Goal: Task Accomplishment & Management: Use online tool/utility

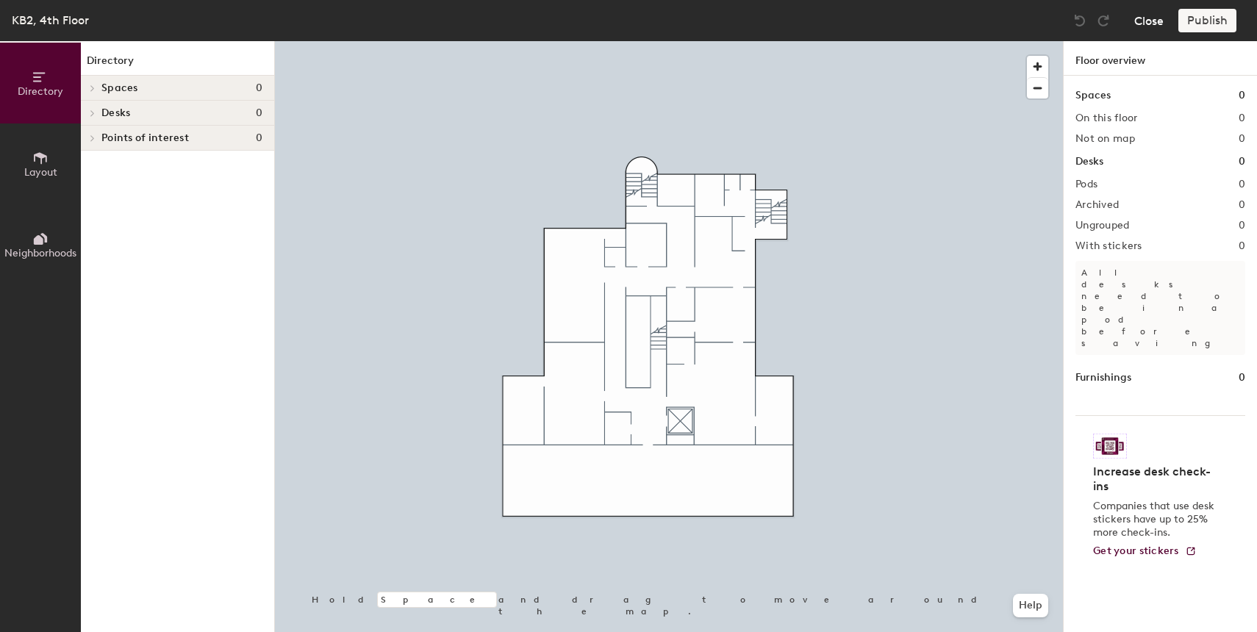
click at [1151, 25] on button "Close" at bounding box center [1148, 21] width 29 height 24
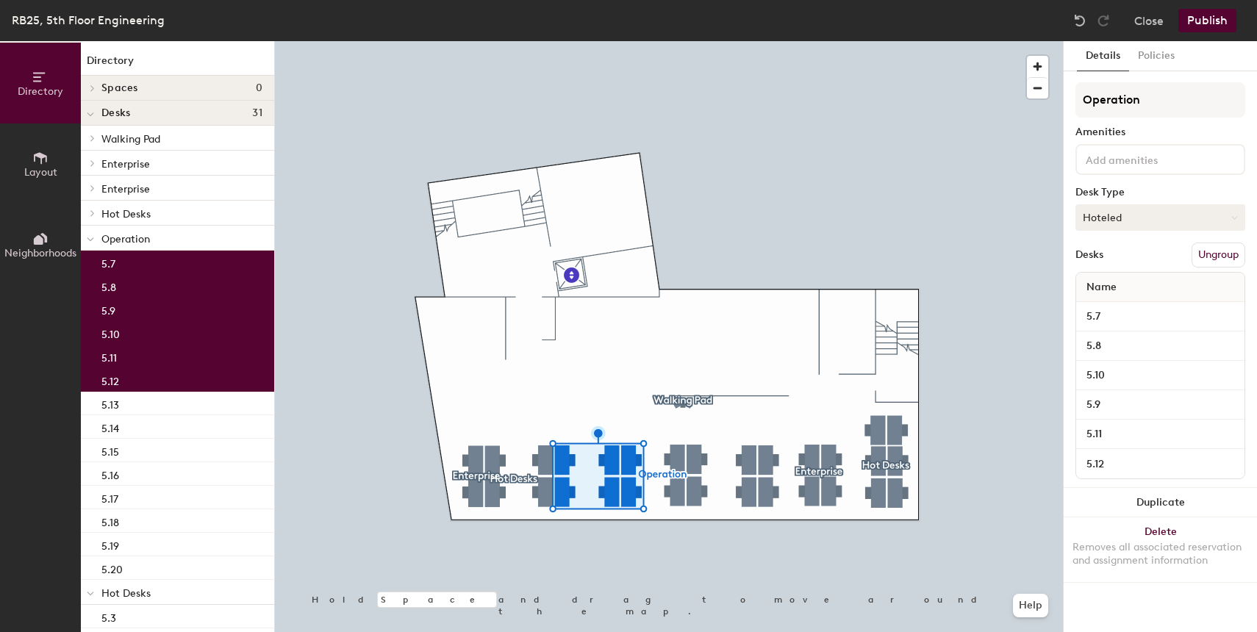
click at [1145, 223] on button "Hoteled" at bounding box center [1161, 217] width 170 height 26
click at [1117, 259] on div "Assigned" at bounding box center [1149, 263] width 147 height 22
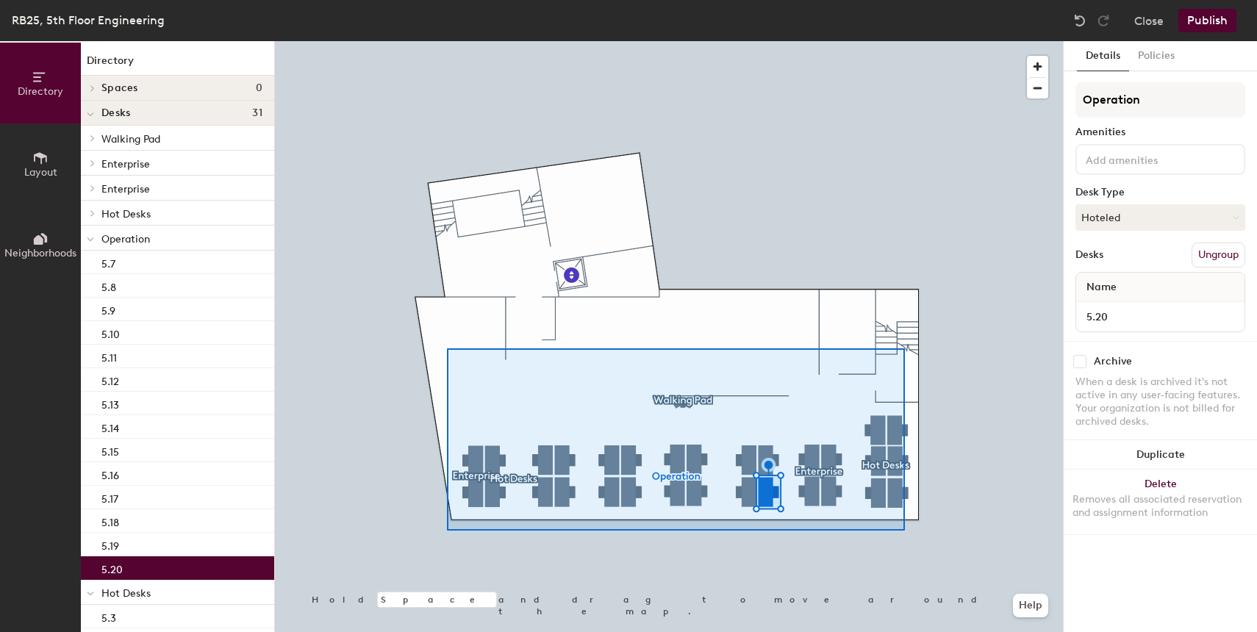
click at [448, 41] on div at bounding box center [669, 41] width 788 height 0
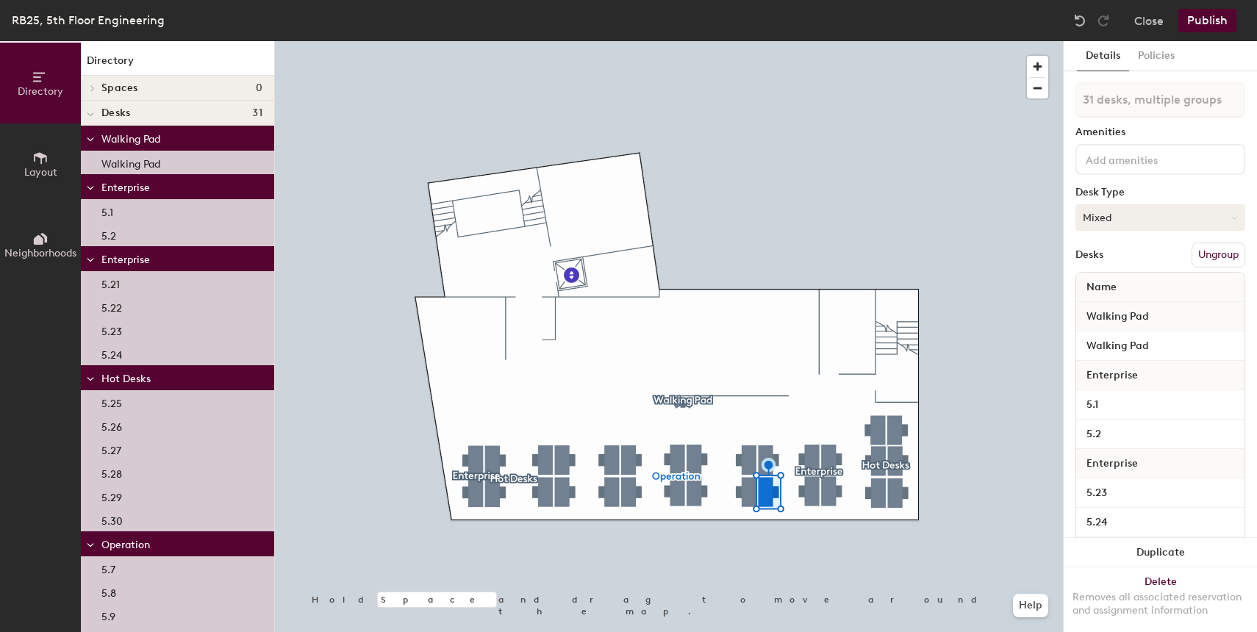
click at [1129, 214] on button "Mixed" at bounding box center [1161, 217] width 170 height 26
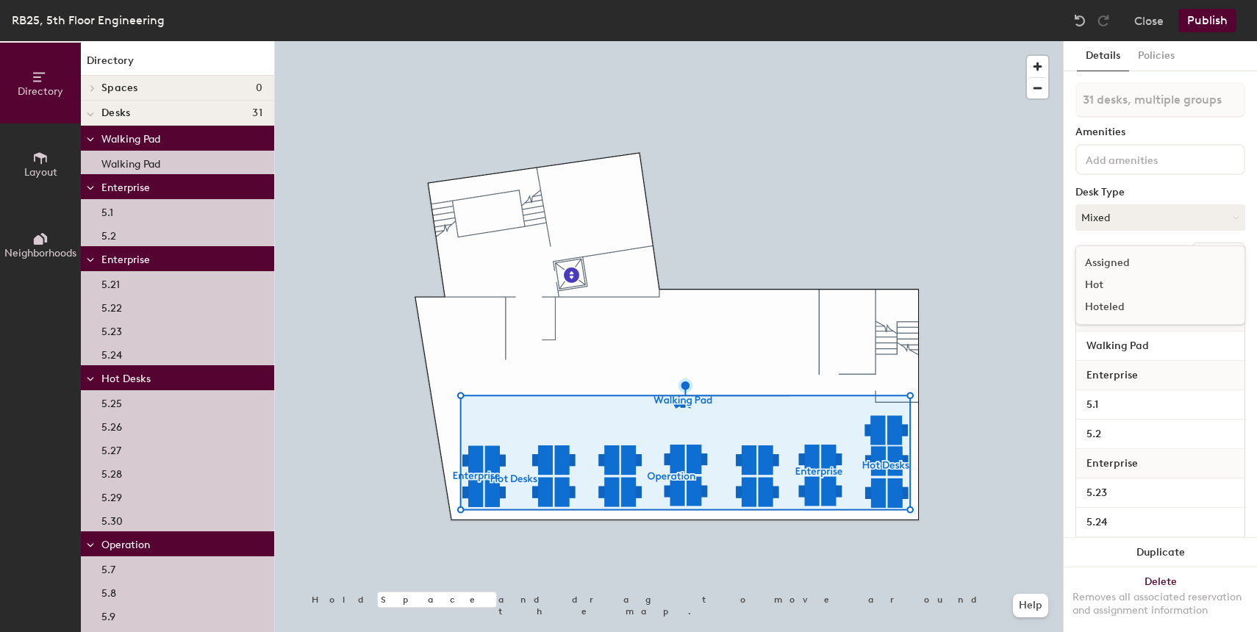
click at [1111, 309] on div "Hoteled" at bounding box center [1149, 307] width 147 height 22
click at [754, 41] on div at bounding box center [669, 41] width 788 height 0
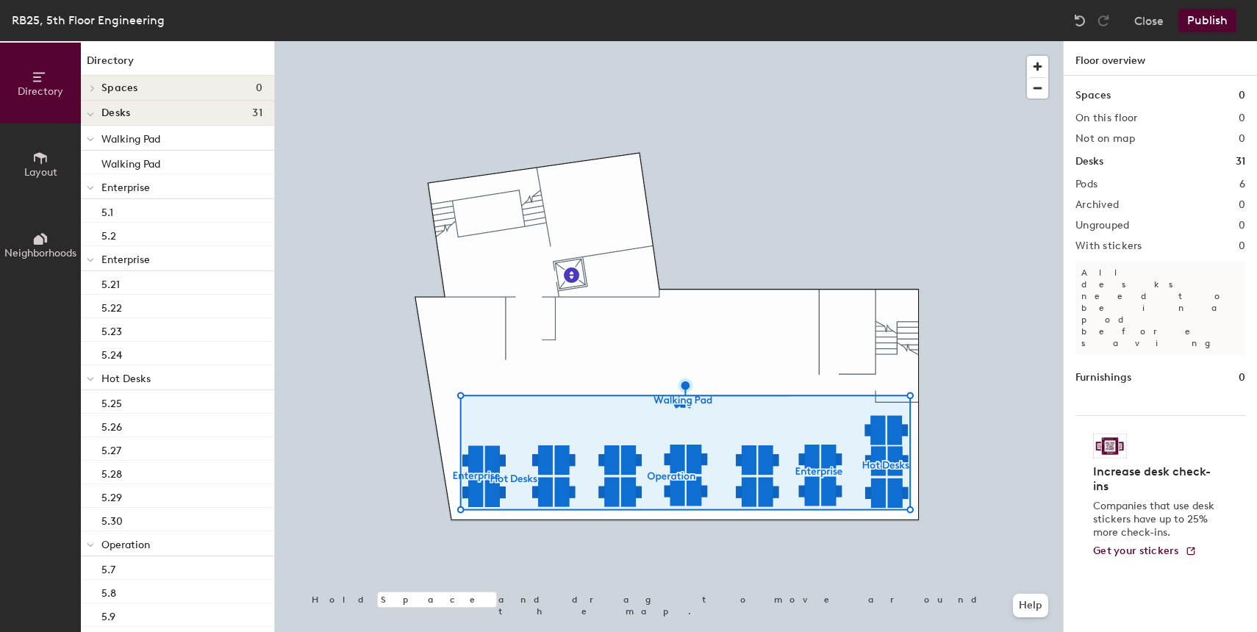
drag, startPoint x: 1068, startPoint y: 332, endPoint x: 753, endPoint y: 551, distance: 384.0
click at [754, 551] on div at bounding box center [755, 552] width 3 height 3
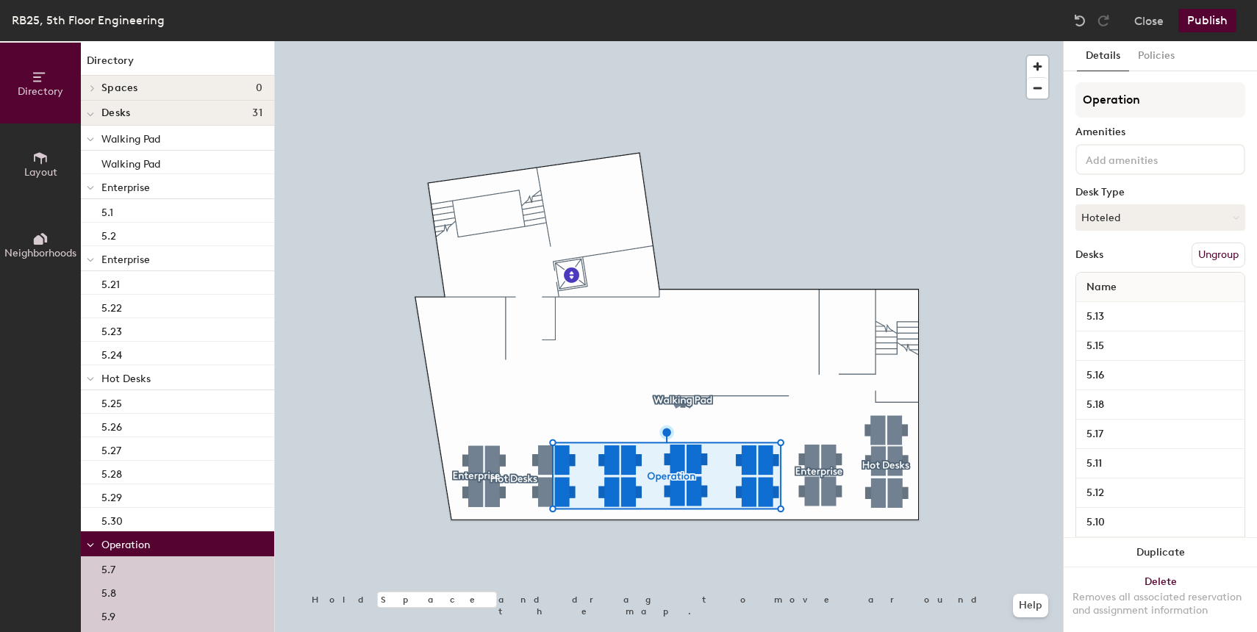
click at [634, 41] on div at bounding box center [669, 41] width 788 height 0
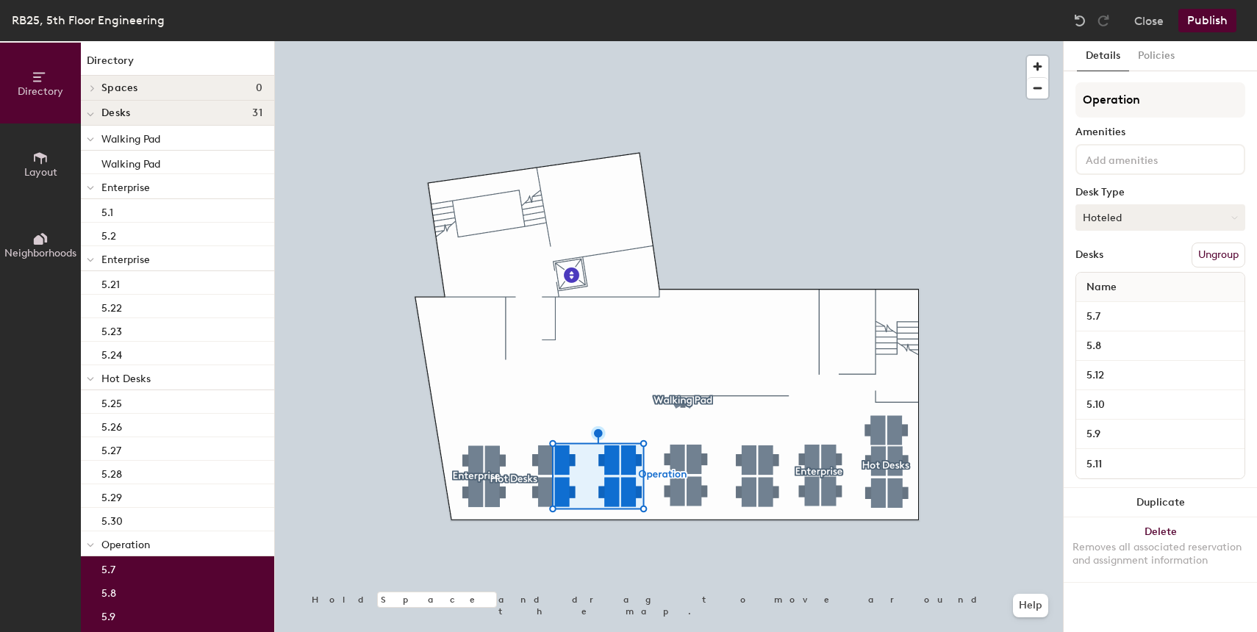
click at [1142, 222] on button "Hoteled" at bounding box center [1161, 217] width 170 height 26
click at [1120, 263] on div "Assigned" at bounding box center [1149, 263] width 147 height 22
click at [774, 41] on div at bounding box center [669, 41] width 788 height 0
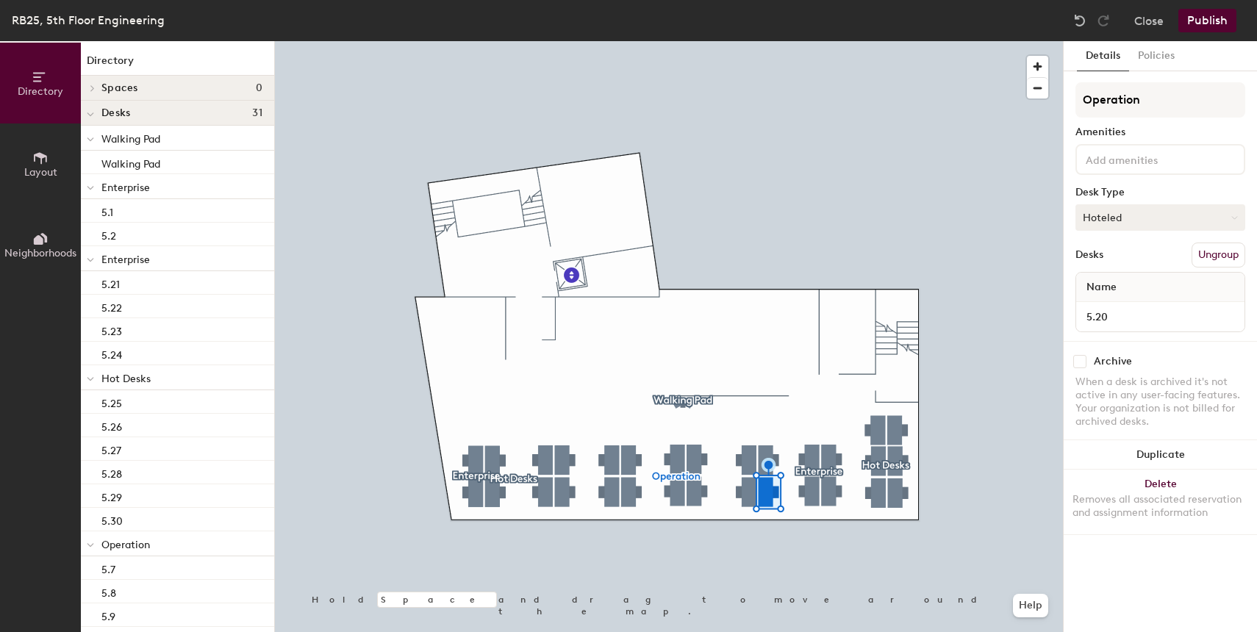
click at [1120, 224] on button "Hoteled" at bounding box center [1161, 217] width 170 height 26
click at [1117, 264] on div "Assigned" at bounding box center [1149, 263] width 147 height 22
click at [809, 41] on div at bounding box center [669, 41] width 788 height 0
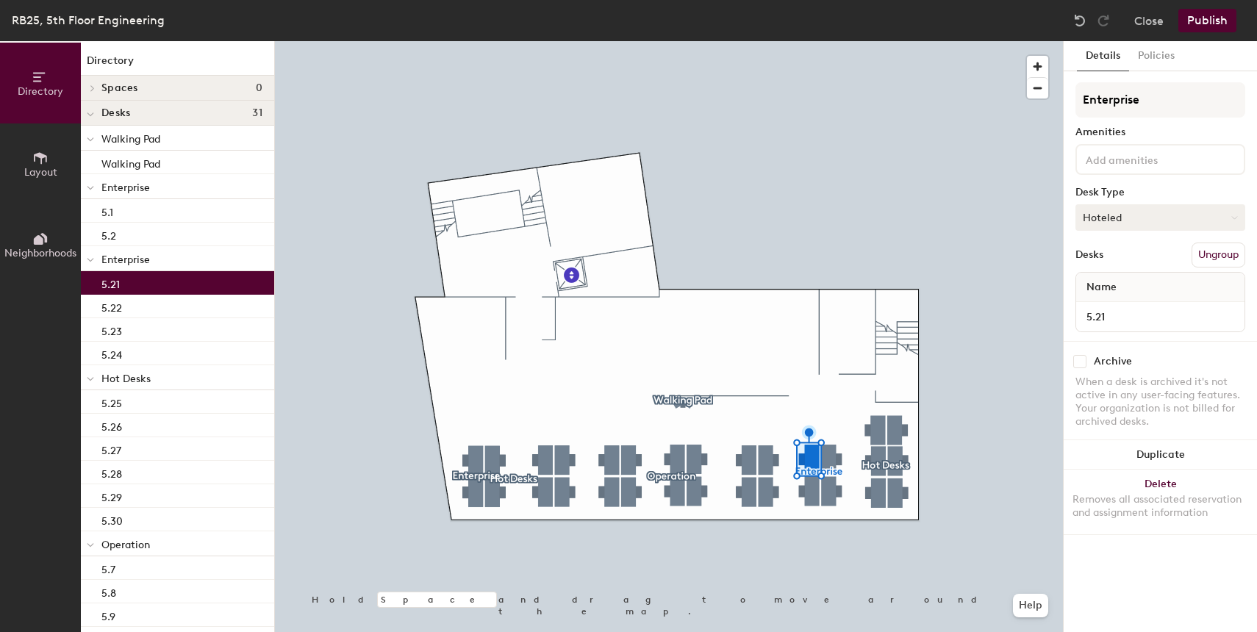
click at [1128, 215] on button "Hoteled" at bounding box center [1161, 217] width 170 height 26
click at [1122, 260] on div "Assigned" at bounding box center [1149, 263] width 147 height 22
click at [806, 41] on div at bounding box center [669, 41] width 788 height 0
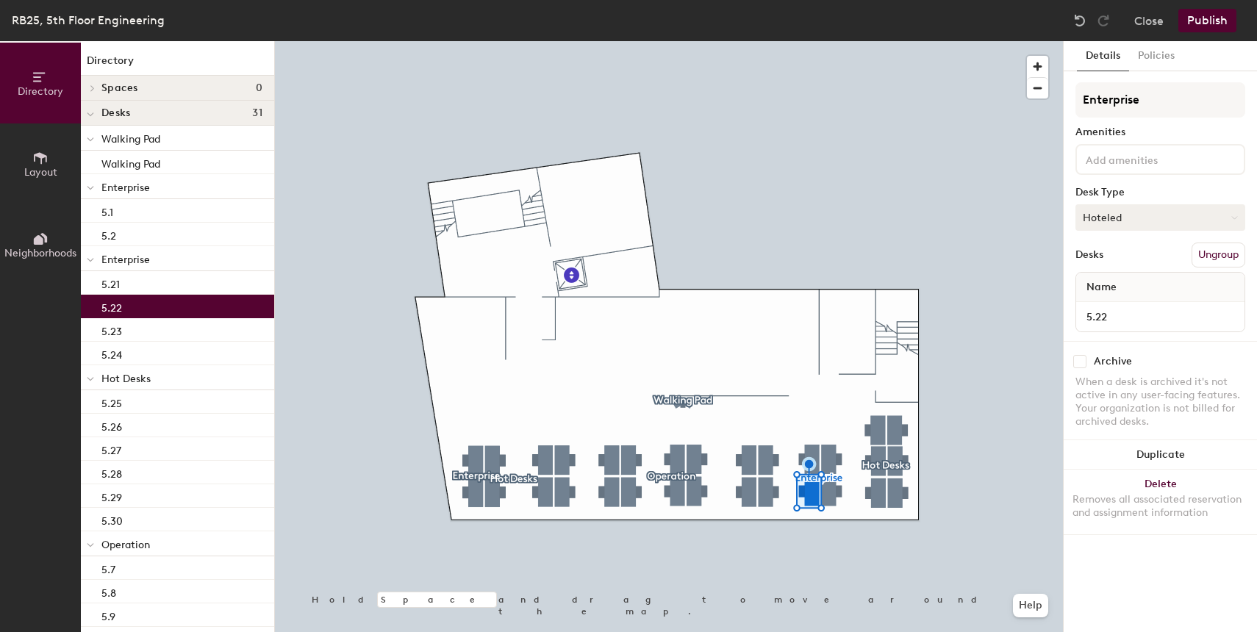
click at [1155, 221] on button "Hoteled" at bounding box center [1161, 217] width 170 height 26
click at [1131, 258] on div "Assigned" at bounding box center [1149, 263] width 147 height 22
click at [676, 41] on div at bounding box center [669, 41] width 788 height 0
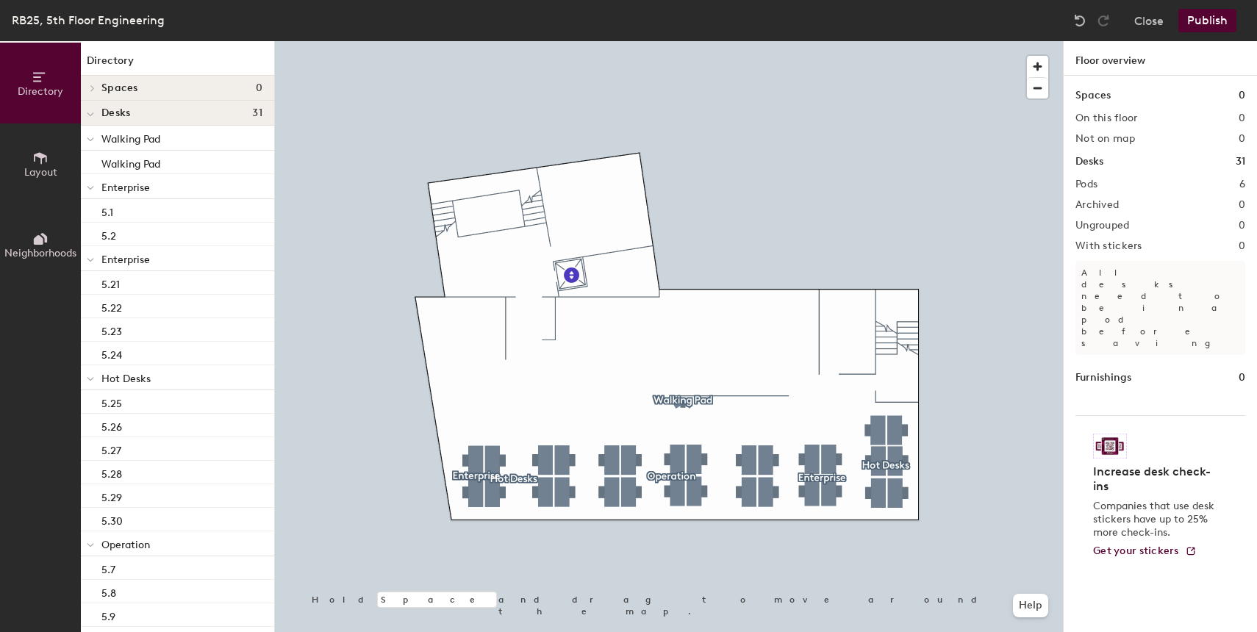
click at [562, 41] on div at bounding box center [669, 41] width 788 height 0
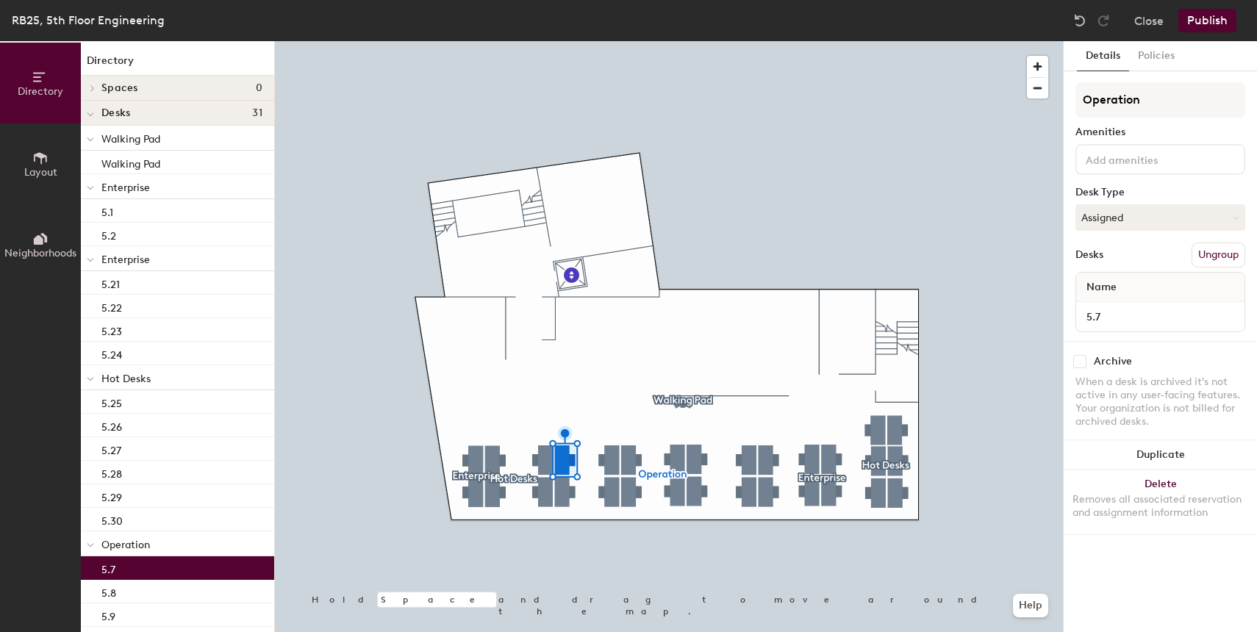
click at [1198, 18] on button "Publish" at bounding box center [1207, 21] width 58 height 24
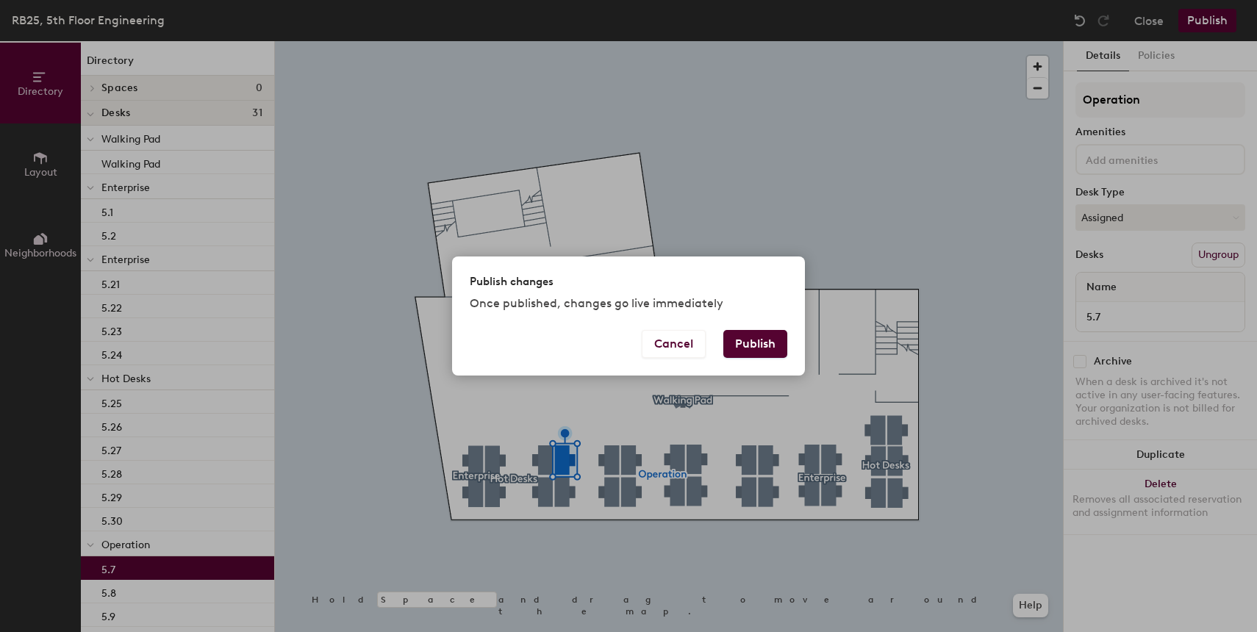
click at [749, 348] on button "Publish" at bounding box center [755, 344] width 64 height 28
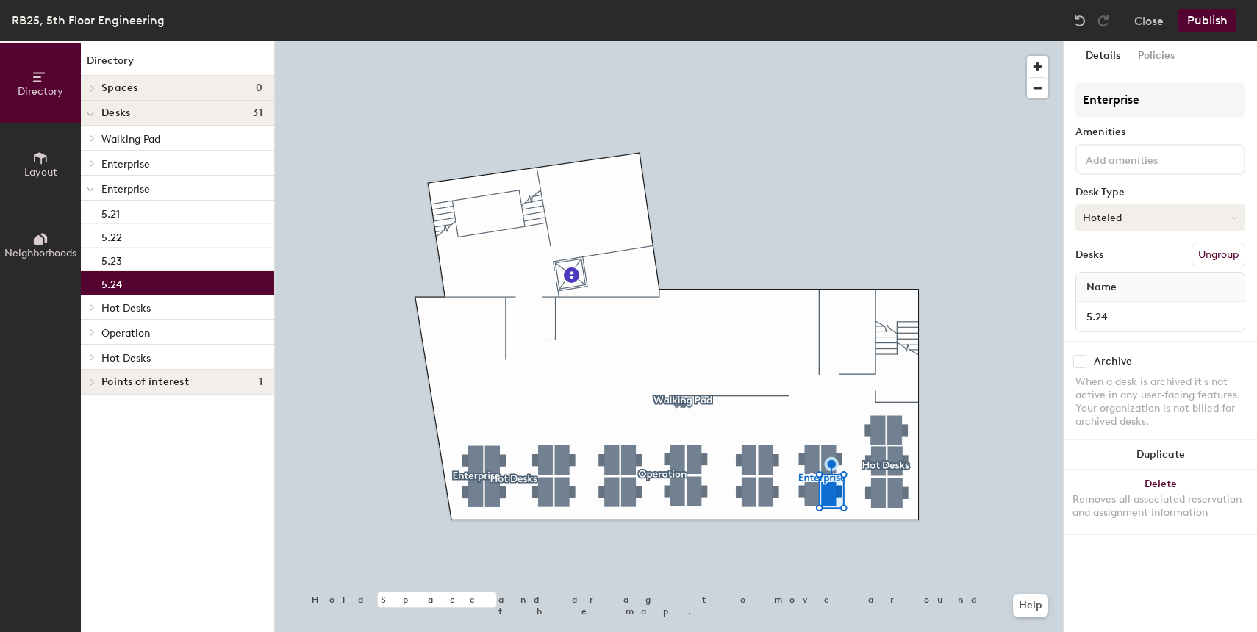
click at [1145, 228] on button "Hoteled" at bounding box center [1161, 217] width 170 height 26
click at [1123, 265] on div "Assigned" at bounding box center [1149, 263] width 147 height 22
click at [1214, 39] on div "RB25, 5th Floor Engineering Close Publish" at bounding box center [628, 20] width 1257 height 41
click at [1214, 15] on button "Publish" at bounding box center [1207, 21] width 58 height 24
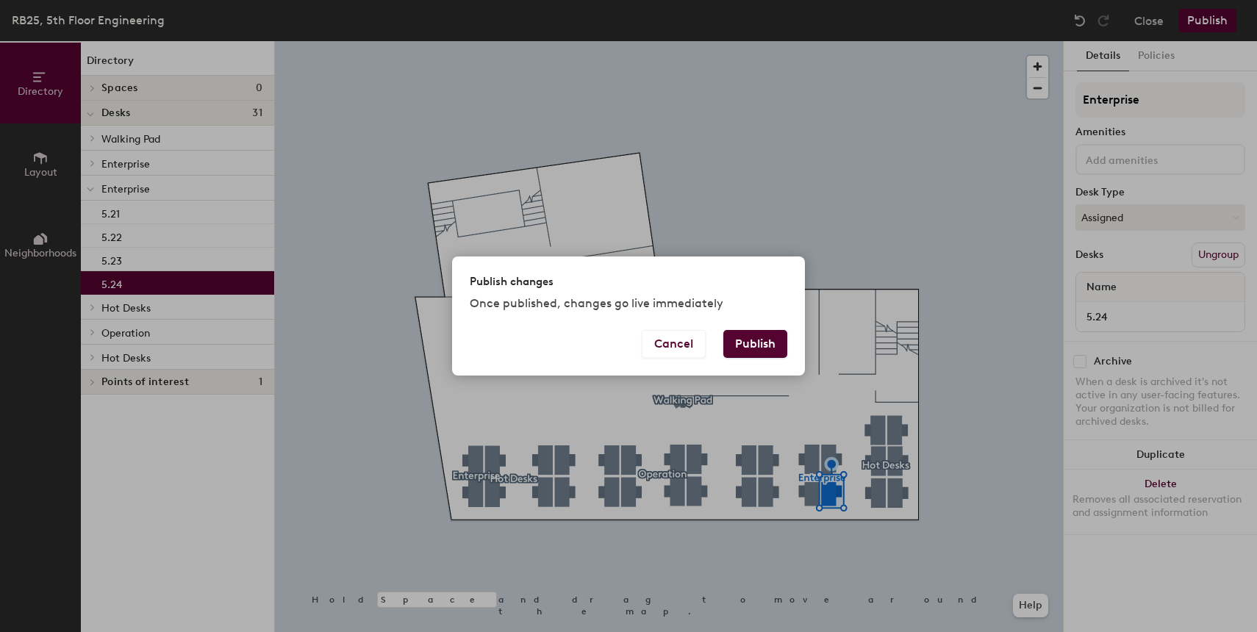
click at [759, 353] on button "Publish" at bounding box center [755, 344] width 64 height 28
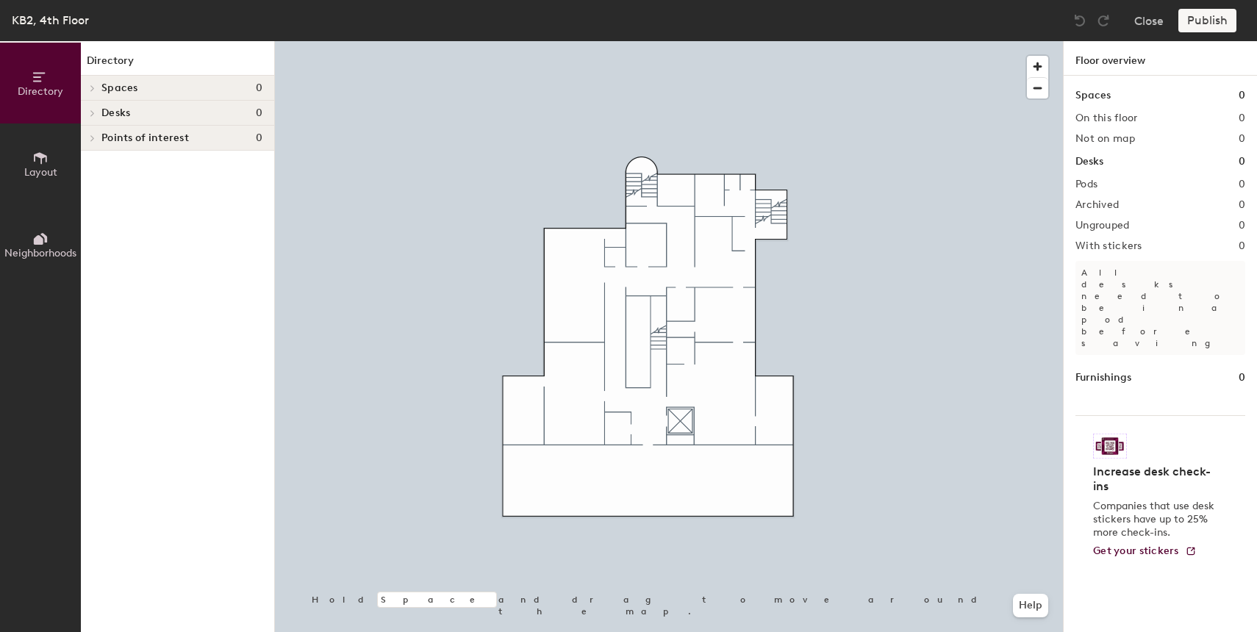
click at [40, 169] on span "Layout" at bounding box center [40, 172] width 33 height 12
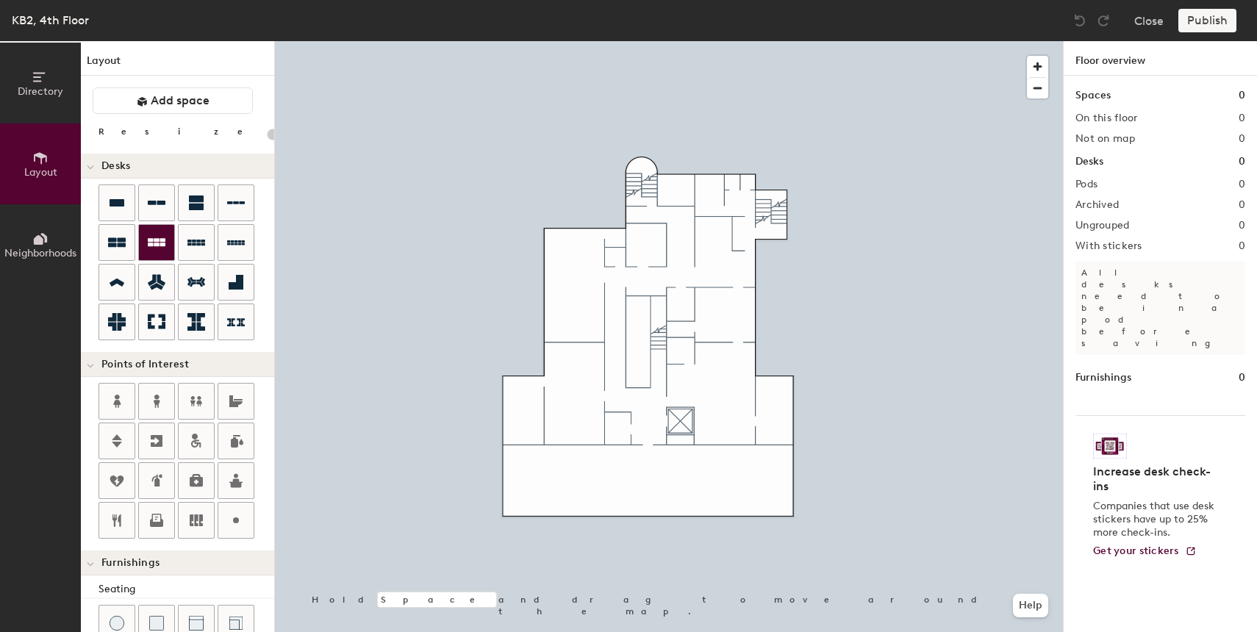
click at [155, 243] on icon at bounding box center [157, 242] width 18 height 8
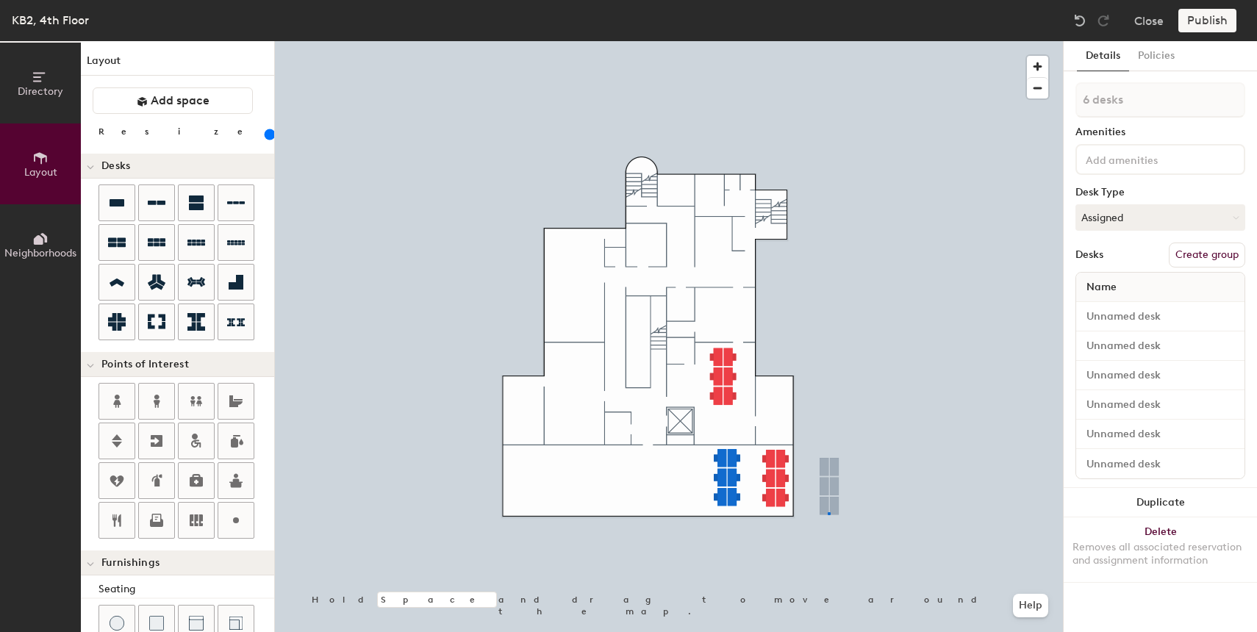
click at [828, 41] on div at bounding box center [669, 41] width 788 height 0
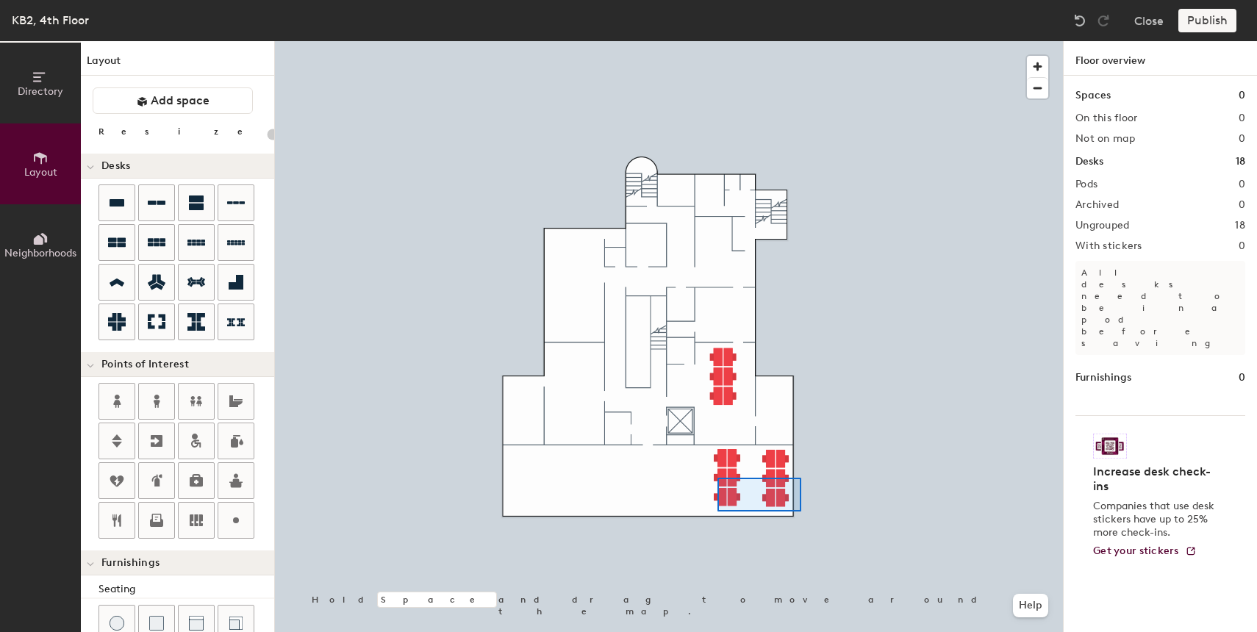
click at [715, 41] on div at bounding box center [669, 41] width 788 height 0
type input "160"
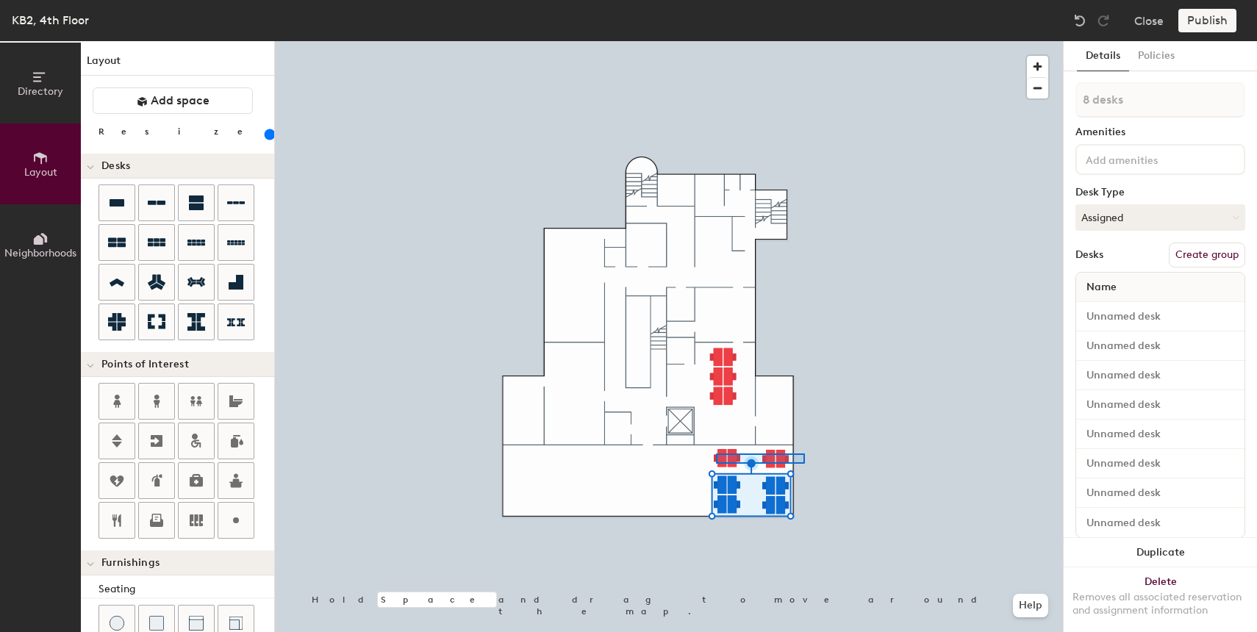
click at [716, 41] on div at bounding box center [669, 41] width 788 height 0
type input "4 desks"
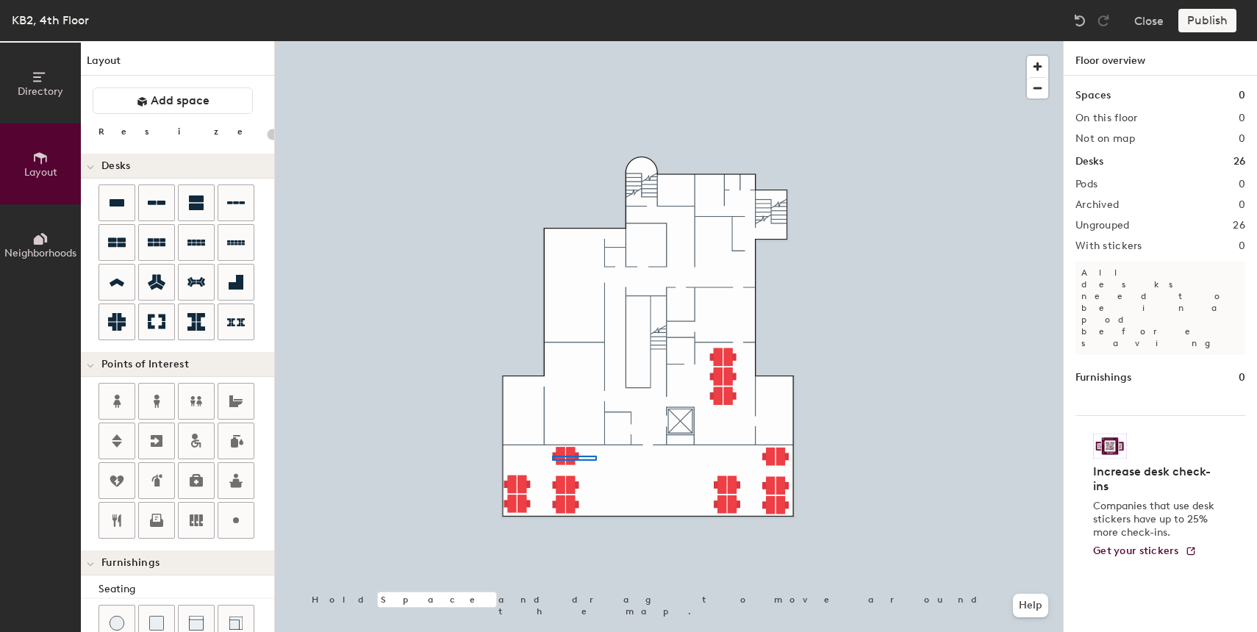
click at [553, 41] on div at bounding box center [669, 41] width 788 height 0
type input "160"
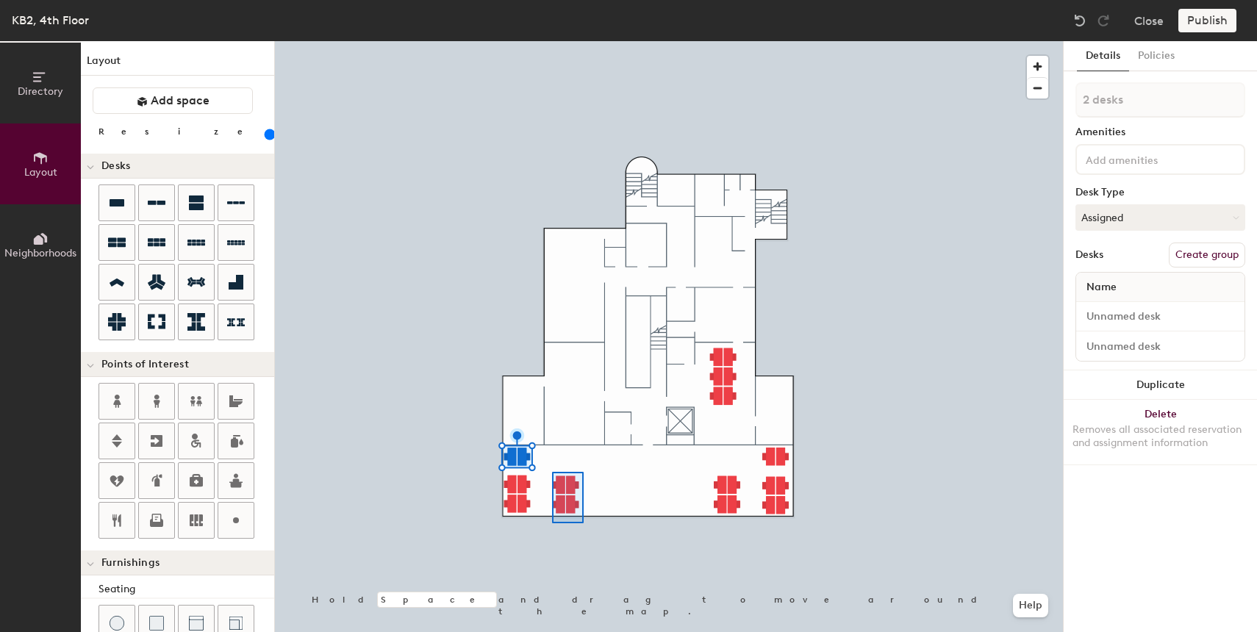
click at [551, 41] on div at bounding box center [669, 41] width 788 height 0
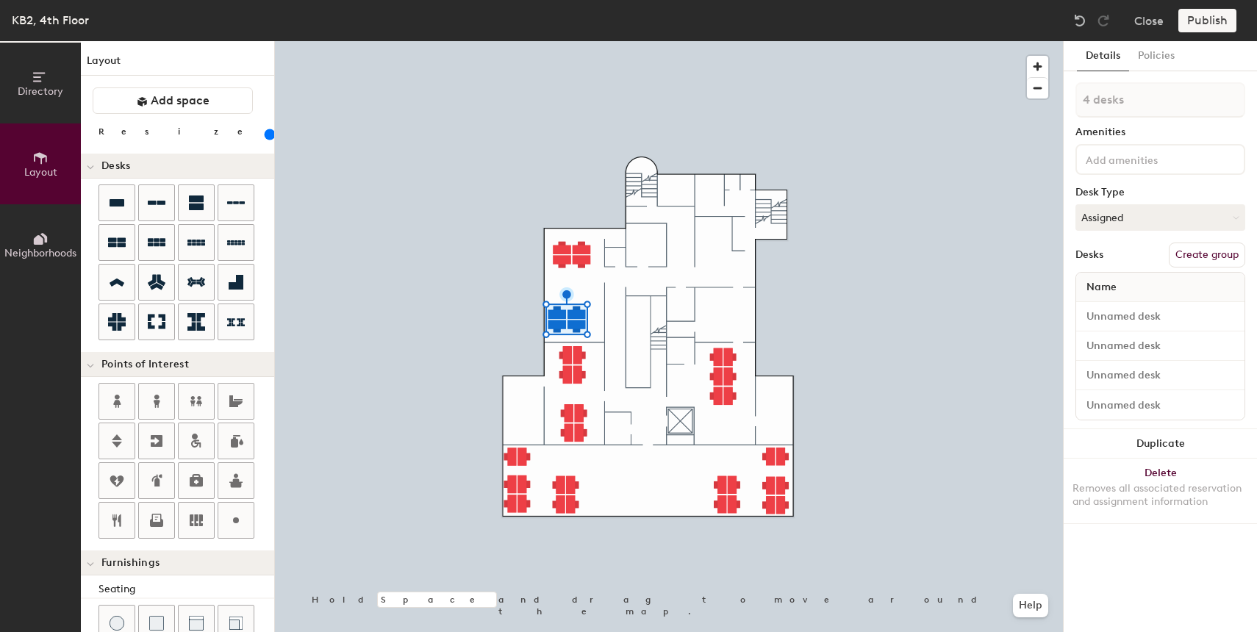
type input "1 desk"
click at [587, 41] on div at bounding box center [669, 41] width 788 height 0
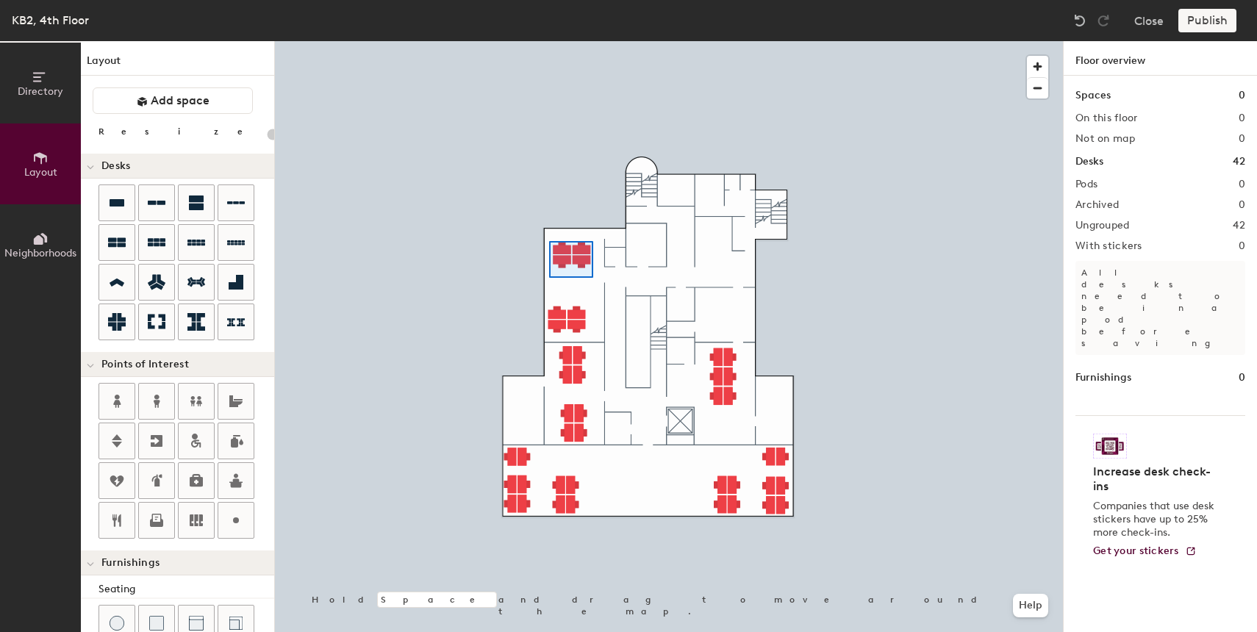
click at [549, 41] on div at bounding box center [669, 41] width 788 height 0
type input "160"
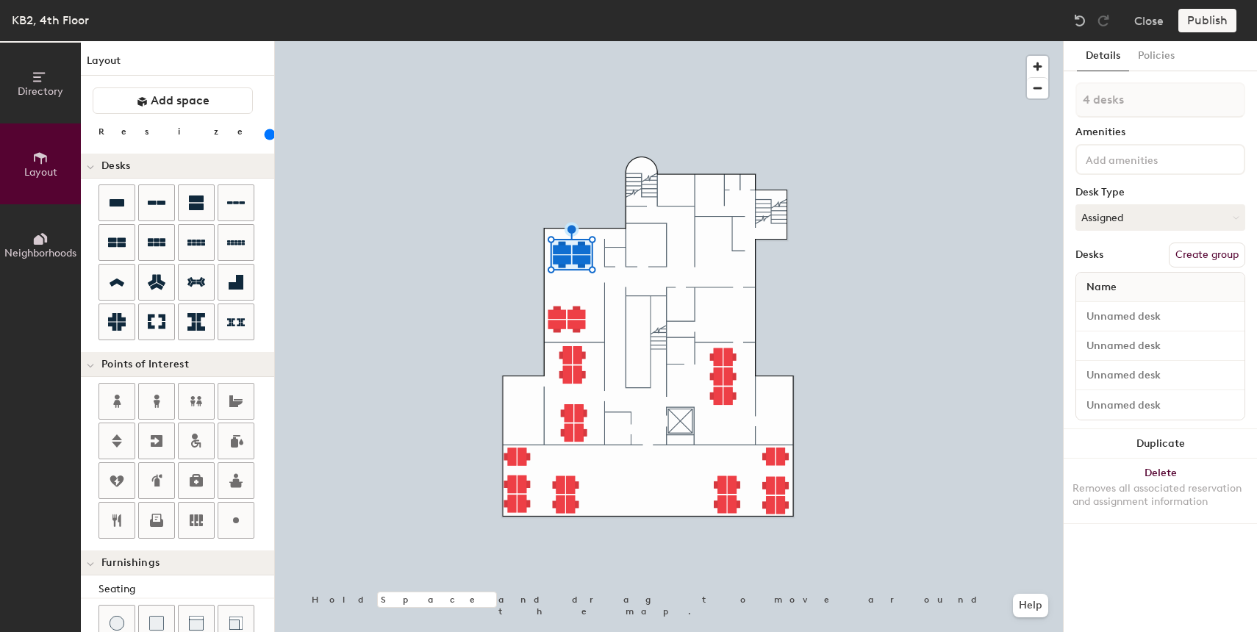
type input "1 desk"
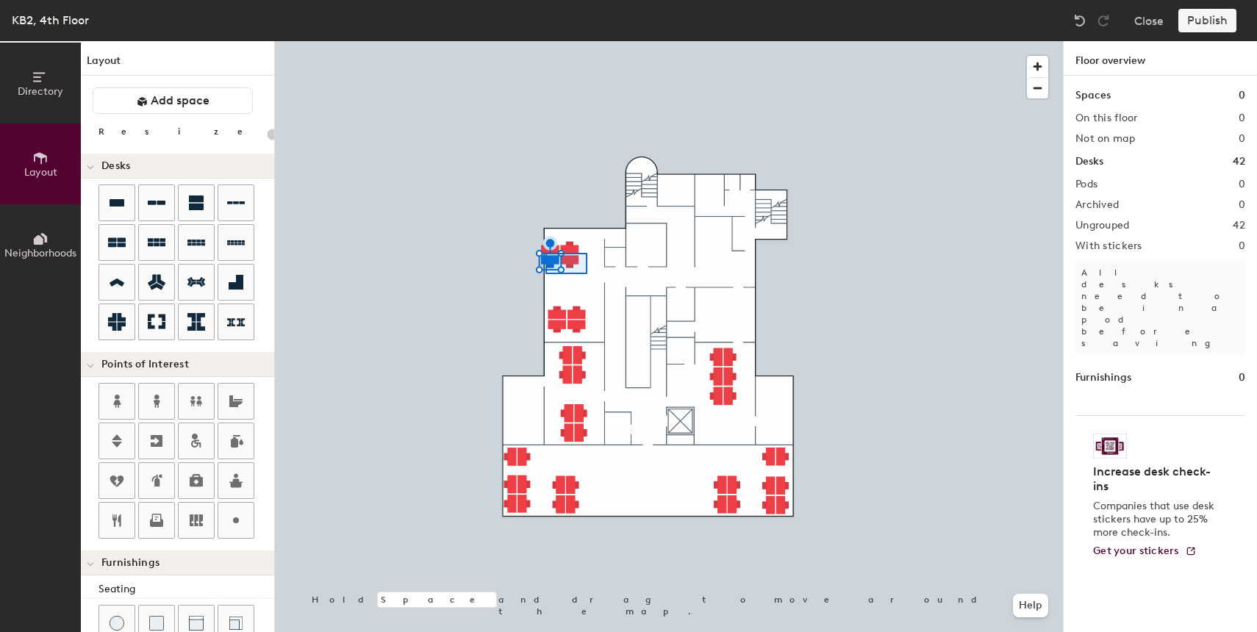
click at [544, 41] on div at bounding box center [669, 41] width 788 height 0
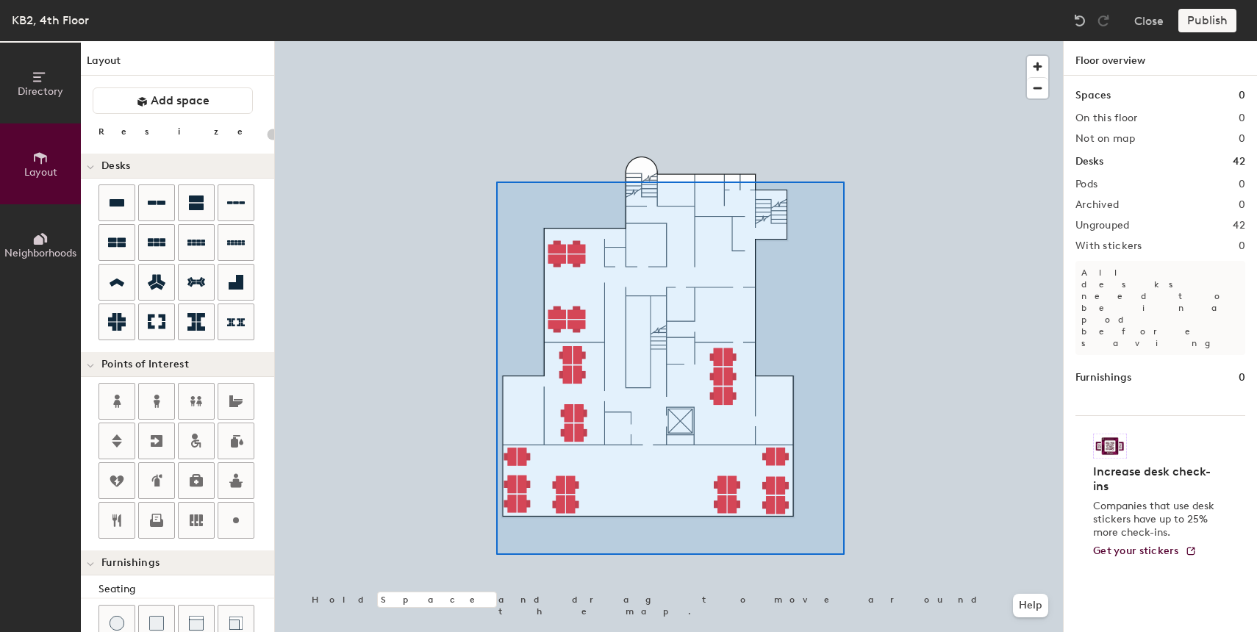
click at [496, 41] on div at bounding box center [669, 41] width 788 height 0
type input "160"
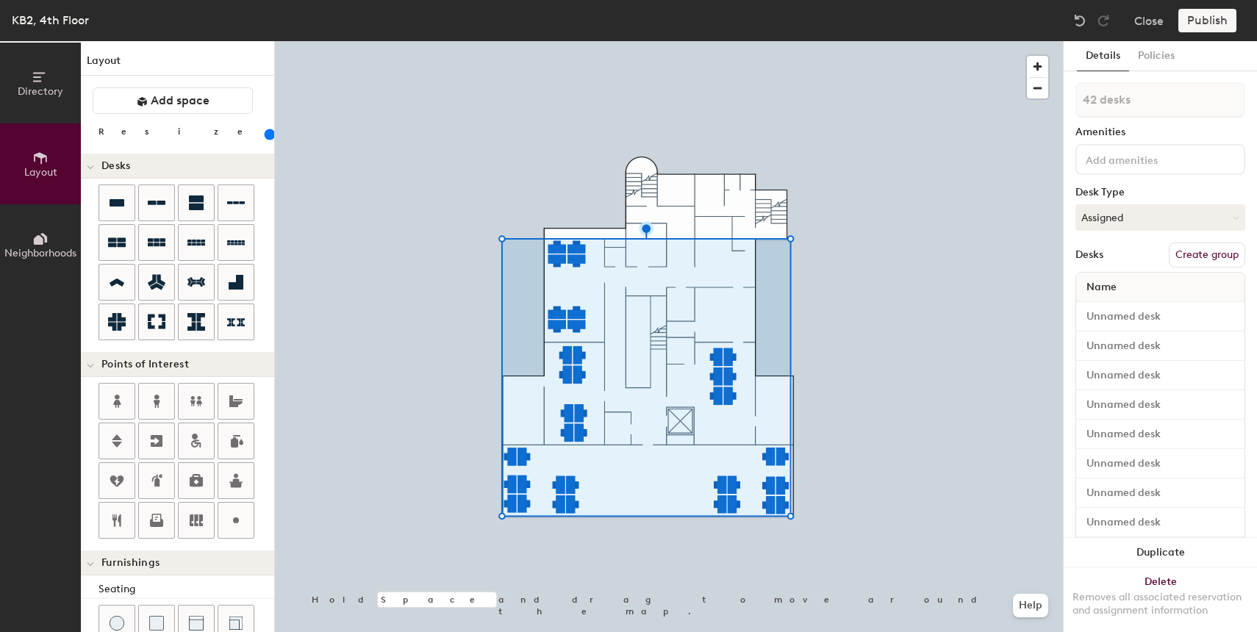
click at [1194, 254] on button "Create group" at bounding box center [1207, 255] width 76 height 25
click at [1148, 212] on button "Assigned" at bounding box center [1161, 217] width 170 height 26
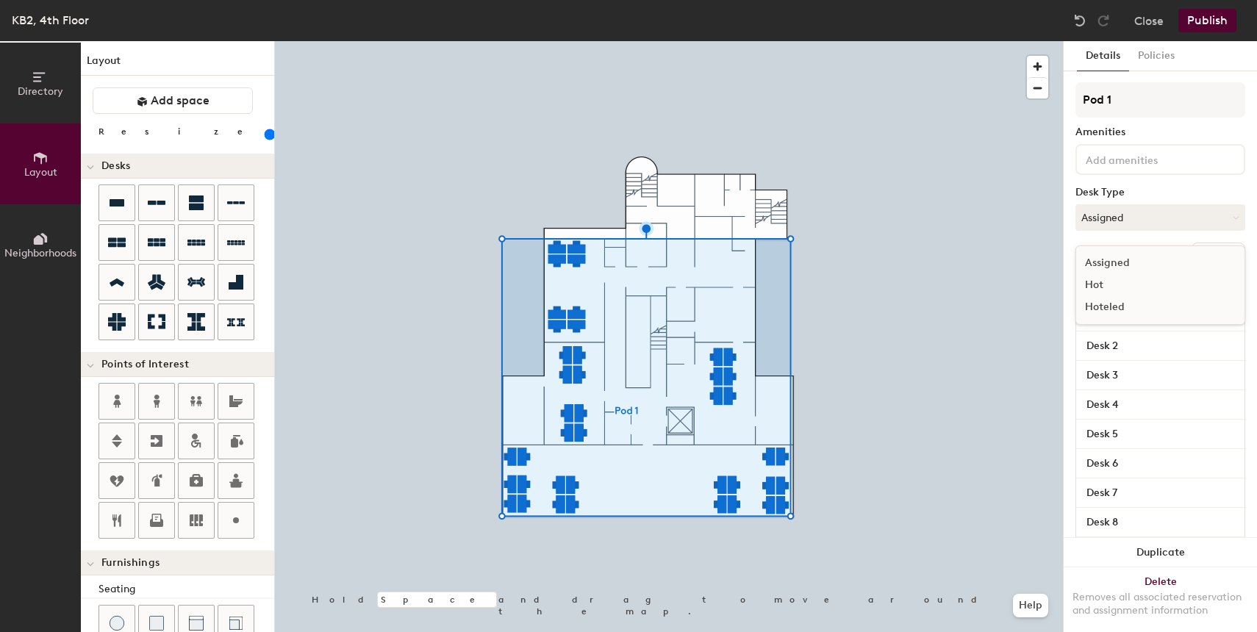
click at [1117, 306] on div "Hoteled" at bounding box center [1149, 307] width 147 height 22
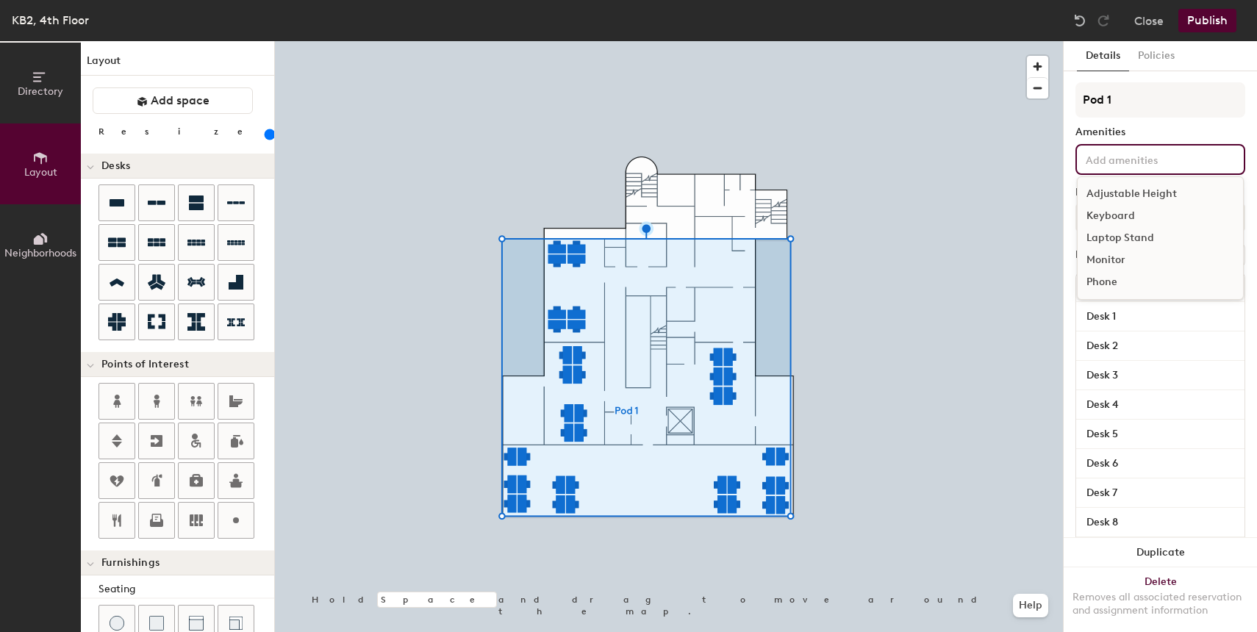
click at [1134, 162] on input at bounding box center [1149, 159] width 132 height 18
type input "T"
click at [1142, 109] on input "Pod 1" at bounding box center [1161, 99] width 170 height 35
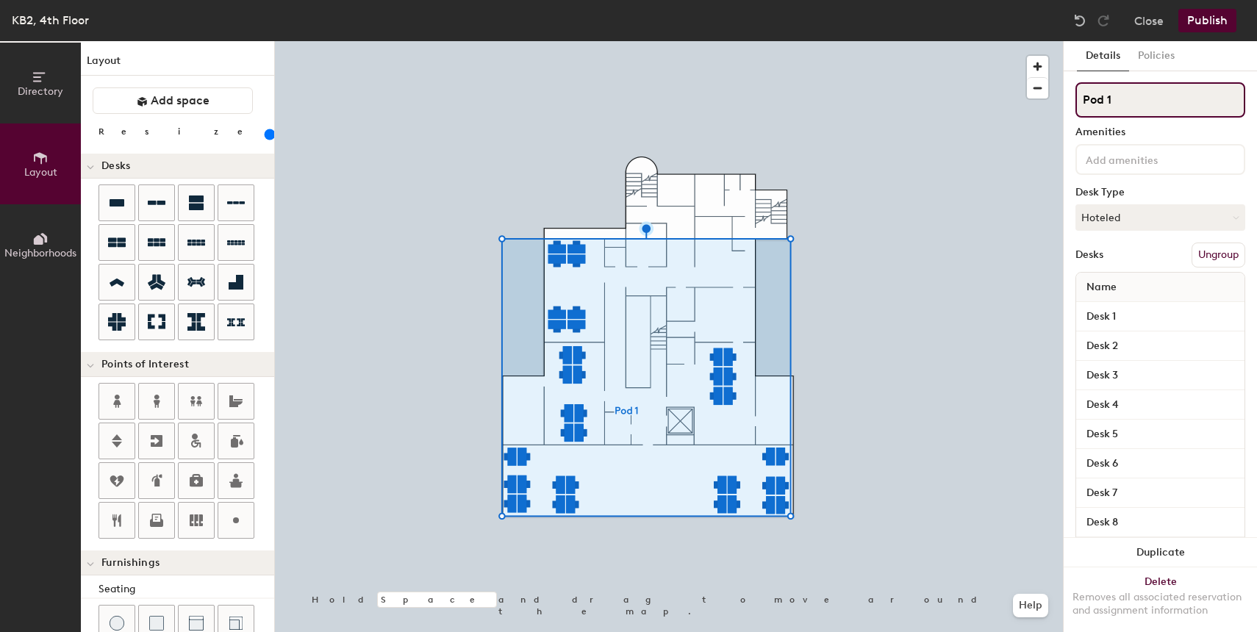
click at [1142, 109] on input "Pod 1" at bounding box center [1161, 99] width 170 height 35
type input "TECH"
click at [1209, 24] on button "Publish" at bounding box center [1207, 21] width 58 height 24
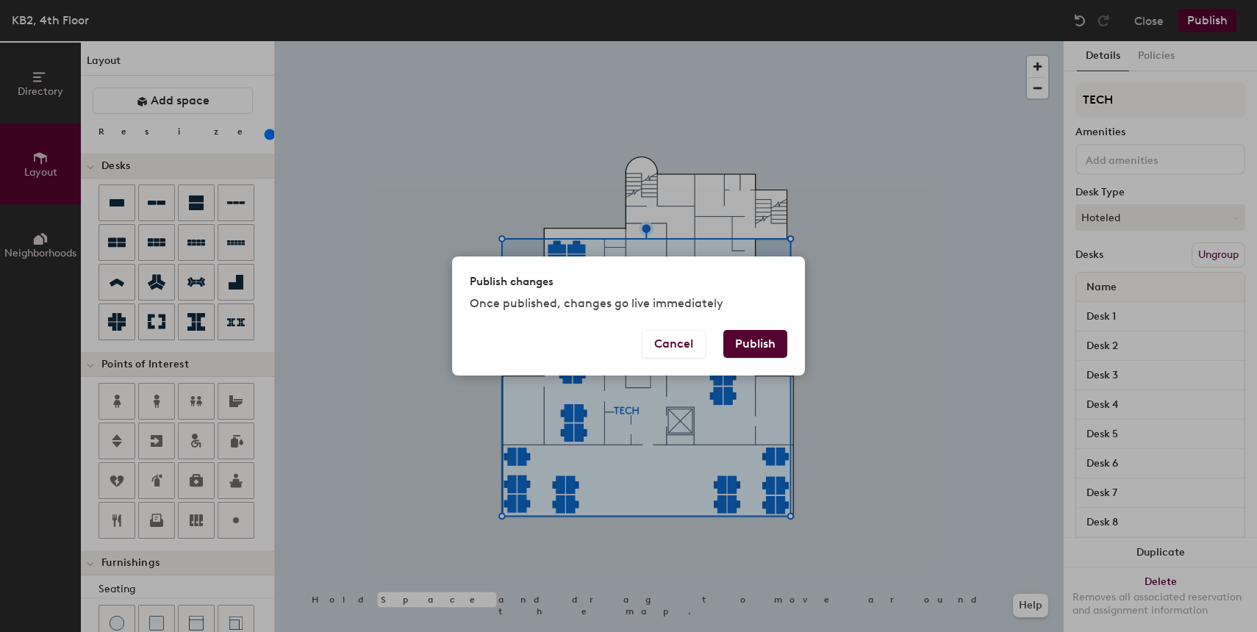
click at [779, 346] on button "Publish" at bounding box center [755, 344] width 64 height 28
type input "20"
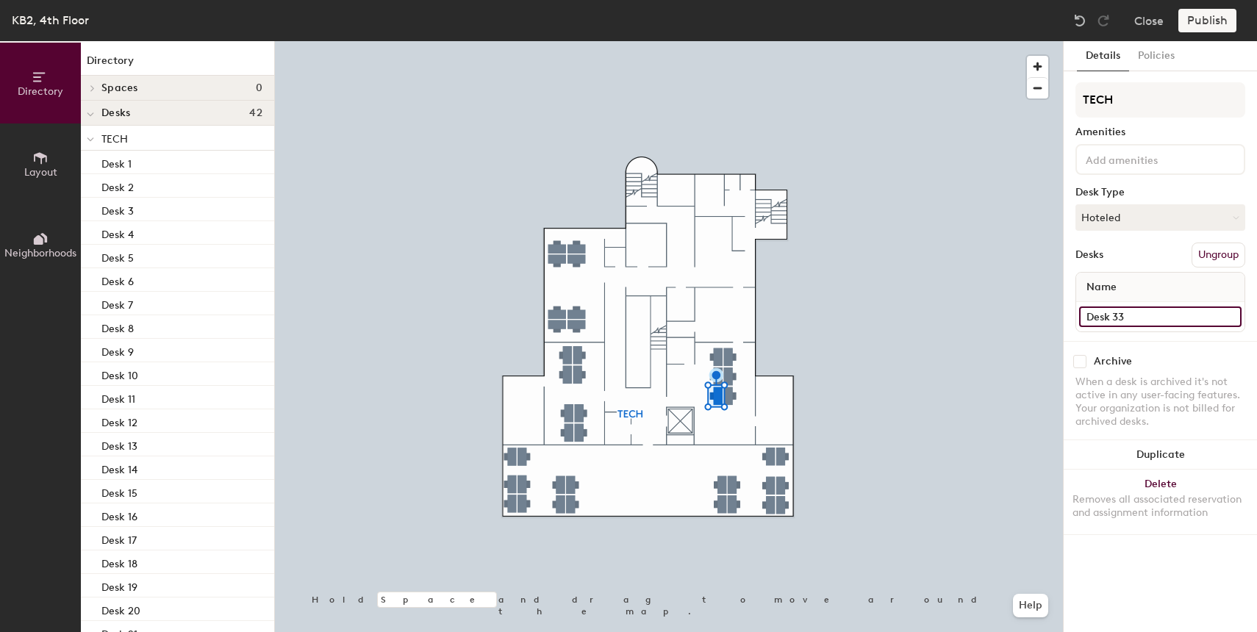
click at [1122, 317] on input "Desk 33" at bounding box center [1160, 317] width 162 height 21
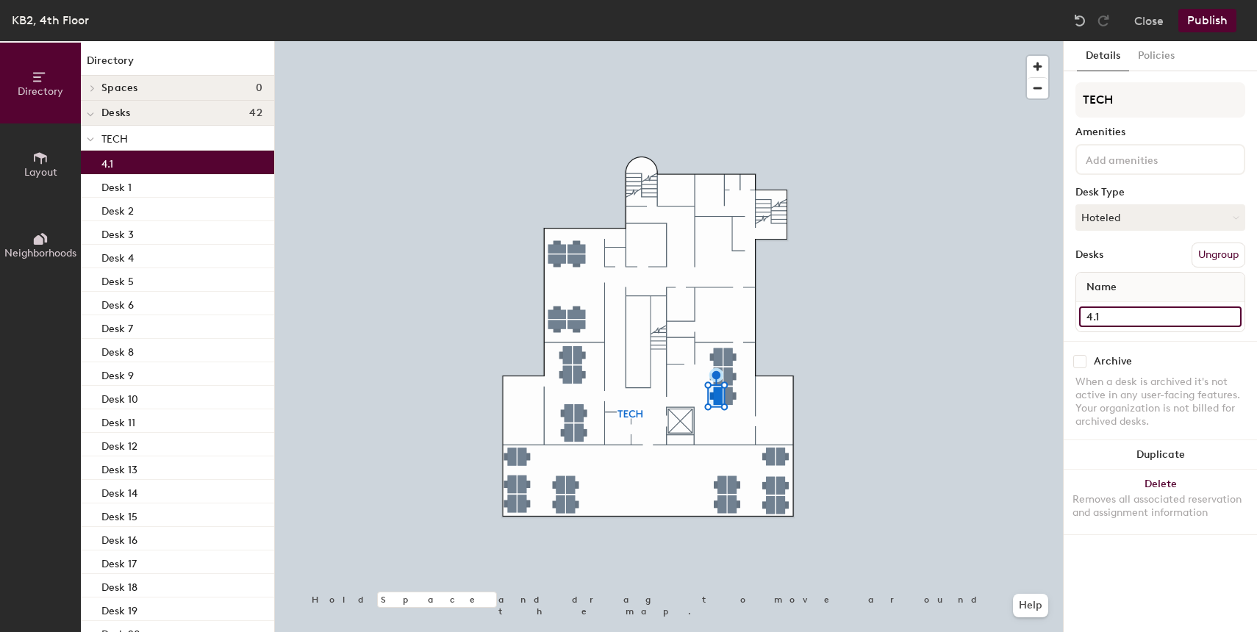
drag, startPoint x: 1137, startPoint y: 318, endPoint x: 1076, endPoint y: 318, distance: 61.8
click at [1076, 318] on div "4.1" at bounding box center [1160, 316] width 168 height 29
type input "4.1"
click at [734, 41] on div at bounding box center [669, 41] width 788 height 0
click at [1155, 319] on input "Desk 26" at bounding box center [1160, 317] width 162 height 21
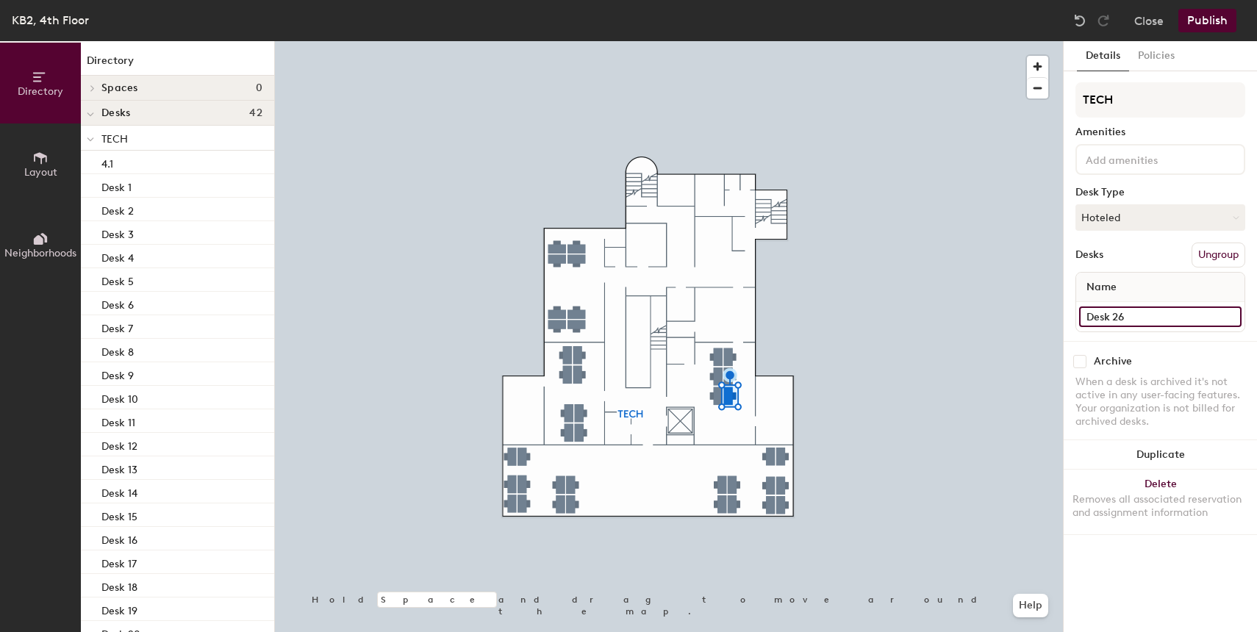
paste input "4.1"
type input "4.2"
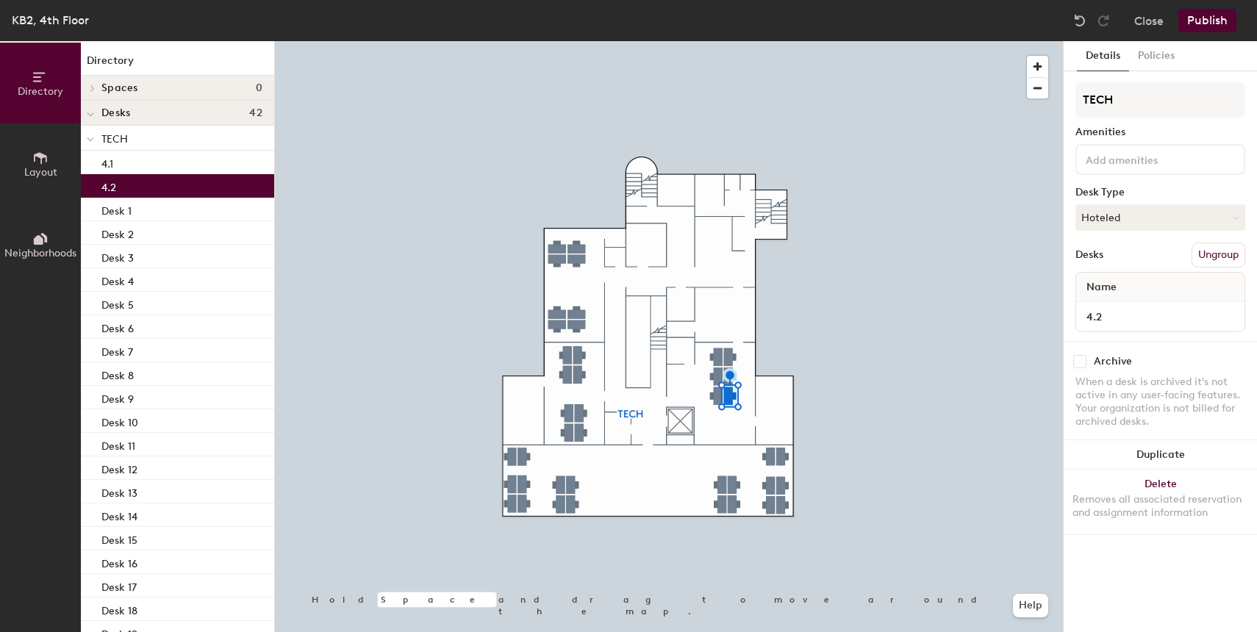
click at [788, 41] on div at bounding box center [669, 41] width 788 height 0
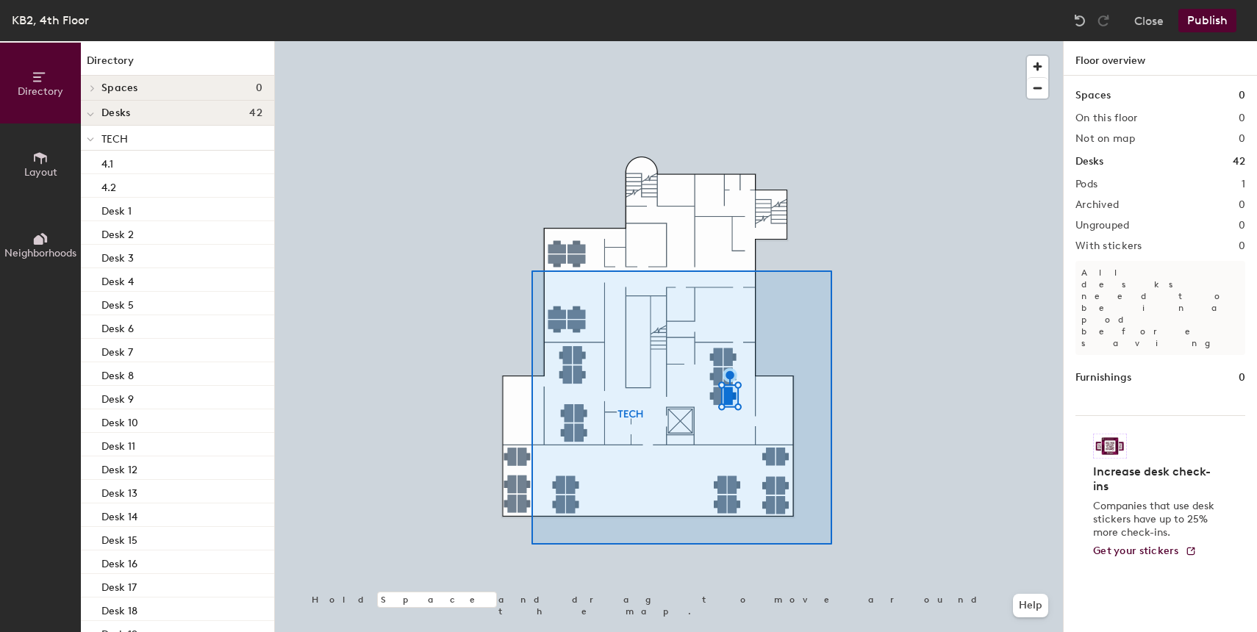
click at [498, 41] on div at bounding box center [669, 41] width 788 height 0
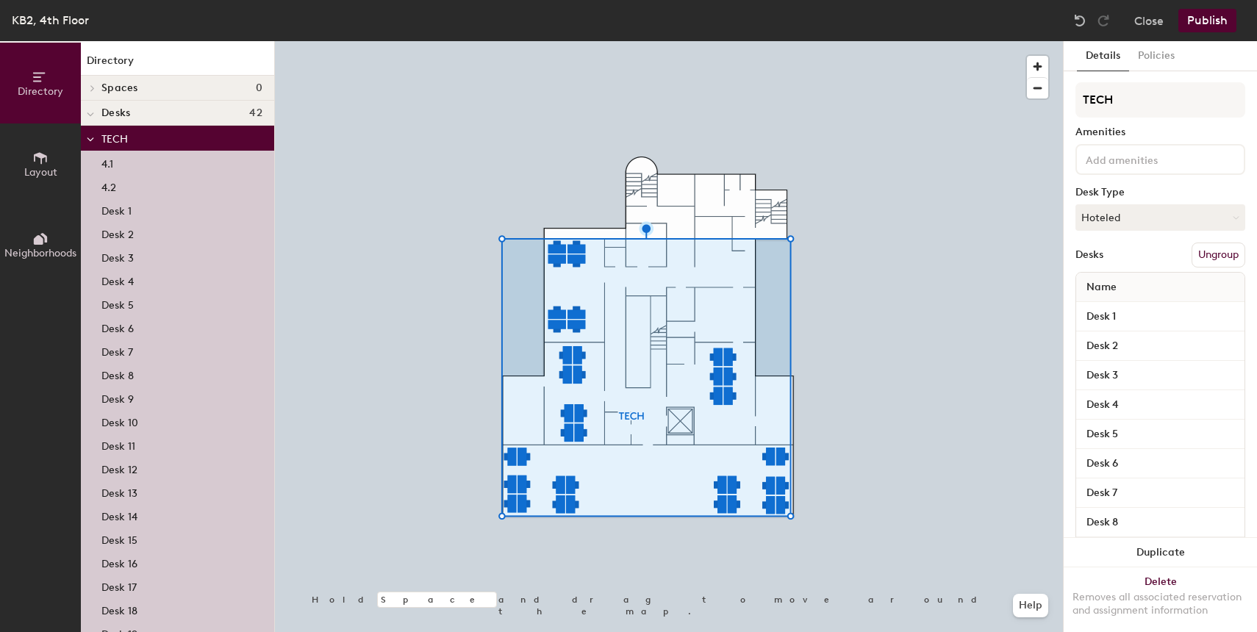
click at [1231, 259] on button "Ungroup" at bounding box center [1219, 255] width 54 height 25
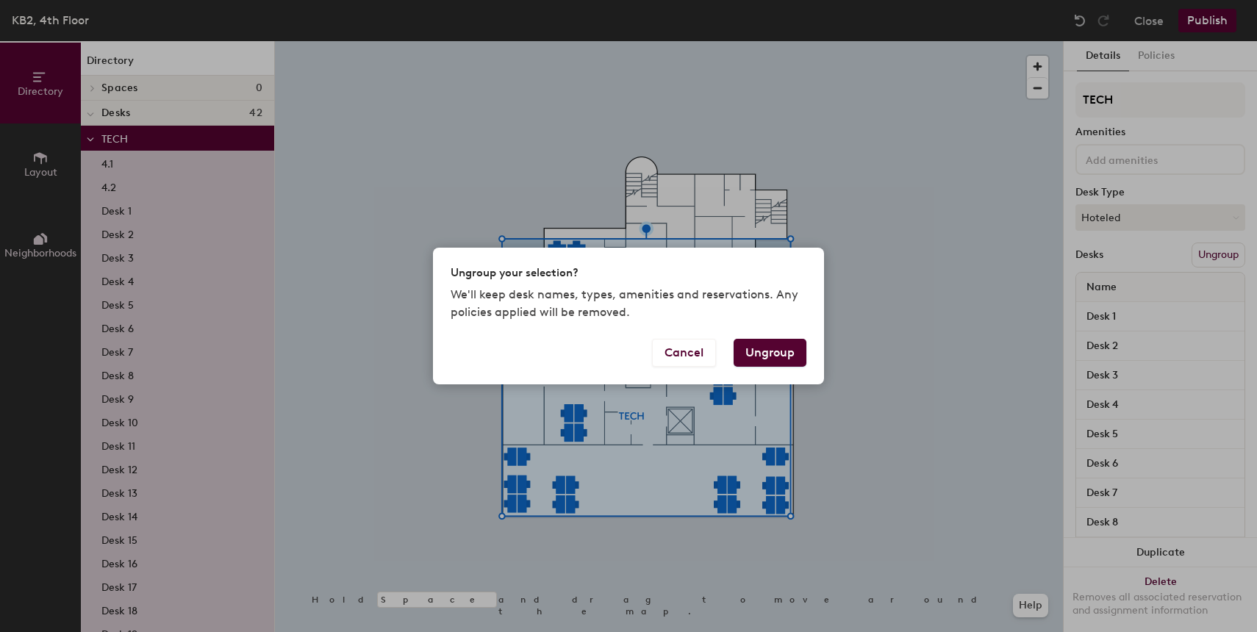
click at [768, 354] on button "Ungroup" at bounding box center [770, 353] width 73 height 28
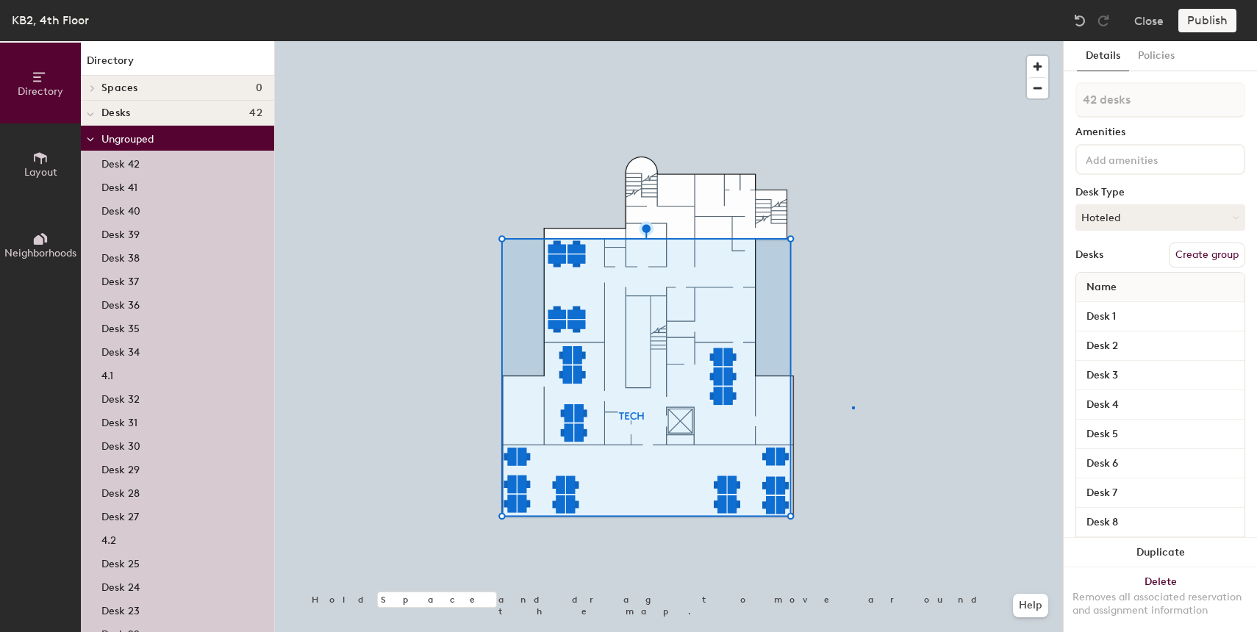
click at [852, 41] on div at bounding box center [669, 41] width 788 height 0
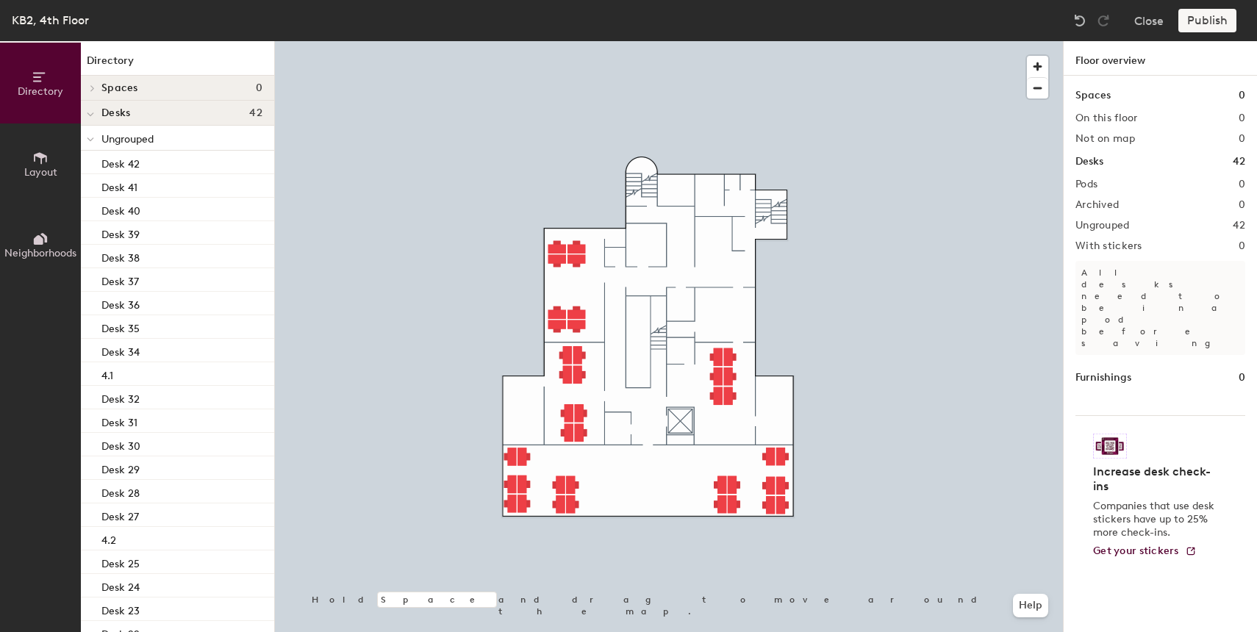
click at [734, 41] on div at bounding box center [669, 41] width 788 height 0
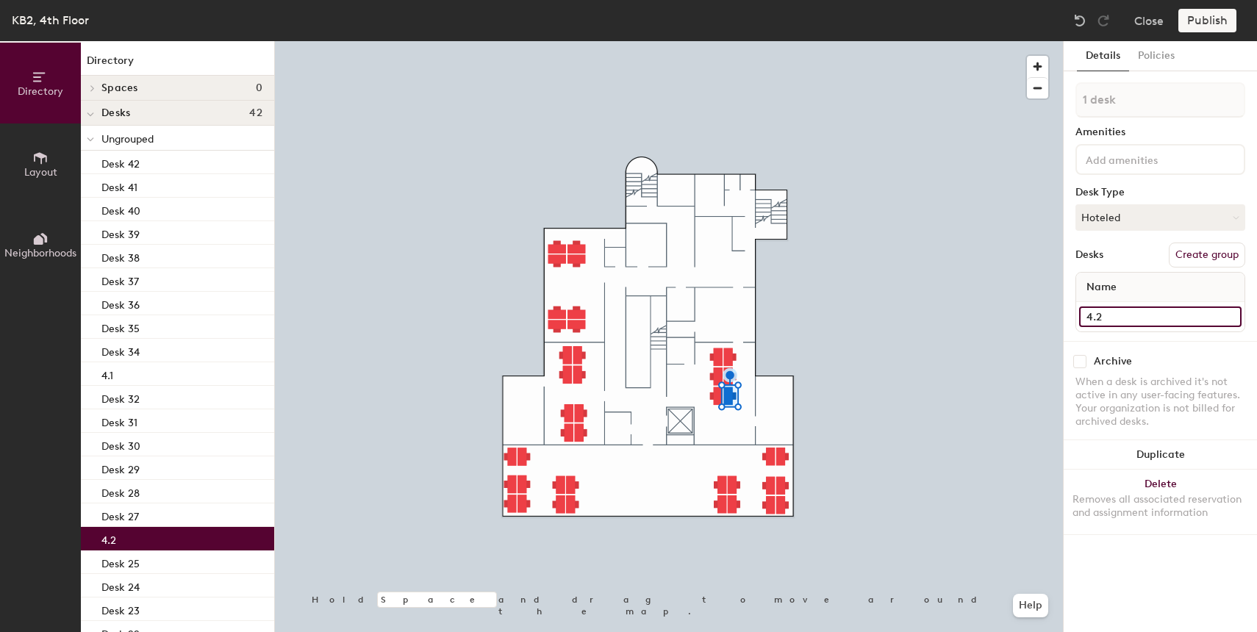
click at [1105, 309] on input "4.2" at bounding box center [1160, 317] width 162 height 21
click at [716, 41] on div at bounding box center [669, 41] width 788 height 0
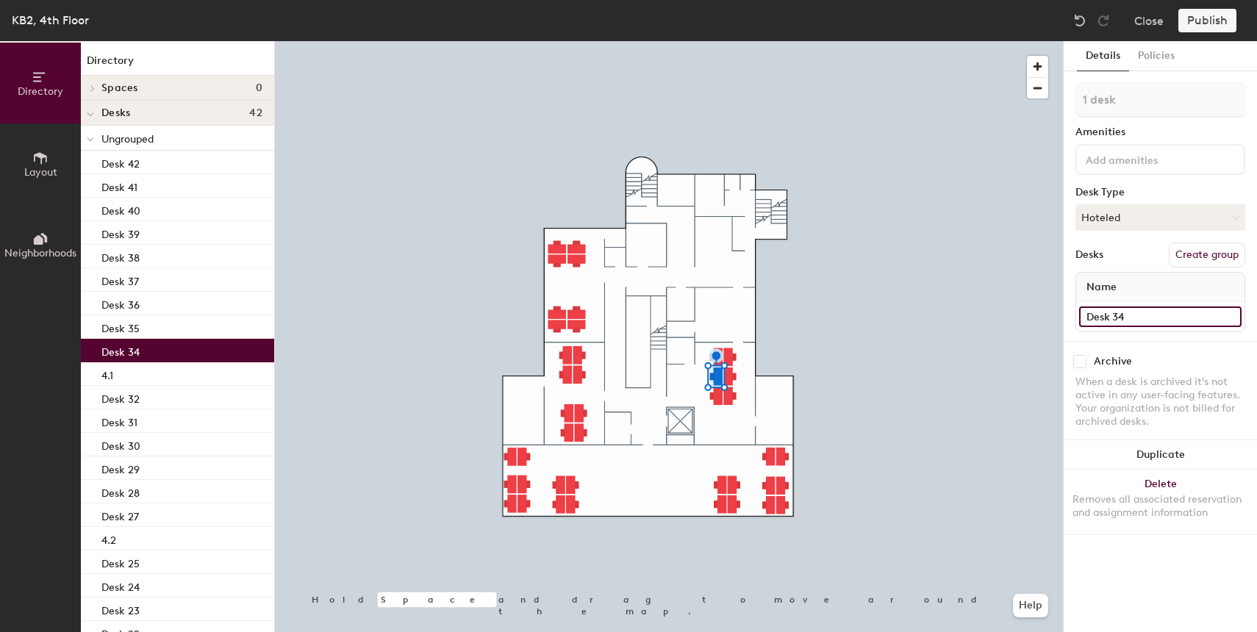
click at [1119, 319] on input "Desk 34" at bounding box center [1160, 317] width 162 height 21
paste input "4.1"
type input "4.3"
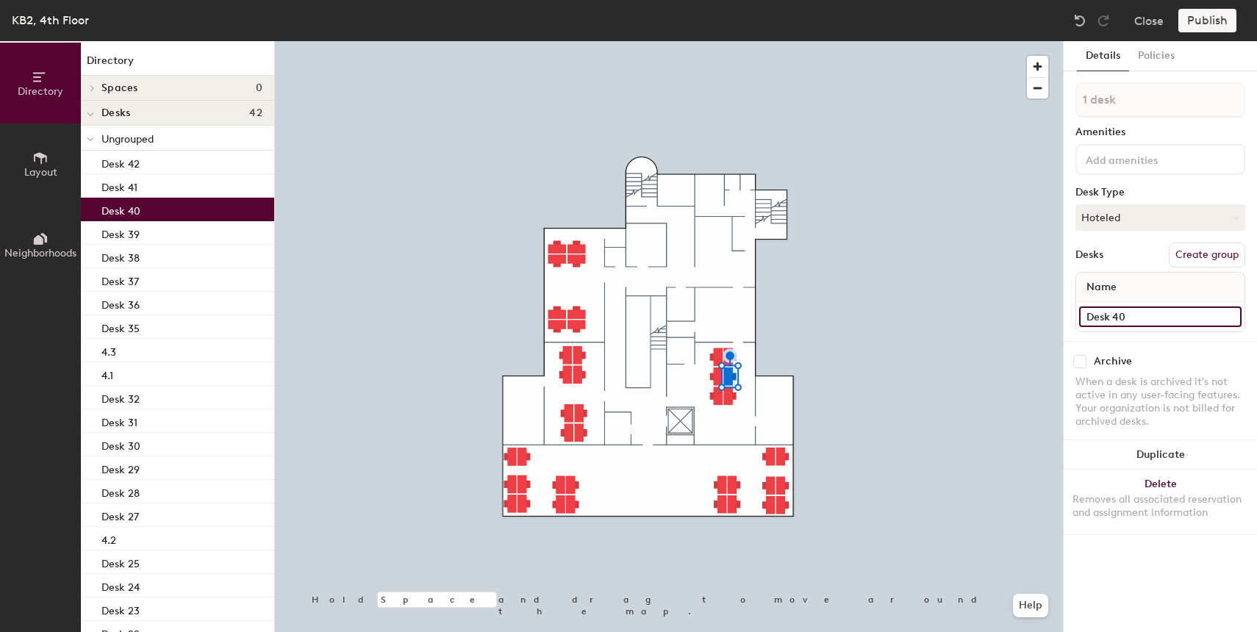
click at [1122, 310] on input "Desk 40" at bounding box center [1160, 317] width 162 height 21
paste input "4.1"
type input "4.4"
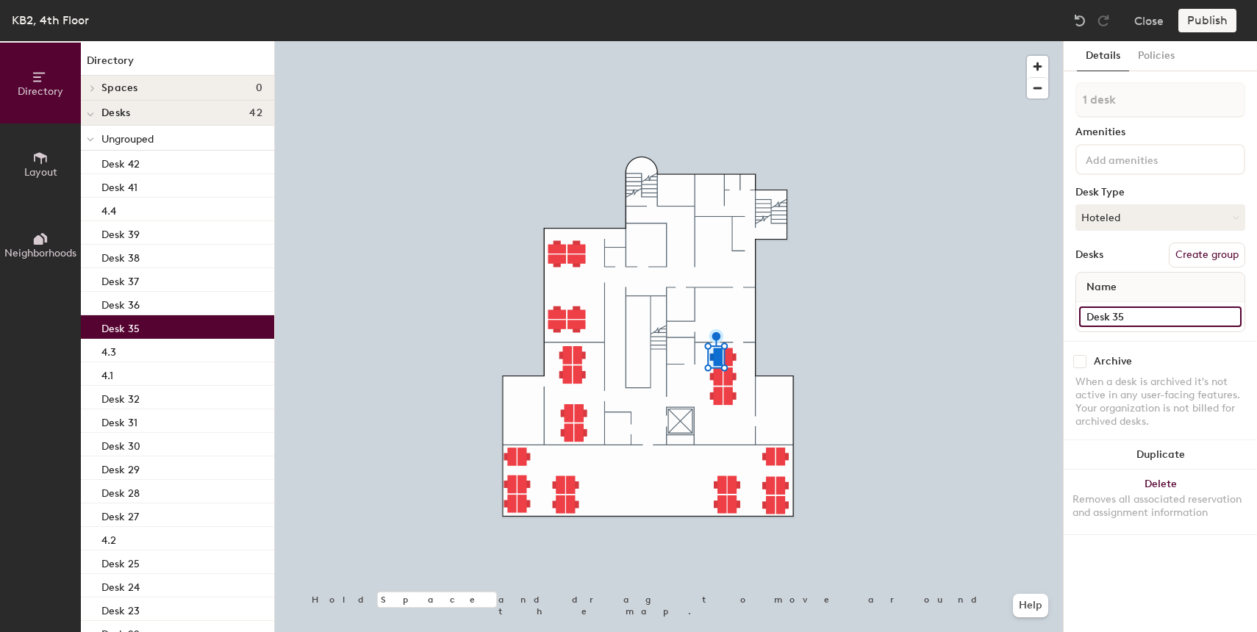
click at [1115, 313] on input "Desk 35" at bounding box center [1160, 317] width 162 height 21
paste input "4.1"
type input "4.5"
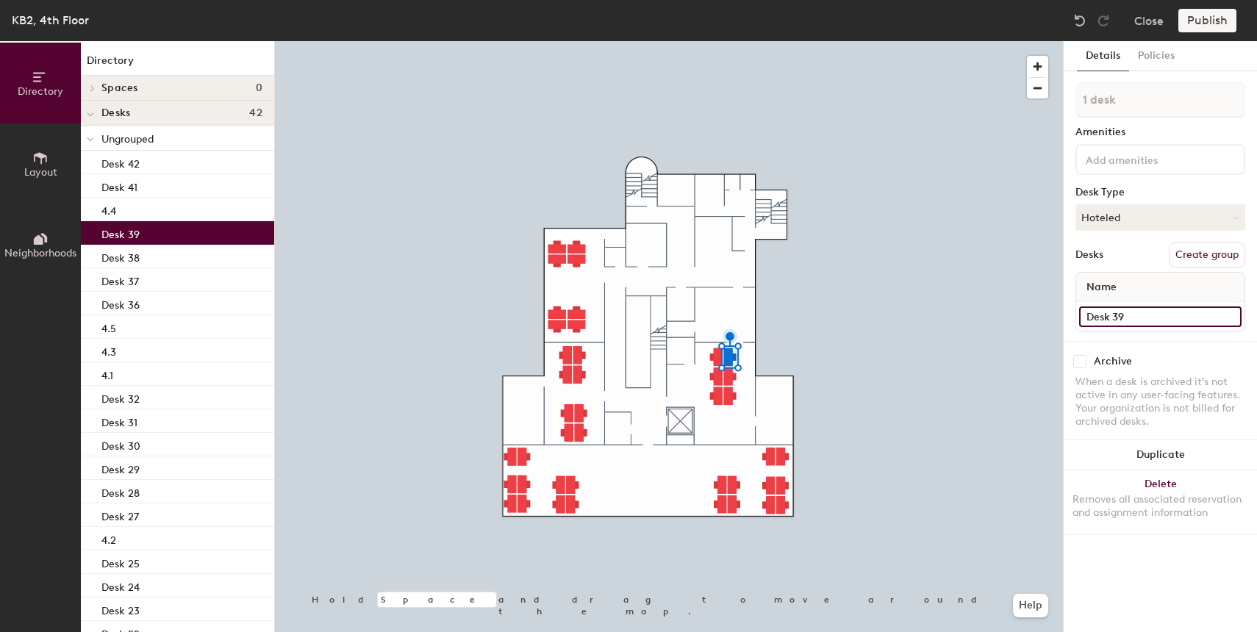
click at [1151, 317] on input "Desk 39" at bounding box center [1160, 317] width 162 height 21
paste input "4.1"
type input "4.6"
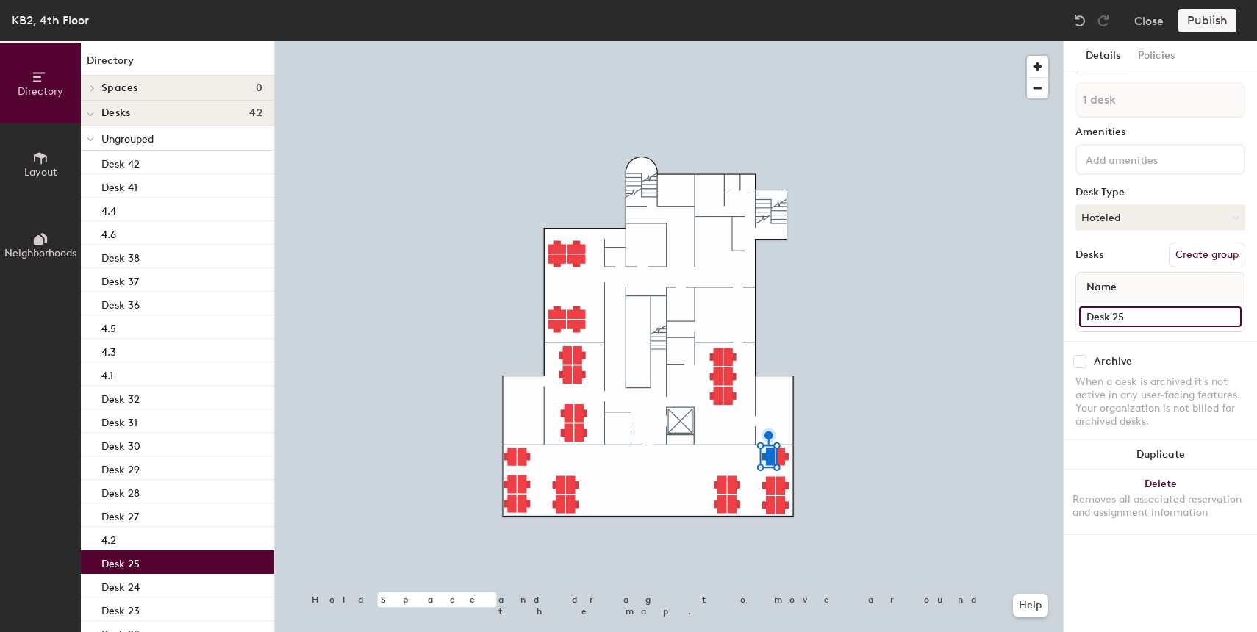
click at [1140, 315] on input "Desk 25" at bounding box center [1160, 317] width 162 height 21
paste input "4.1"
type input "4.7"
click at [779, 41] on div at bounding box center [669, 41] width 788 height 0
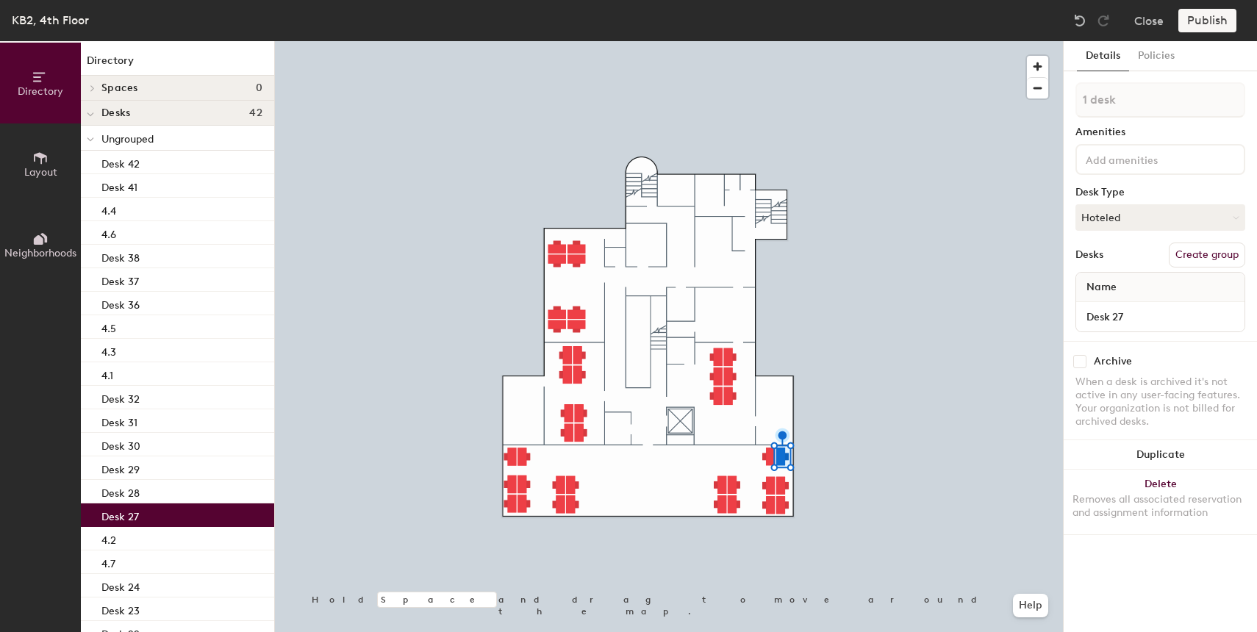
click at [1135, 304] on div "Desk 27" at bounding box center [1160, 316] width 168 height 29
click at [1131, 316] on input "Desk 27" at bounding box center [1160, 317] width 162 height 21
paste input "4.1"
type input "4.8"
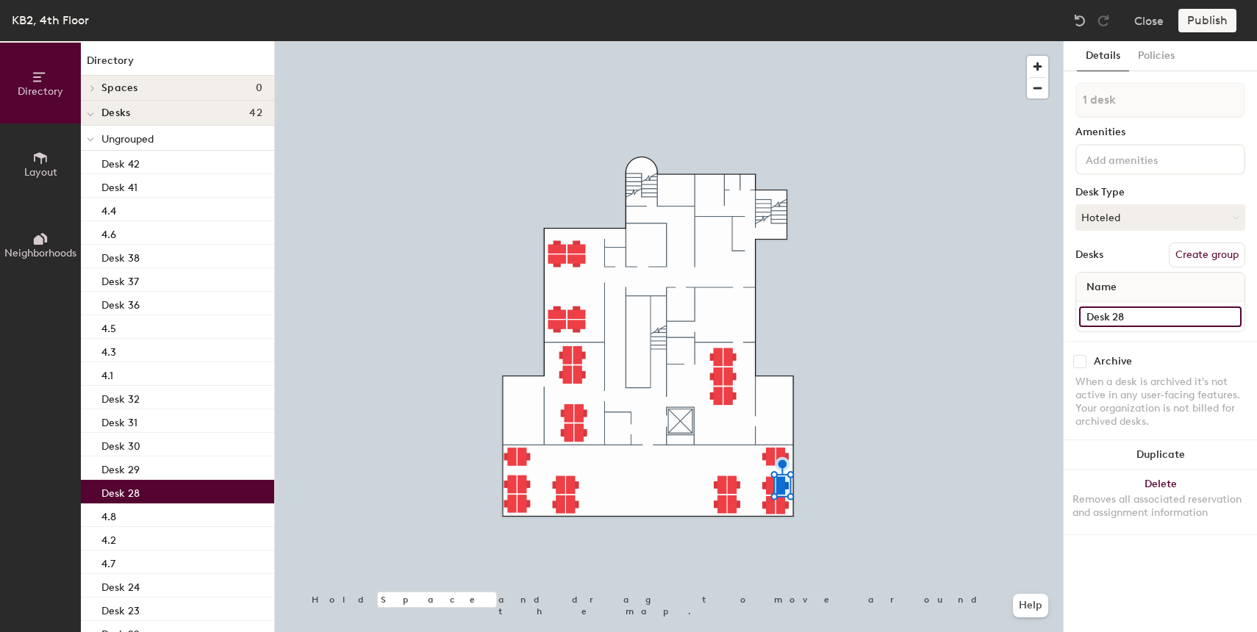
click at [1127, 319] on input "Desk 28" at bounding box center [1160, 317] width 162 height 21
paste input "4.1"
type input "4.9"
click at [781, 41] on div at bounding box center [669, 41] width 788 height 0
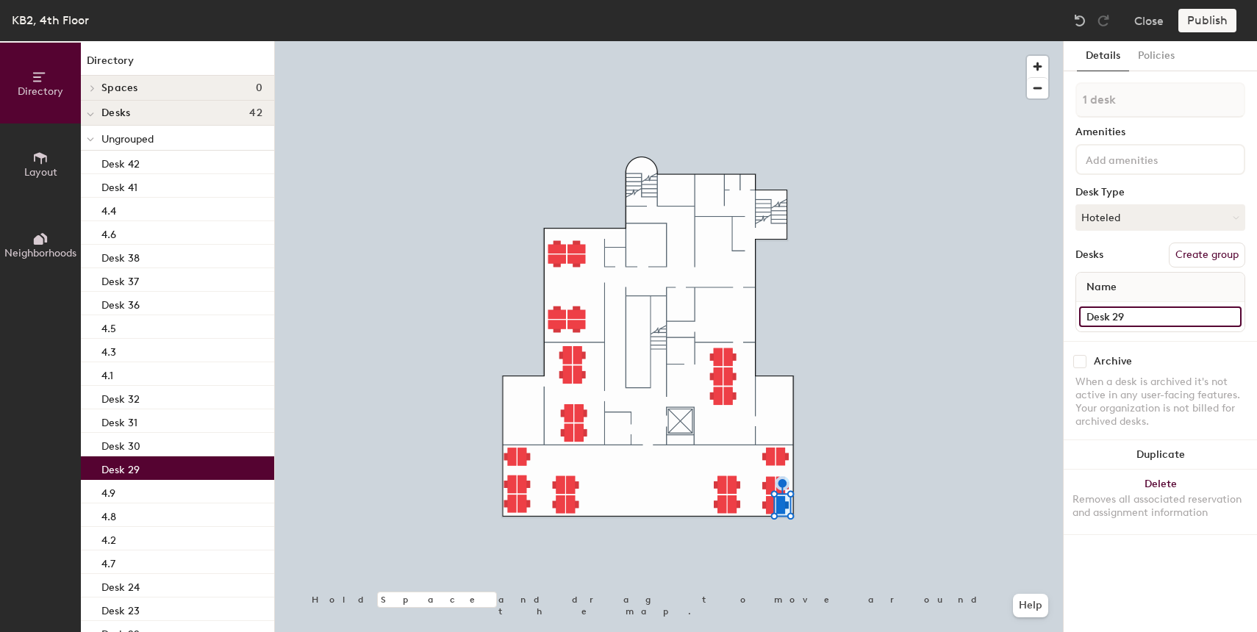
click at [1118, 318] on input "Desk 29" at bounding box center [1160, 317] width 162 height 21
paste input "4.1"
type input "4.10"
click at [766, 41] on div at bounding box center [669, 41] width 788 height 0
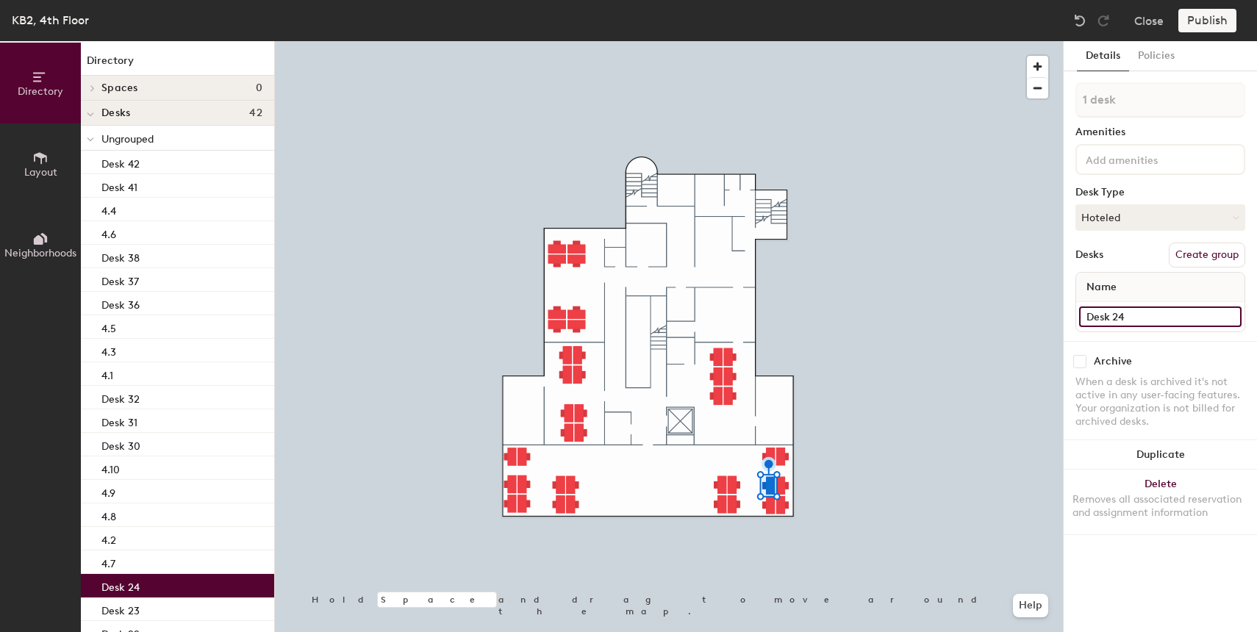
click at [1131, 315] on input "Desk 24" at bounding box center [1160, 317] width 162 height 21
paste input "4.10"
type input "4.11"
click at [765, 41] on div at bounding box center [669, 41] width 788 height 0
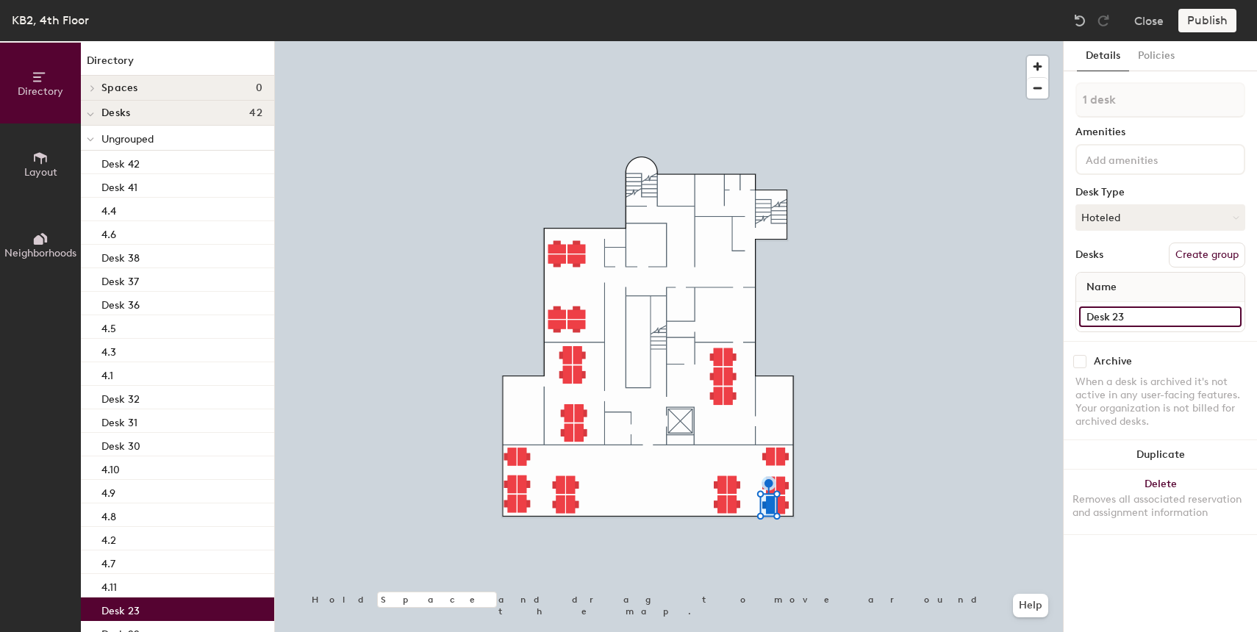
click at [1123, 310] on input "Desk 23" at bounding box center [1160, 317] width 162 height 21
paste input "4.10"
type input "4.12"
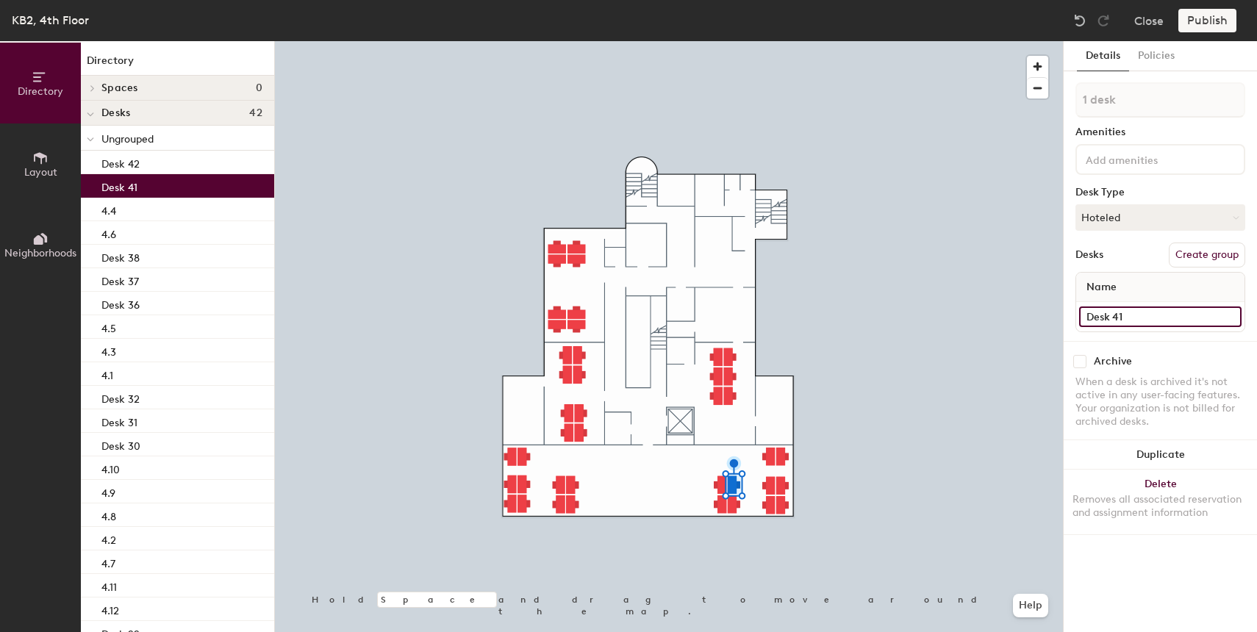
click at [1105, 319] on input "Desk 41" at bounding box center [1160, 317] width 162 height 21
paste input "4.10"
type input "4.13"
click at [735, 41] on div at bounding box center [669, 41] width 788 height 0
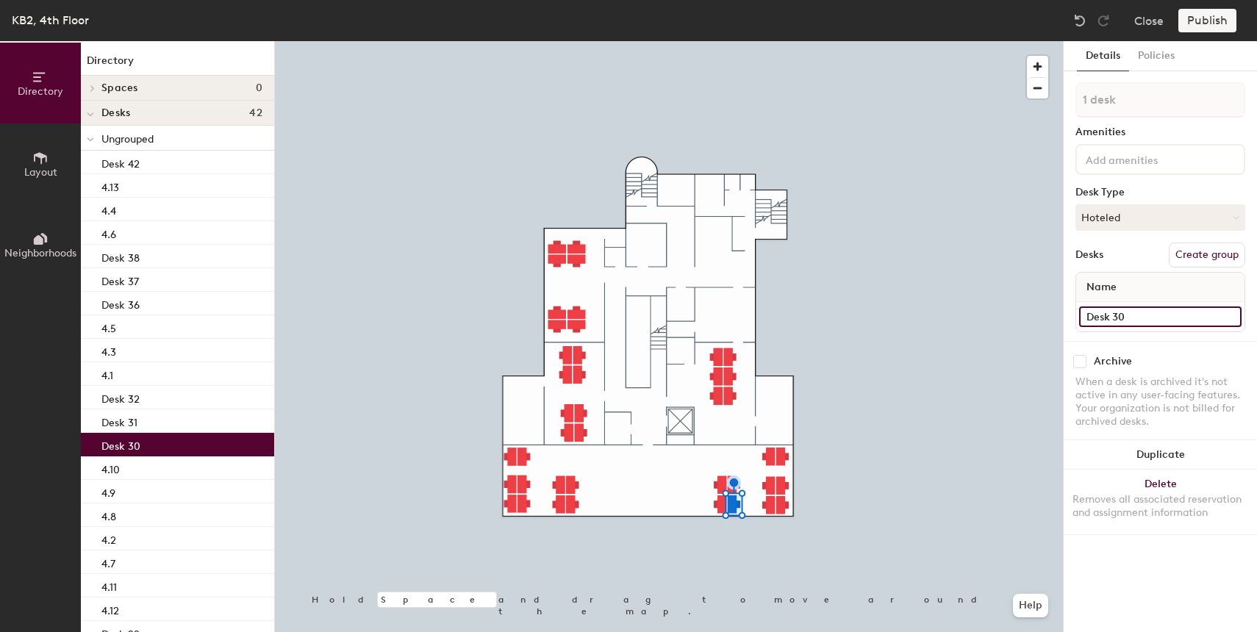
click at [1131, 311] on input "Desk 30" at bounding box center [1160, 317] width 162 height 21
paste input "4.1"
type input "4.14"
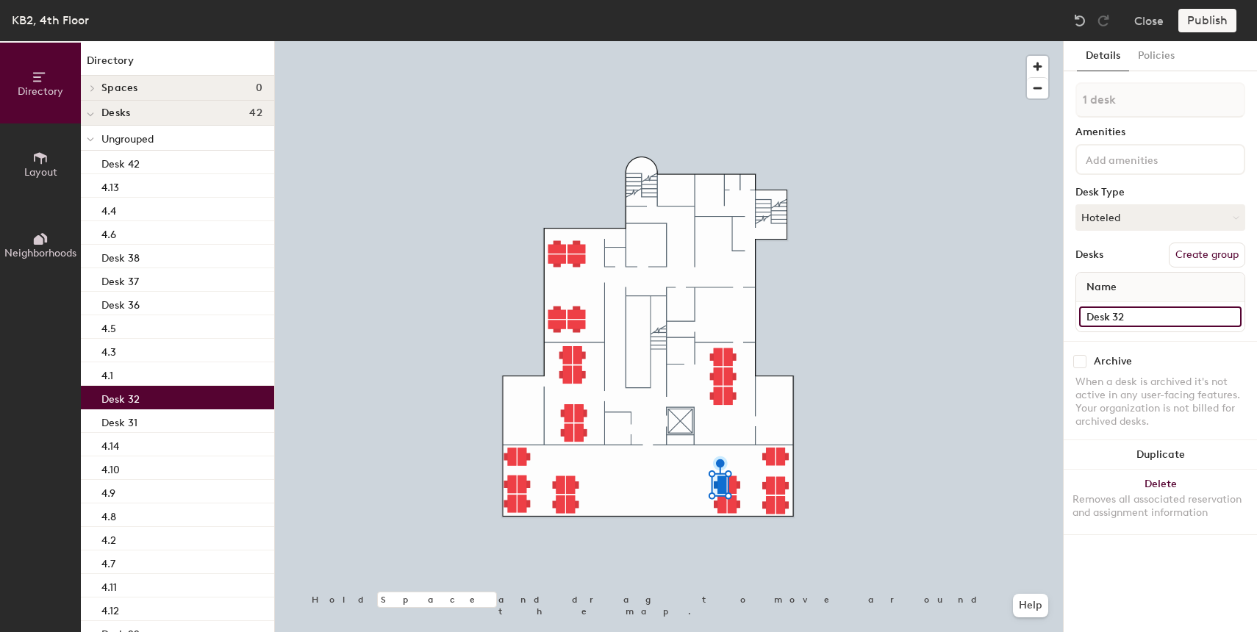
click at [1155, 320] on input "Desk 32" at bounding box center [1160, 317] width 162 height 21
paste input "4.10"
type input "4.15"
click at [720, 41] on div at bounding box center [669, 41] width 788 height 0
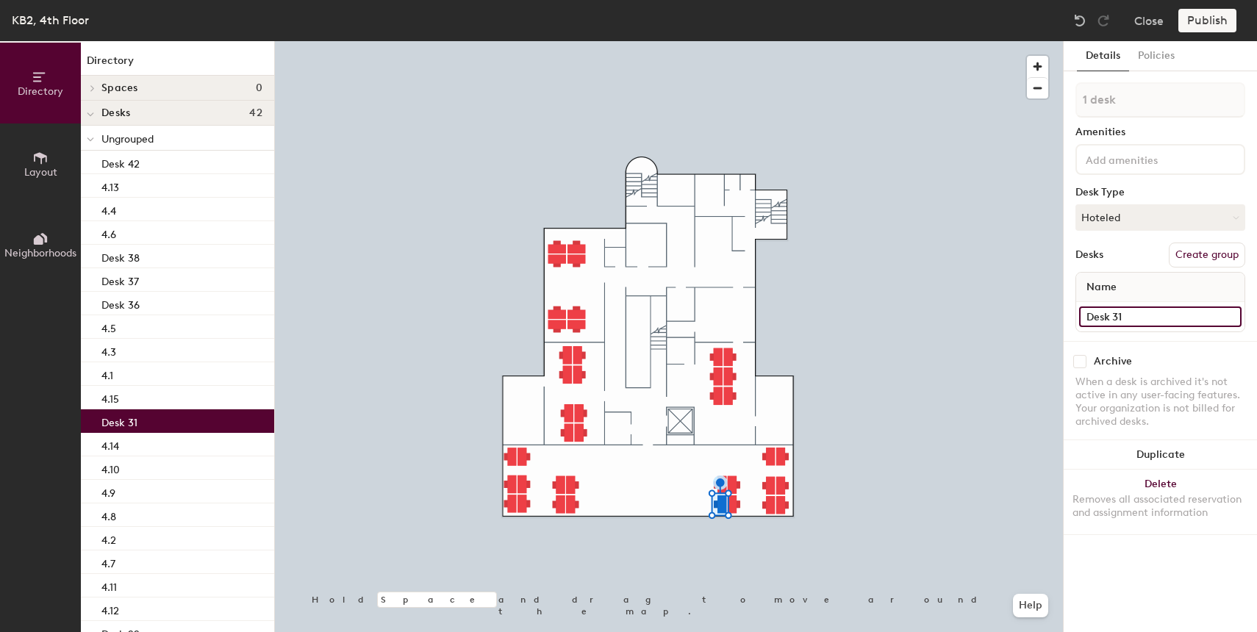
click at [1112, 321] on input "Desk 31" at bounding box center [1160, 317] width 162 height 21
paste input "4.10"
type input "4.16"
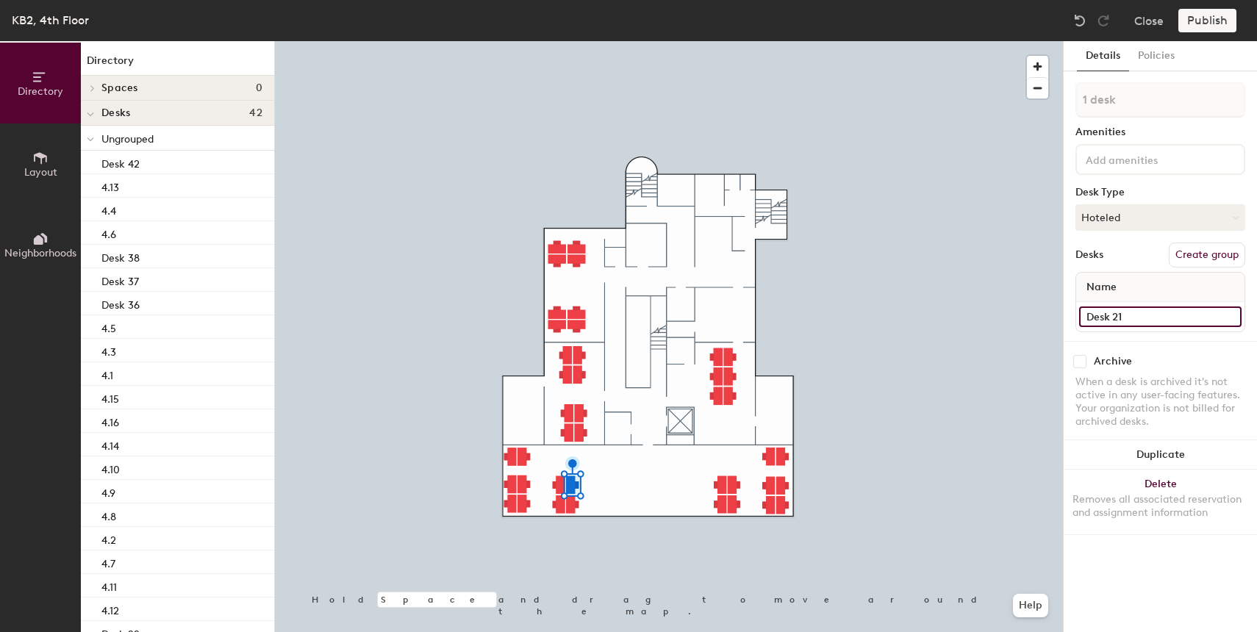
click at [1122, 316] on input "Desk 21" at bounding box center [1160, 317] width 162 height 21
paste input "4.10"
type input "4.17"
click at [574, 41] on div at bounding box center [669, 41] width 788 height 0
click at [1120, 319] on input "Desk 22" at bounding box center [1160, 317] width 162 height 21
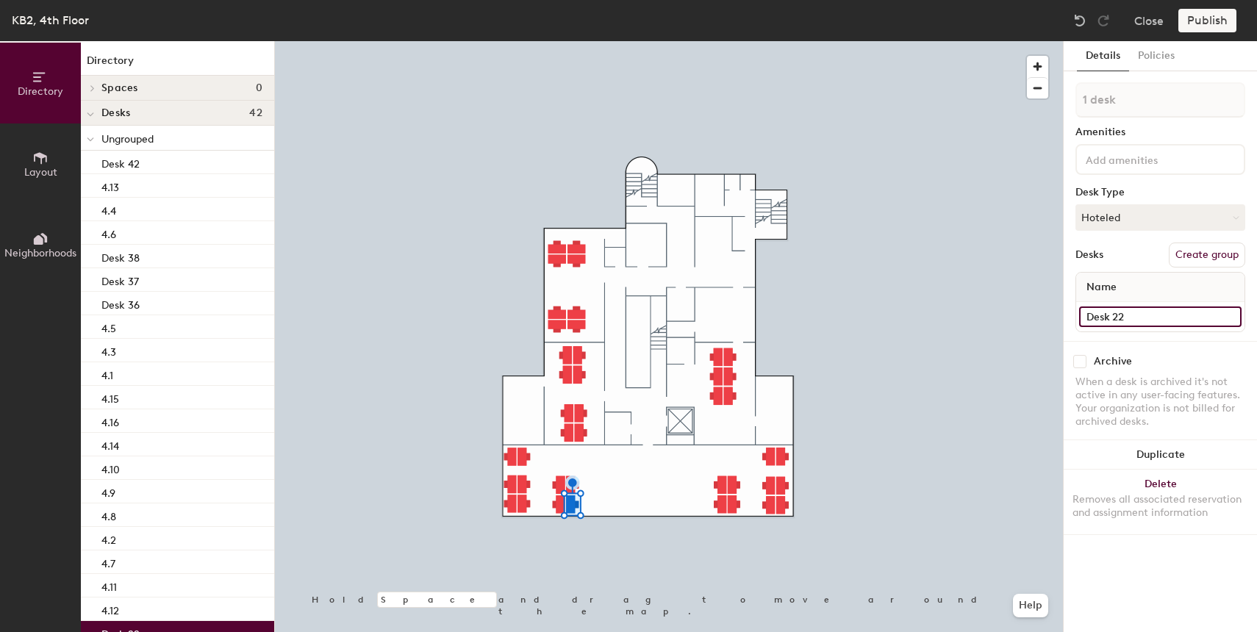
paste input "4.10"
type input "4.18"
click at [1128, 318] on input "Desk 9" at bounding box center [1160, 317] width 162 height 21
paste input "4.10"
type input "4.19"
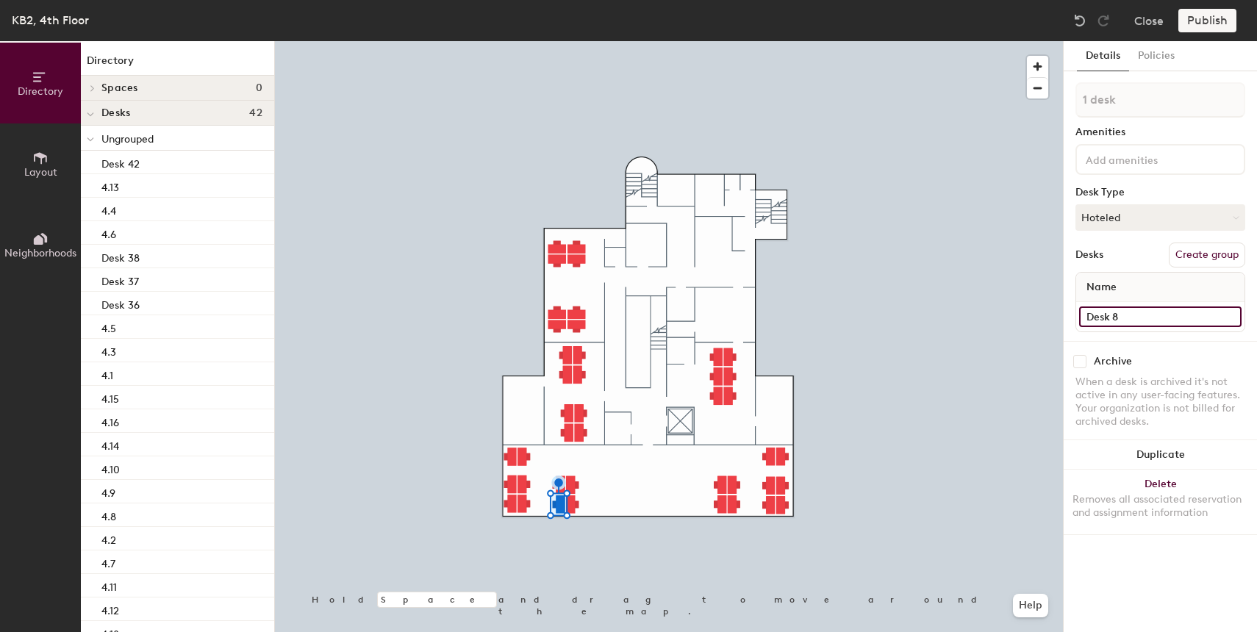
click at [1131, 313] on input "Desk 8" at bounding box center [1160, 317] width 162 height 21
paste input "4.10"
type input "4.20"
click at [1112, 321] on input "Desk 6" at bounding box center [1160, 317] width 162 height 21
paste input "4.20"
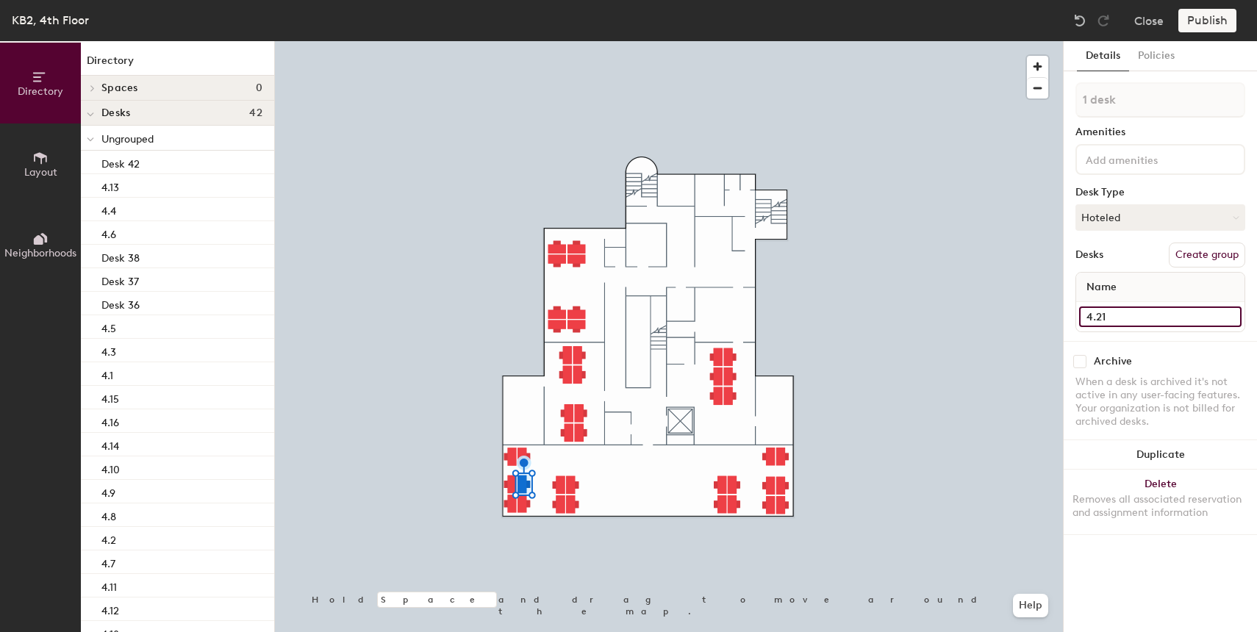
type input "4.21"
click at [520, 41] on div at bounding box center [669, 41] width 788 height 0
click at [1130, 314] on input "Desk 7" at bounding box center [1160, 317] width 162 height 21
paste input "4.20"
type input "4.22"
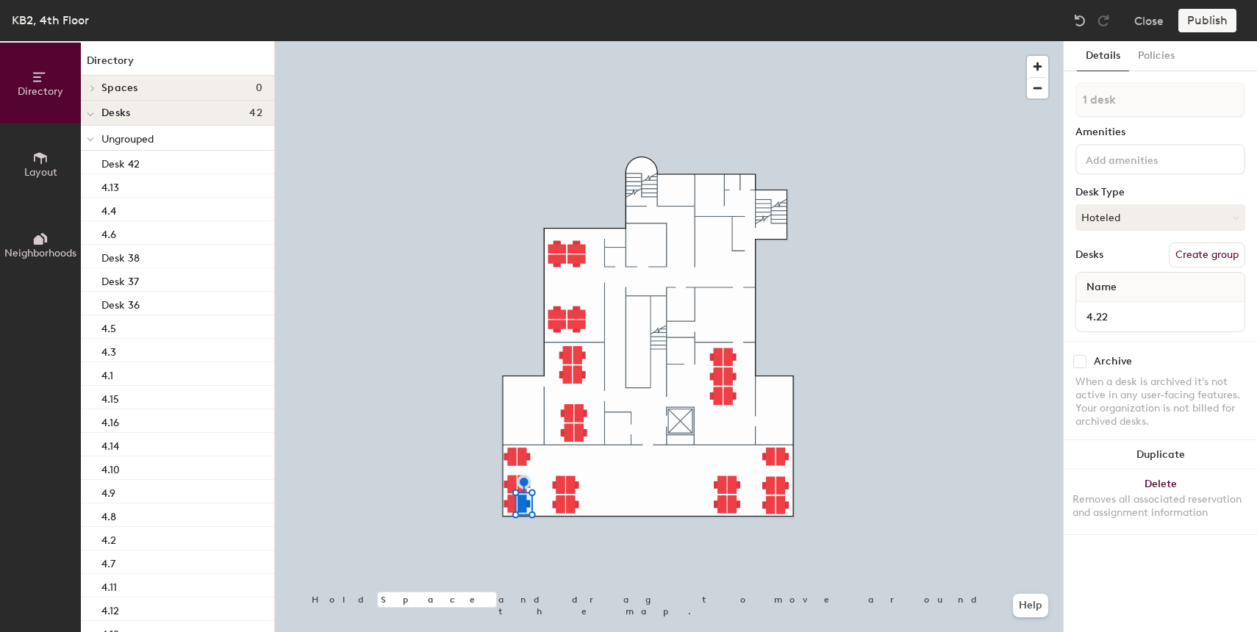
click at [511, 41] on div at bounding box center [669, 41] width 788 height 0
click at [1114, 313] on input "Desk 10" at bounding box center [1160, 317] width 162 height 21
paste input "4.2"
type input "4.23"
click at [513, 41] on div at bounding box center [669, 41] width 788 height 0
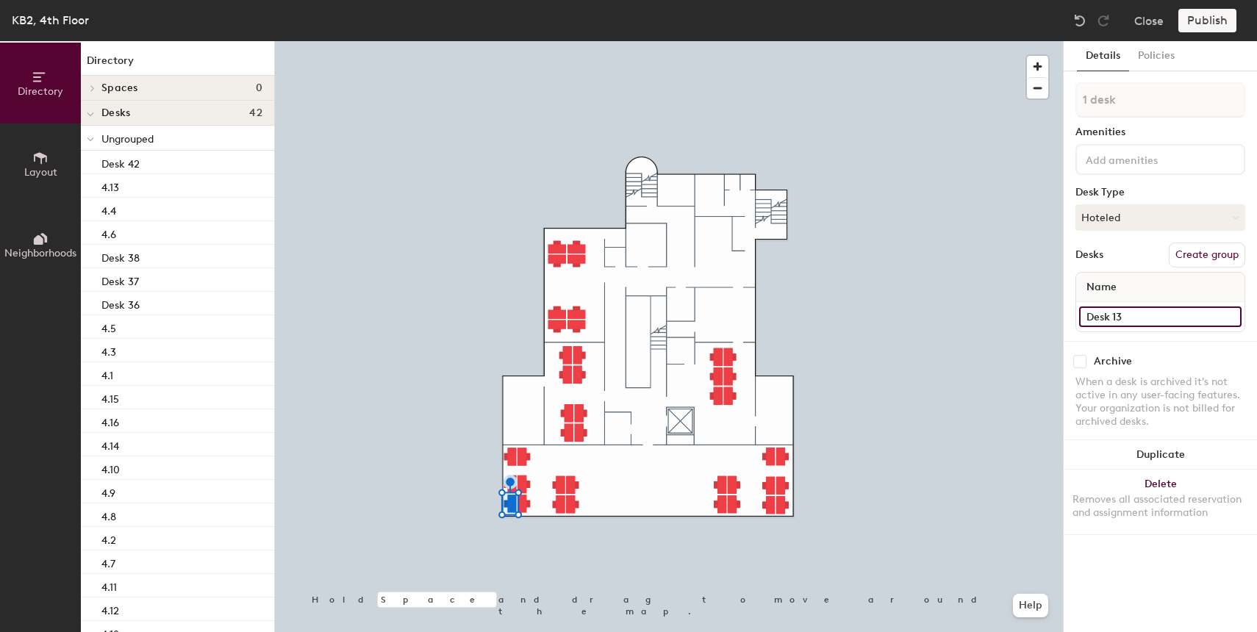
click at [1117, 316] on input "Desk 13" at bounding box center [1160, 317] width 162 height 21
paste input "4.20"
type input "4.24"
click at [1140, 318] on input "Desk 11" at bounding box center [1160, 317] width 162 height 21
paste input "4.20"
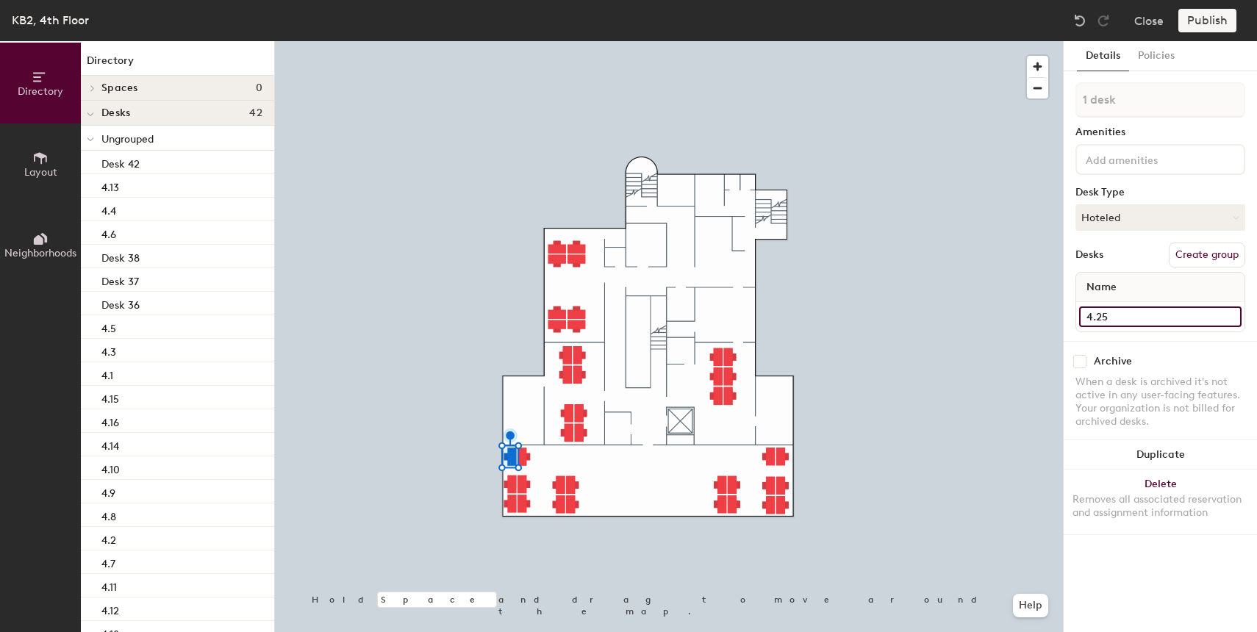
type input "4.25"
click at [529, 41] on div at bounding box center [669, 41] width 788 height 0
click at [1120, 319] on input "Desk 5" at bounding box center [1160, 317] width 162 height 21
paste input "4.20"
type input "4.26"
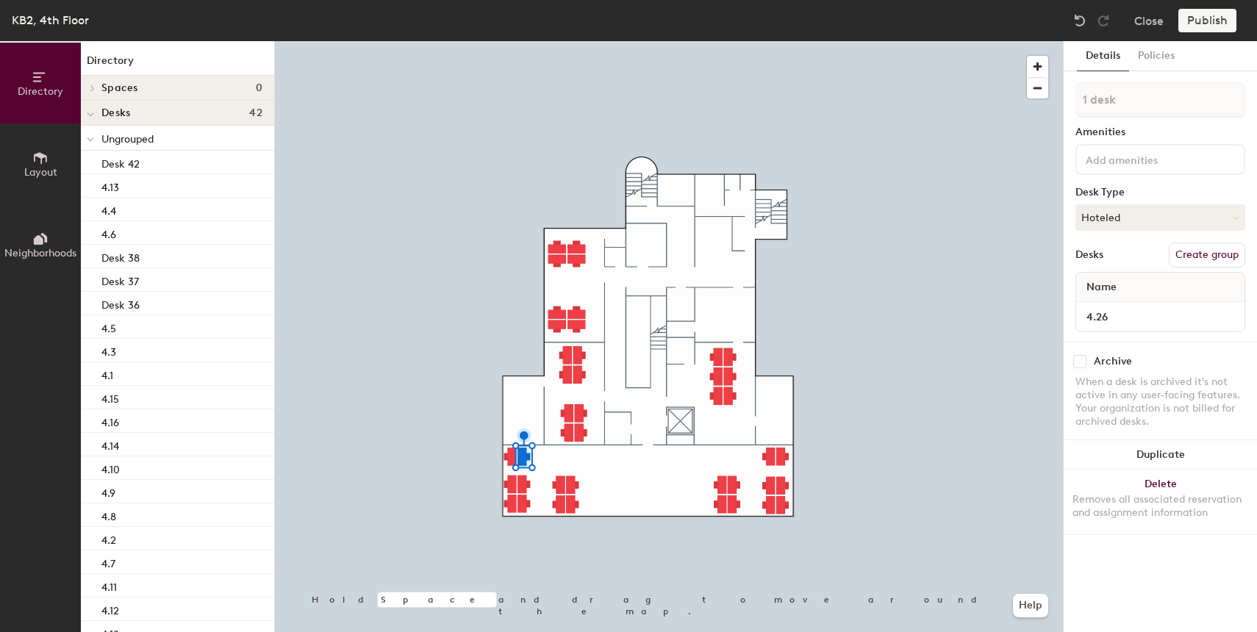
click at [582, 41] on div at bounding box center [669, 41] width 788 height 0
click at [1113, 318] on input "Desk 19" at bounding box center [1160, 317] width 162 height 21
paste input "4.20"
type input "4.27"
click at [579, 41] on div at bounding box center [669, 41] width 788 height 0
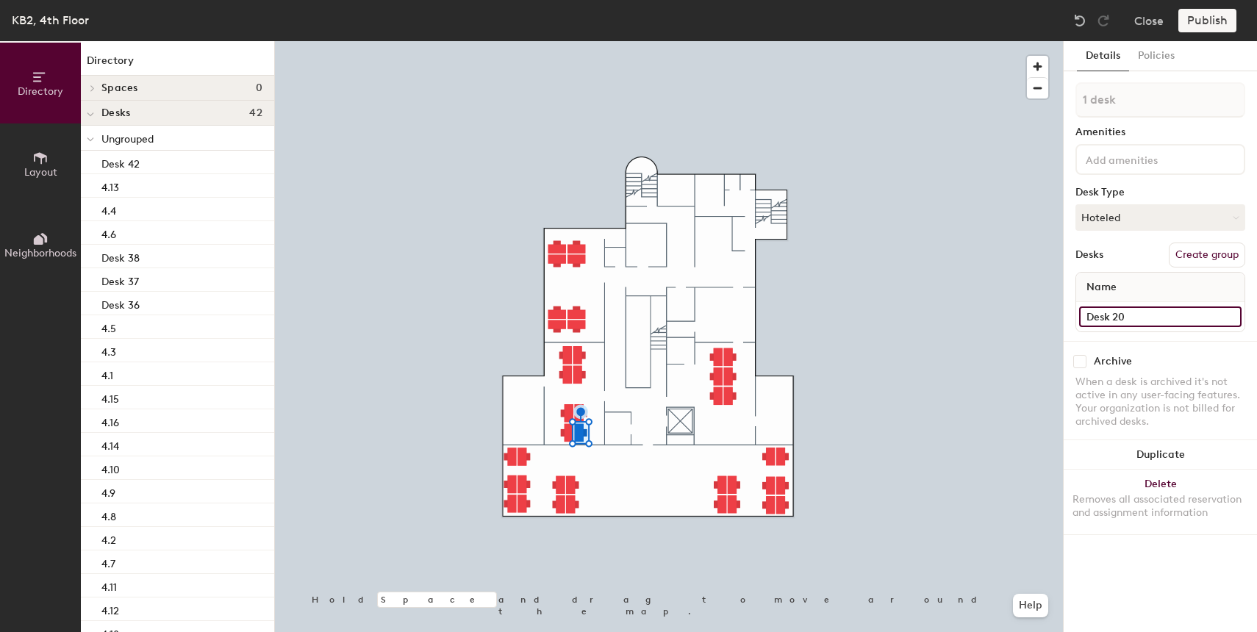
click at [1156, 316] on input "Desk 20" at bounding box center [1160, 317] width 162 height 21
paste input "4."
type input "4.28"
click at [565, 41] on div at bounding box center [669, 41] width 788 height 0
click at [1141, 320] on input "Desk 17" at bounding box center [1160, 317] width 162 height 21
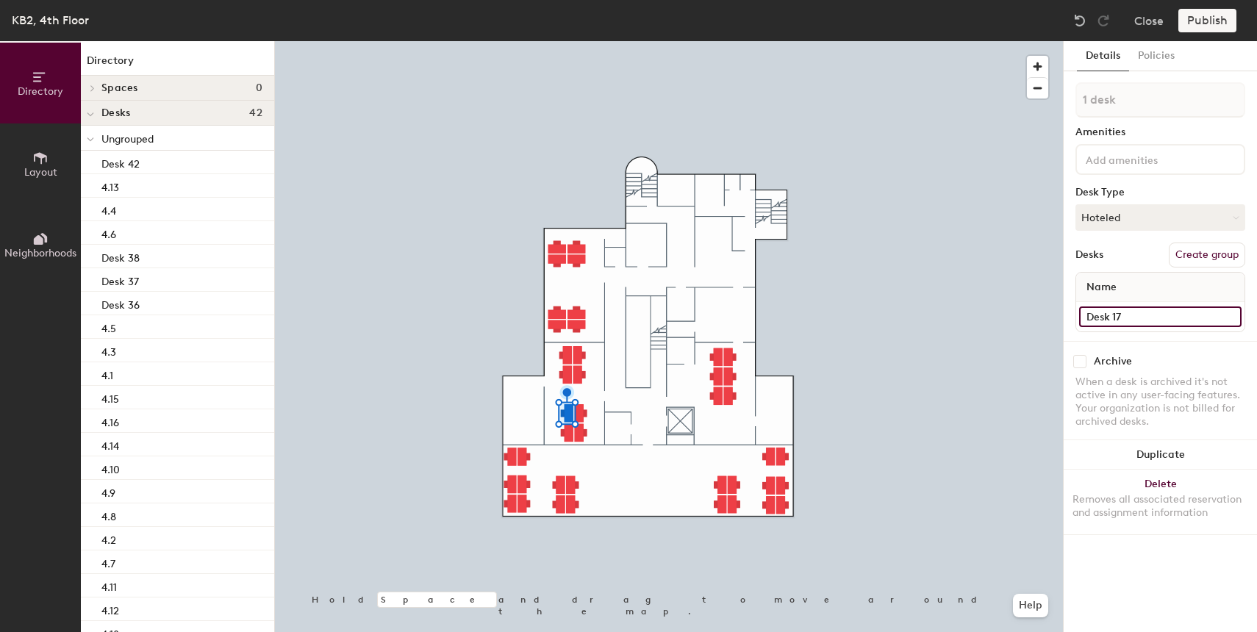
paste input "4.20"
type input "4.29"
click at [570, 41] on div at bounding box center [669, 41] width 788 height 0
click at [1098, 322] on input "Desk 37" at bounding box center [1160, 317] width 162 height 21
paste input "4.20"
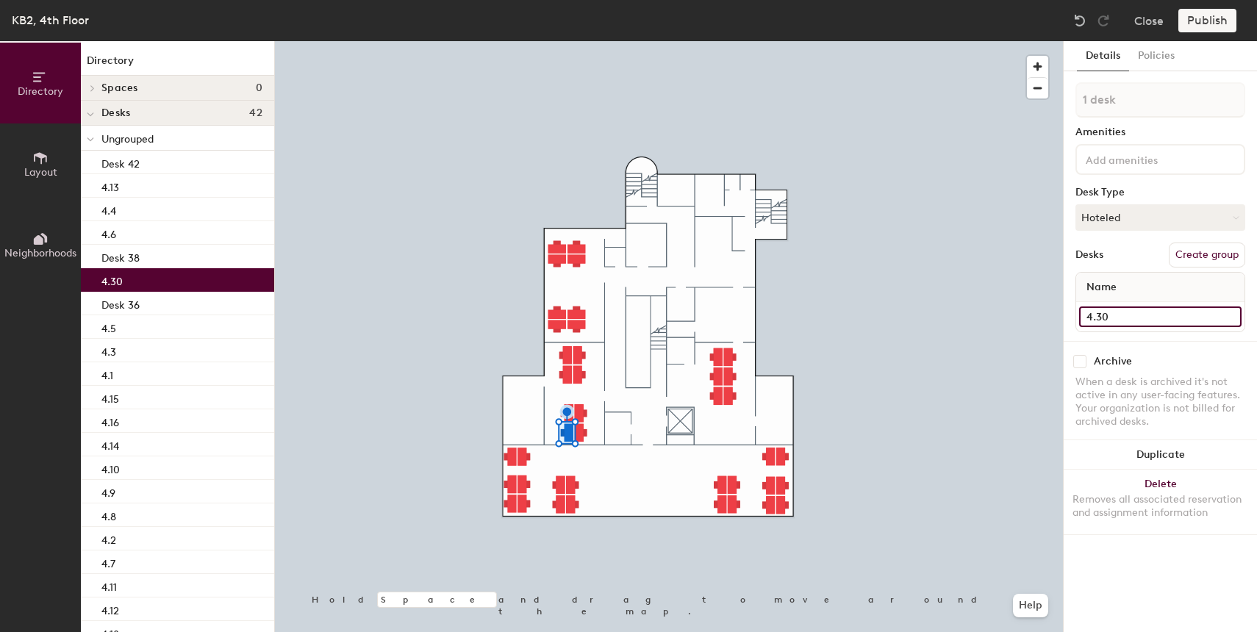
click at [1118, 318] on input "4.30" at bounding box center [1160, 317] width 162 height 21
type input "4.30"
click at [577, 41] on div at bounding box center [669, 41] width 788 height 0
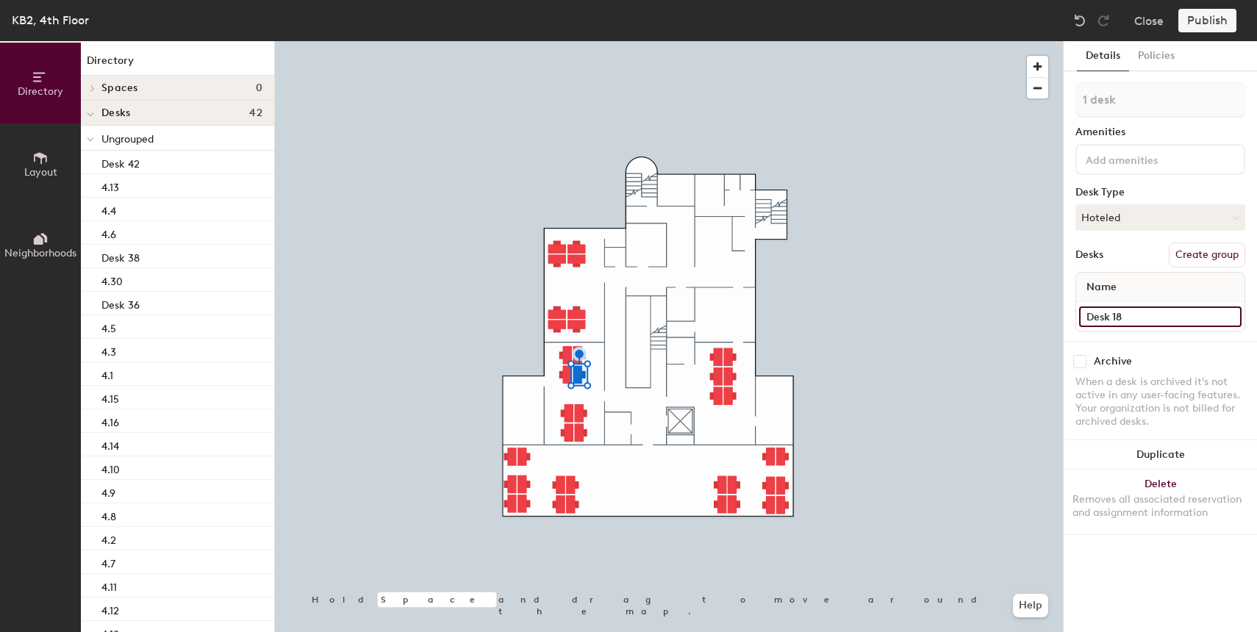
click at [1105, 318] on input "Desk 18" at bounding box center [1160, 317] width 162 height 21
paste input "4.30"
type input "4.31"
click at [599, 41] on div at bounding box center [669, 41] width 788 height 0
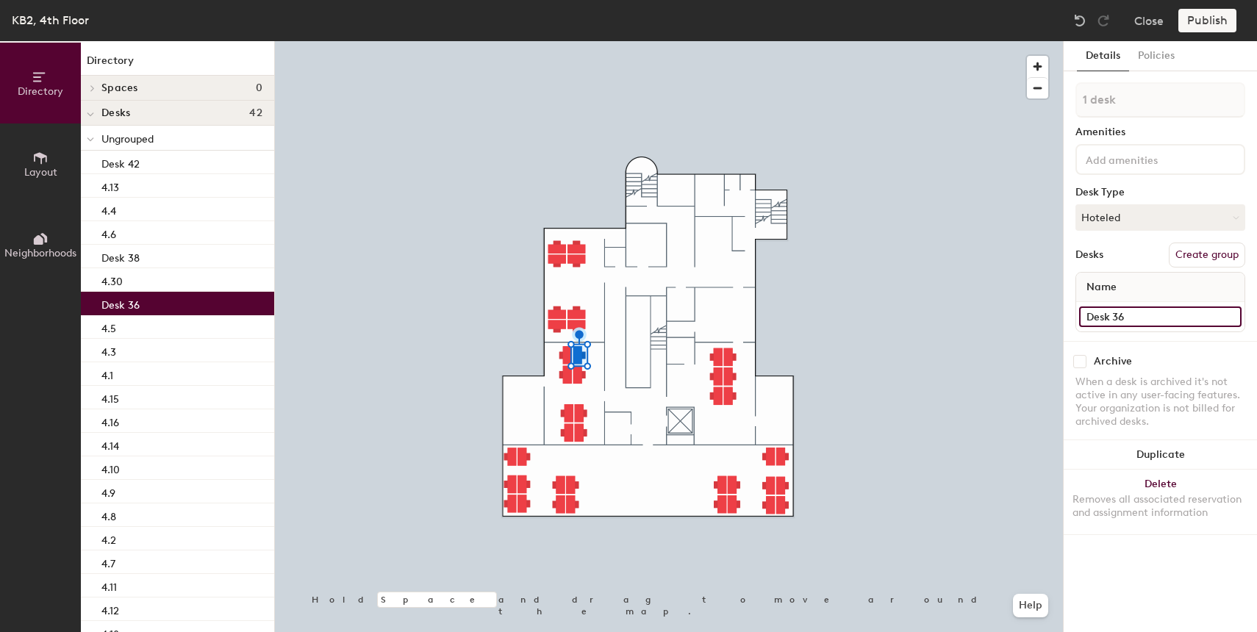
click at [1100, 320] on input "Desk 36" at bounding box center [1160, 317] width 162 height 21
paste input "4.30"
type input "4.32"
click at [562, 41] on div at bounding box center [669, 41] width 788 height 0
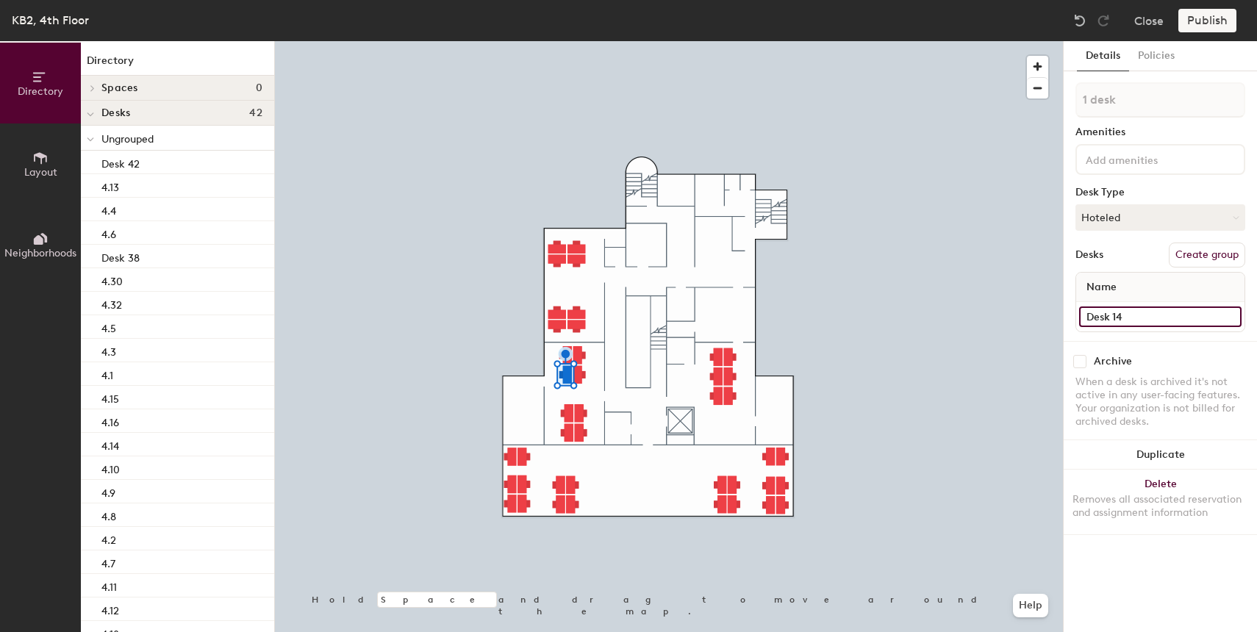
click at [1114, 315] on input "Desk 14" at bounding box center [1160, 317] width 162 height 21
paste input "4.30"
type input "4.33"
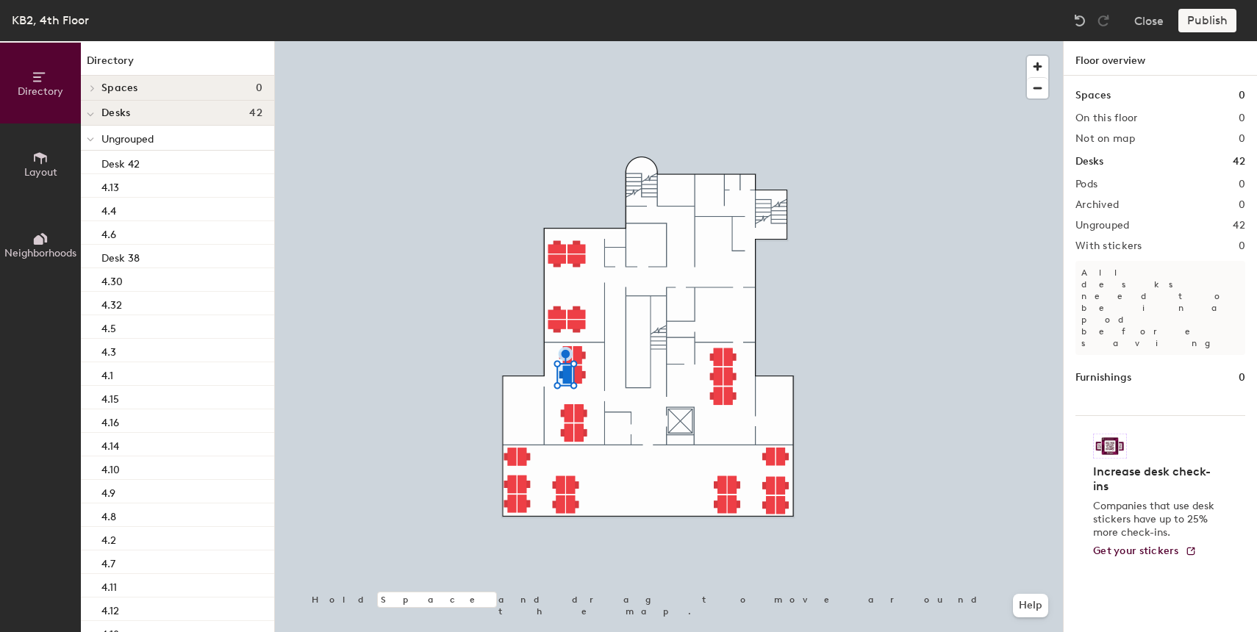
click at [562, 41] on div at bounding box center [669, 41] width 788 height 0
click at [565, 41] on div at bounding box center [669, 41] width 788 height 0
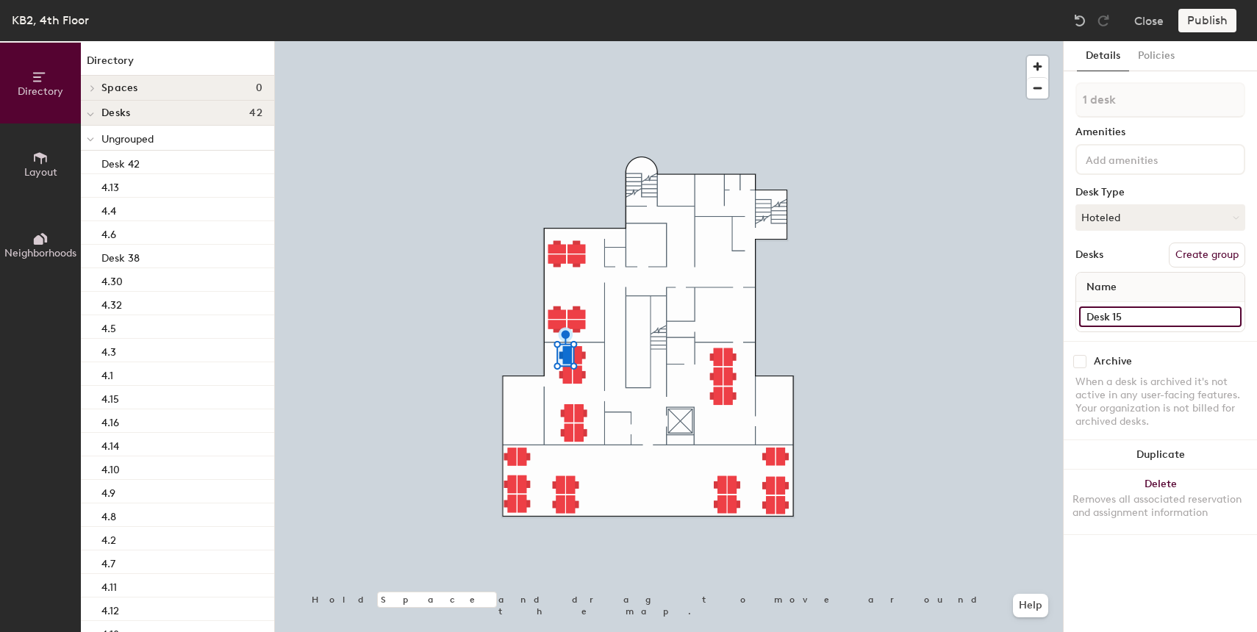
click at [1128, 312] on input "Desk 15" at bounding box center [1160, 317] width 162 height 21
paste input "4.30"
type input "4.34"
click at [1163, 326] on input "Desk 16" at bounding box center [1160, 317] width 162 height 21
paste input "4.30"
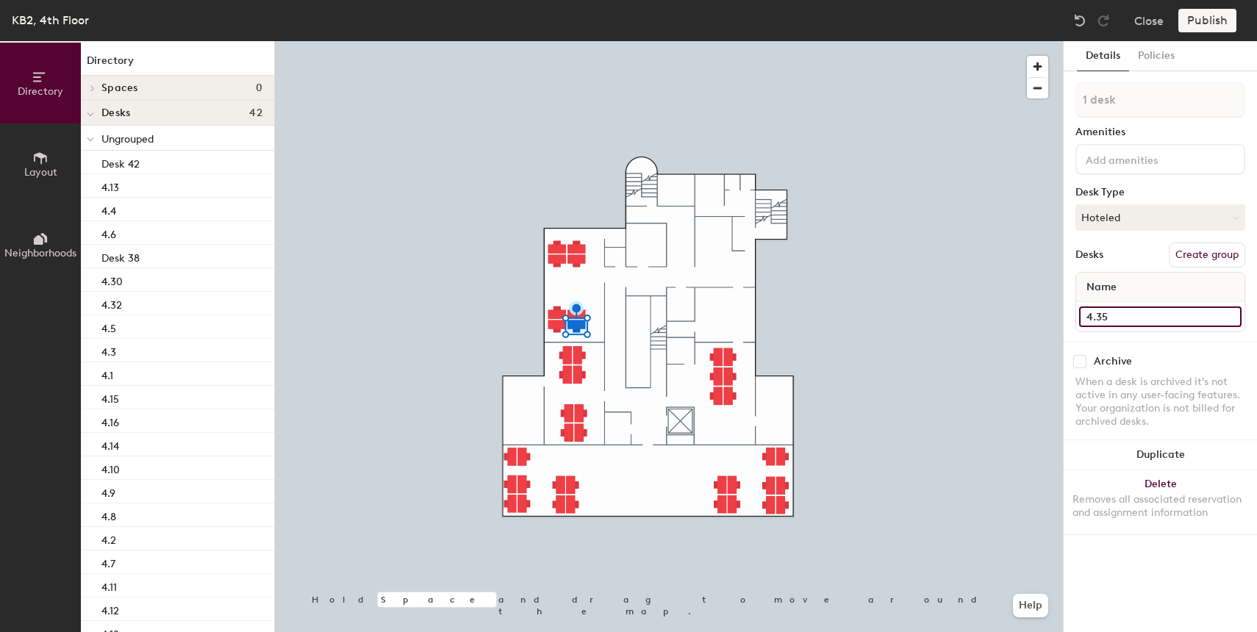
type input "4.35"
click at [555, 41] on div at bounding box center [669, 41] width 788 height 0
click at [1134, 323] on input "Desk 12" at bounding box center [1160, 317] width 162 height 21
paste input "4.30"
type input "4.36"
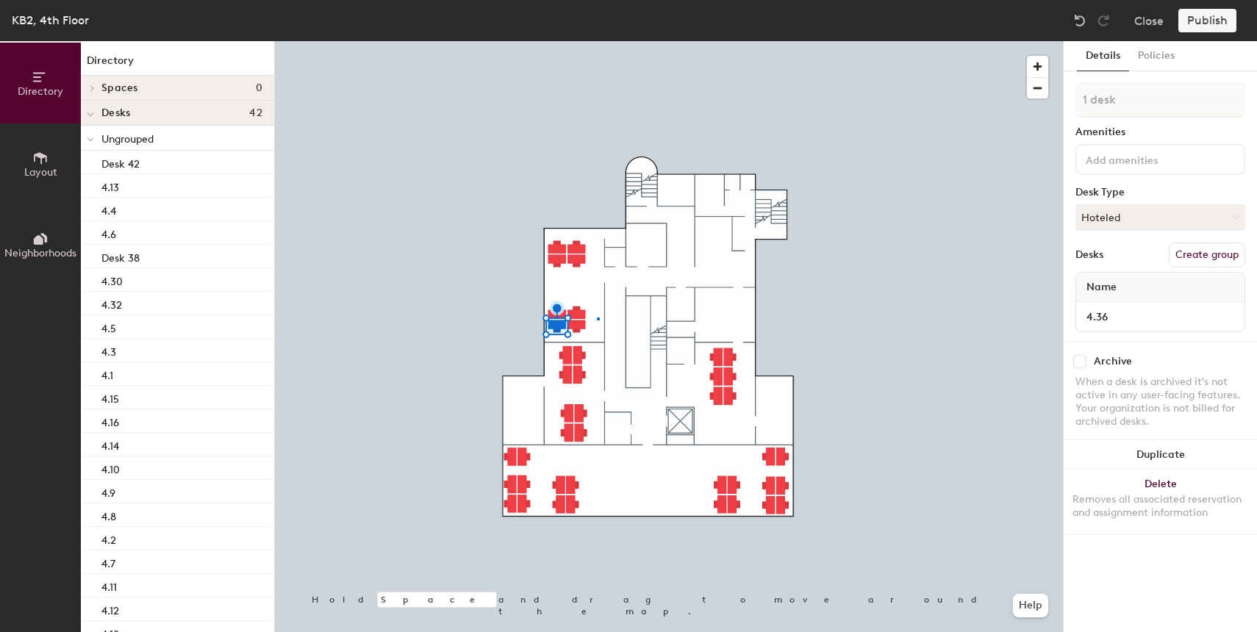
click at [597, 41] on div at bounding box center [669, 41] width 788 height 0
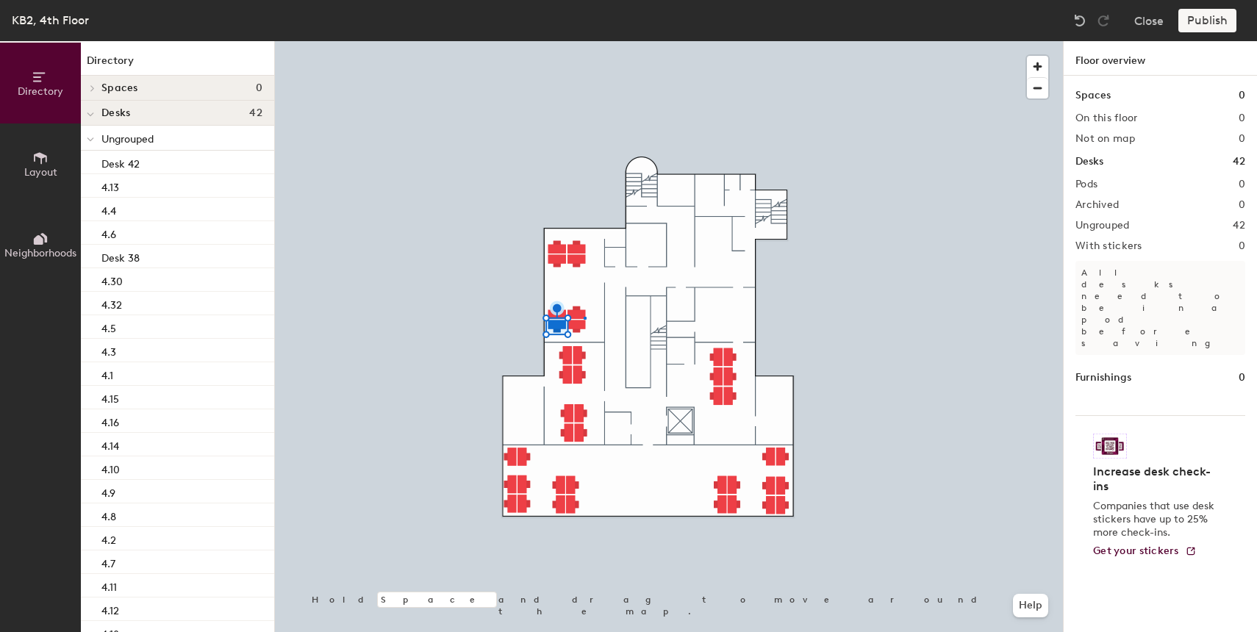
click at [584, 41] on div at bounding box center [669, 41] width 788 height 0
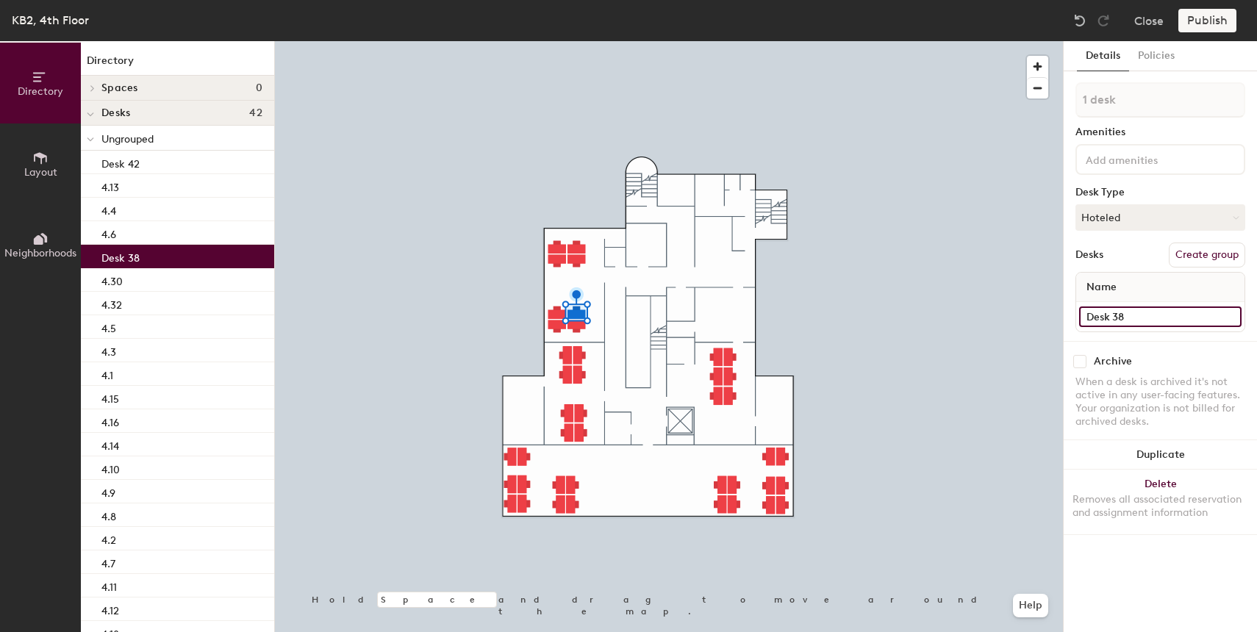
click at [1103, 320] on input "Desk 38" at bounding box center [1160, 317] width 162 height 21
paste input "4.30"
type input "4.37"
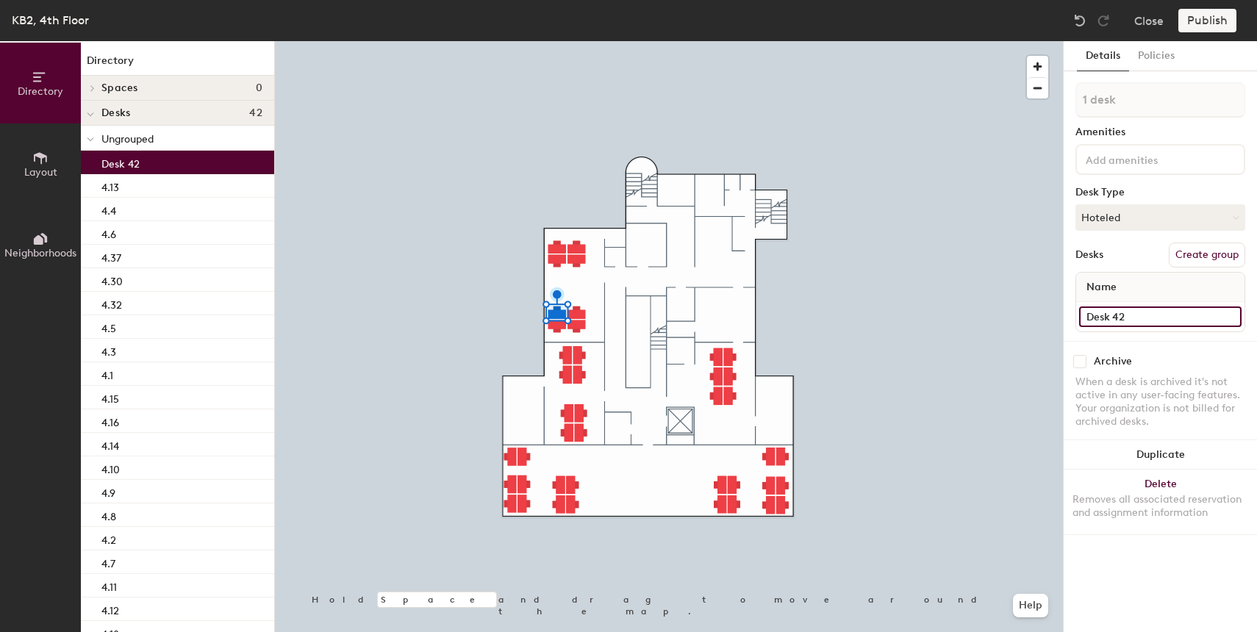
click at [1120, 319] on input "Desk 42" at bounding box center [1160, 317] width 162 height 21
paste input "4.30"
type input "4.38"
click at [1127, 316] on input "Desk 3" at bounding box center [1160, 317] width 162 height 21
paste input "4.30"
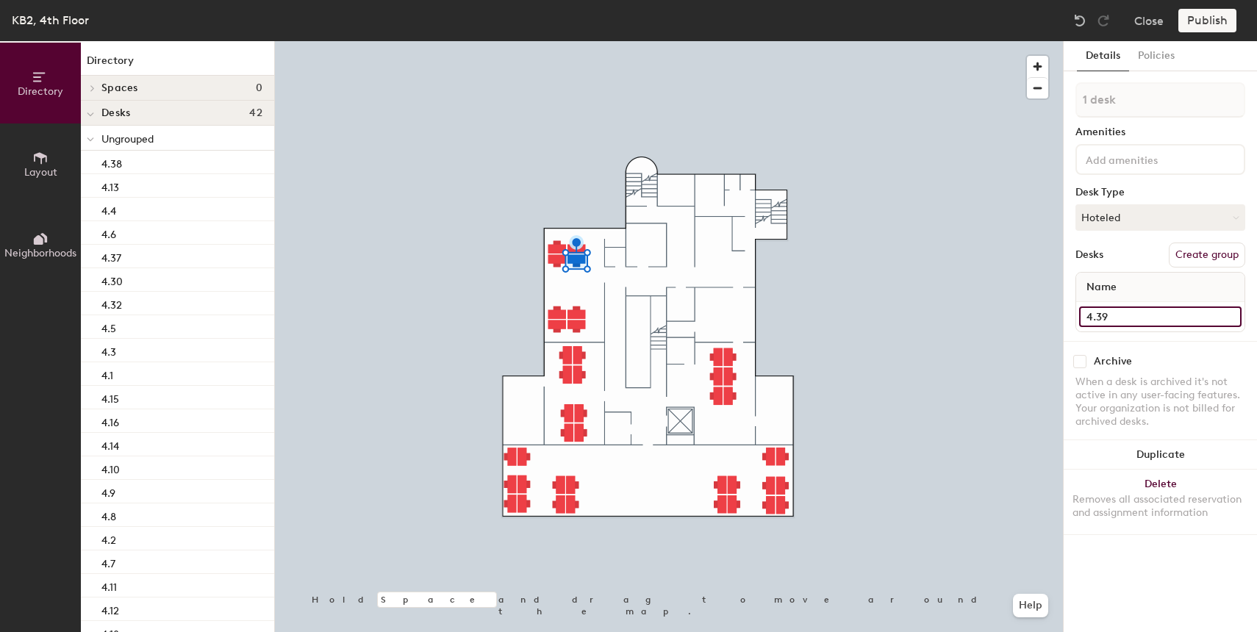
type input "4.39"
click at [1140, 317] on input "Desk 4" at bounding box center [1160, 317] width 162 height 21
paste input "4.30"
type input "4.40"
click at [1107, 318] on input "Desk 2" at bounding box center [1160, 317] width 162 height 21
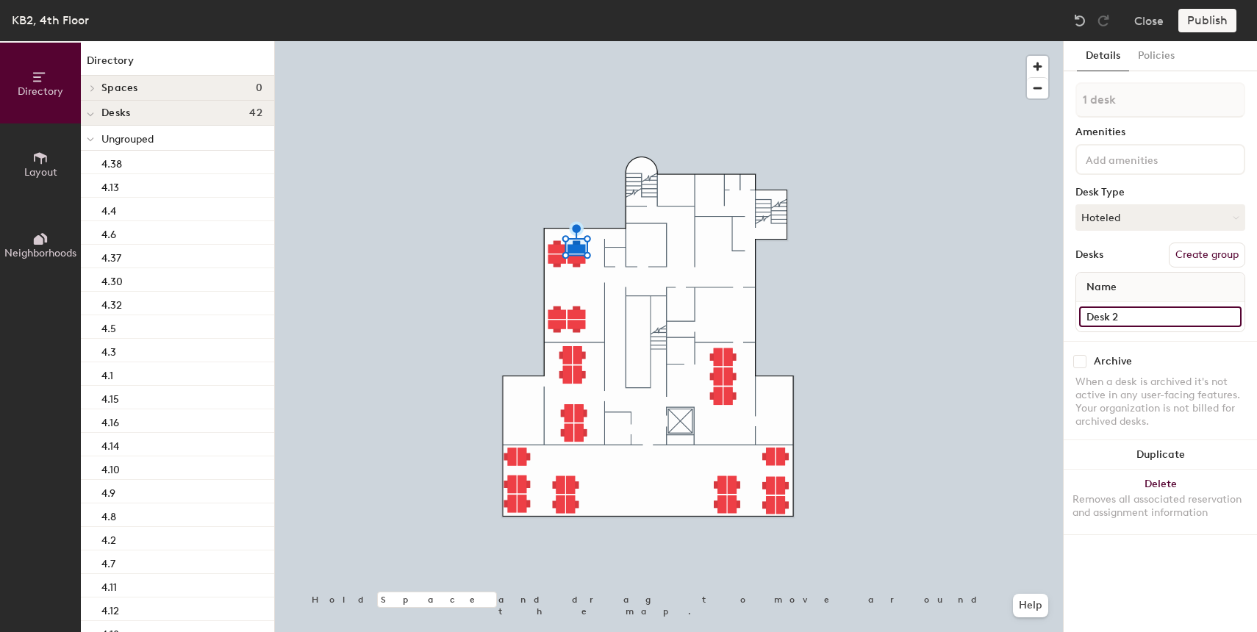
paste input "4.40"
type input "4.41"
click at [555, 41] on div at bounding box center [669, 41] width 788 height 0
click at [1146, 322] on input "Desk 1" at bounding box center [1160, 317] width 162 height 21
paste input "4.40"
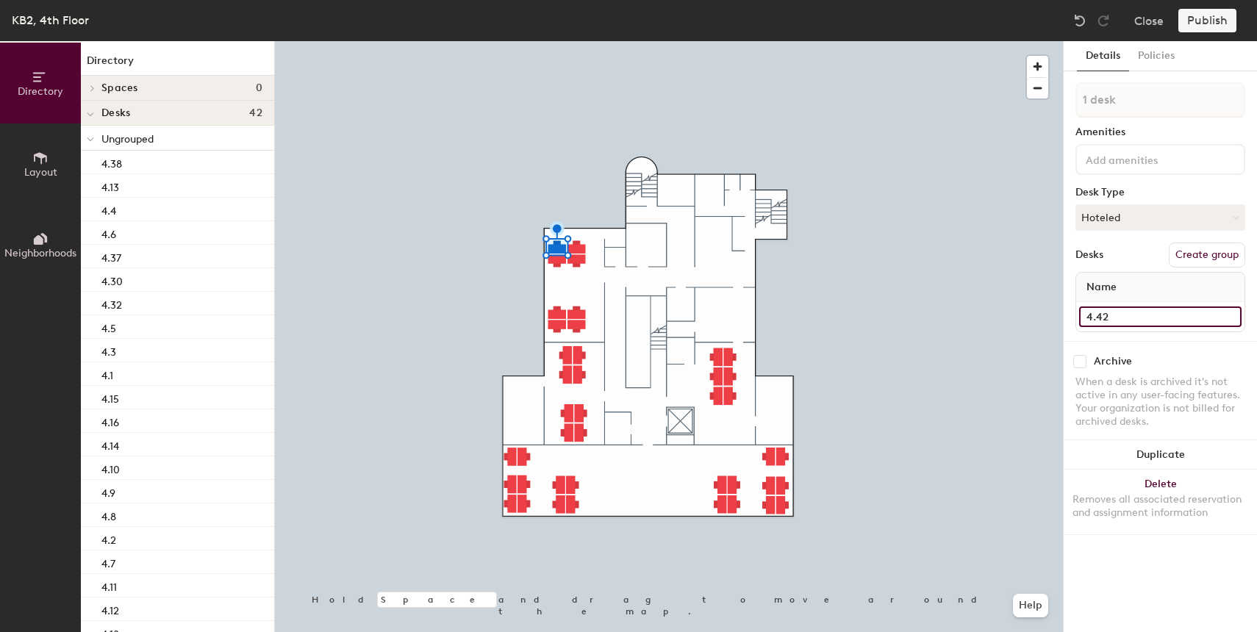
type input "4.42"
click at [1037, 41] on div at bounding box center [669, 41] width 788 height 0
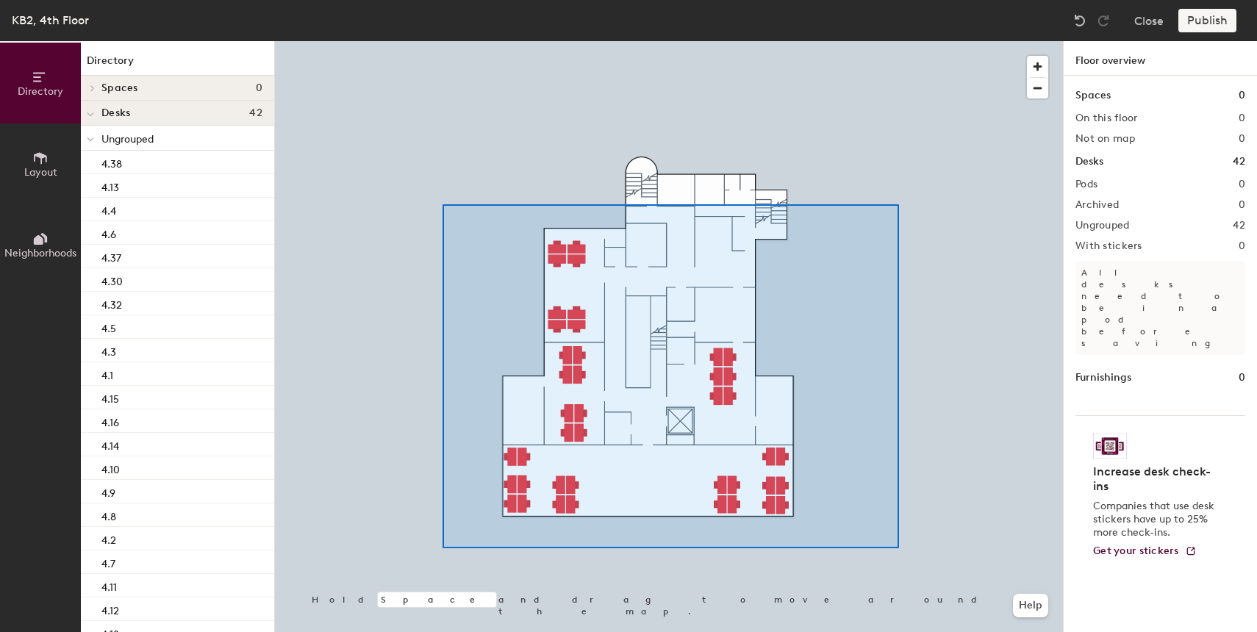
click at [443, 41] on div at bounding box center [669, 41] width 788 height 0
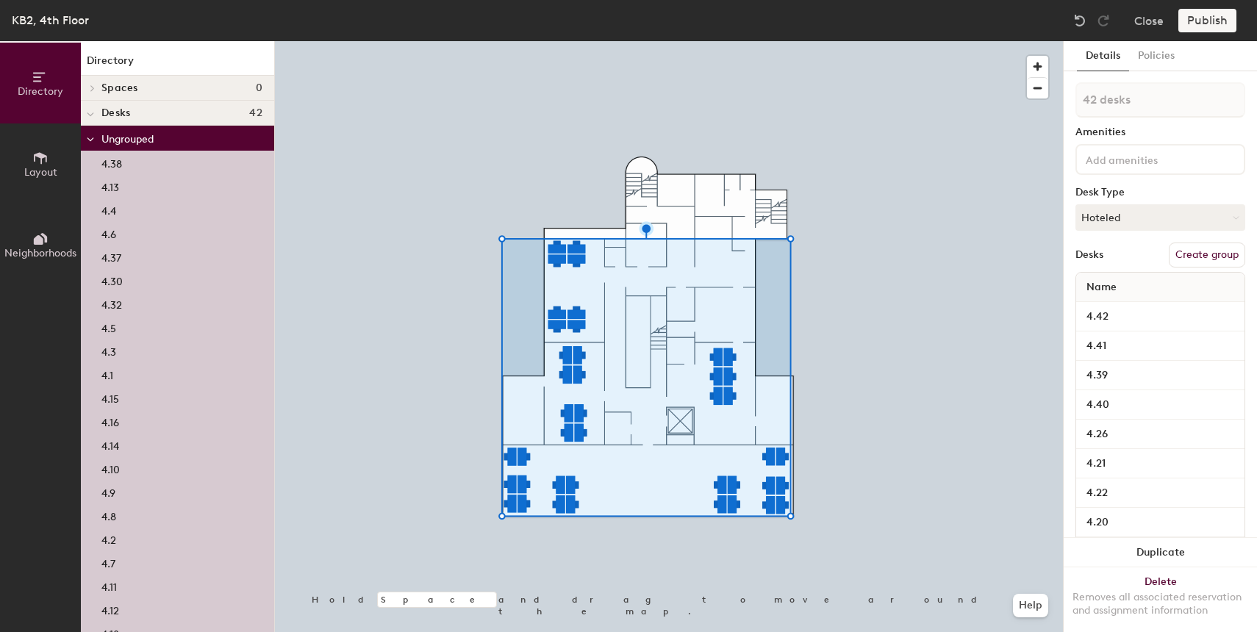
click at [1218, 263] on button "Create group" at bounding box center [1207, 255] width 76 height 25
click at [1120, 99] on input "Pod 1" at bounding box center [1161, 99] width 170 height 35
type input "TECH"
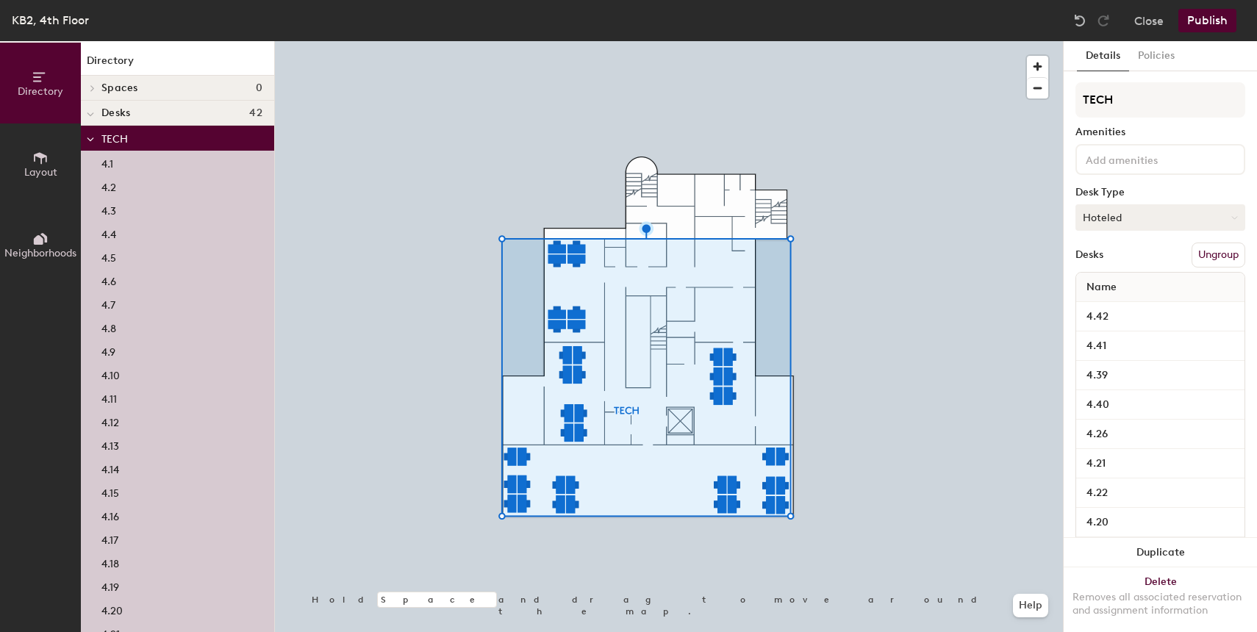
click at [1167, 223] on button "Hoteled" at bounding box center [1161, 217] width 170 height 26
click at [1130, 310] on div "Hoteled" at bounding box center [1149, 307] width 147 height 22
click at [975, 41] on div at bounding box center [669, 41] width 788 height 0
click at [913, 41] on div at bounding box center [669, 41] width 788 height 0
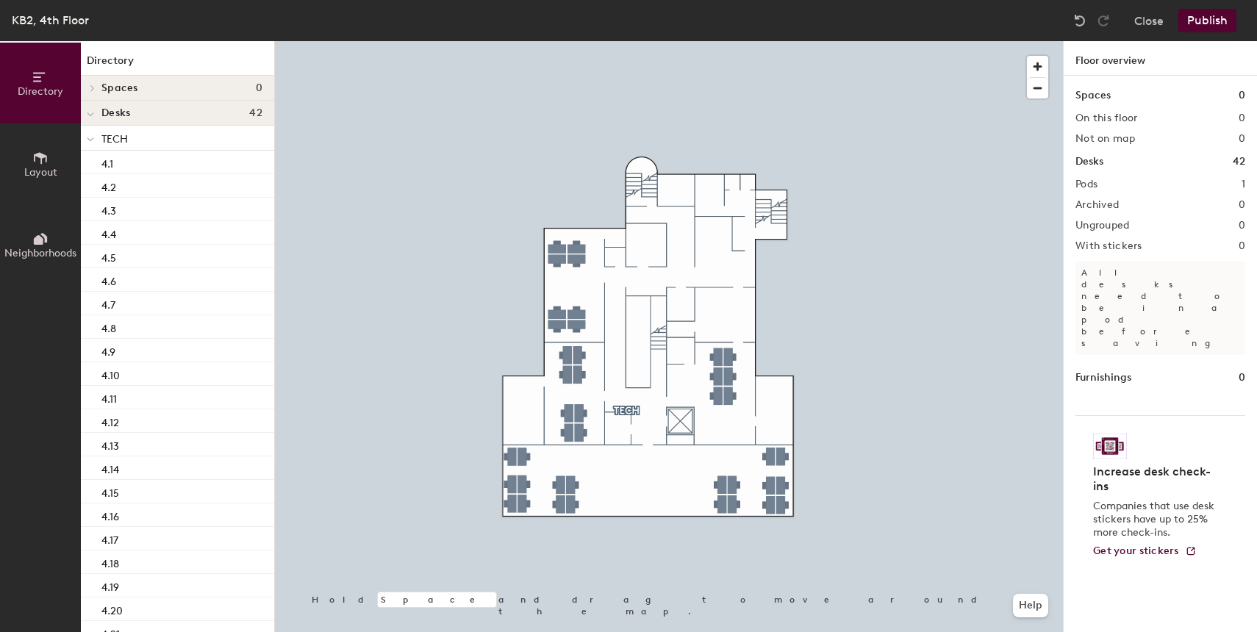
click at [712, 41] on div at bounding box center [669, 41] width 788 height 0
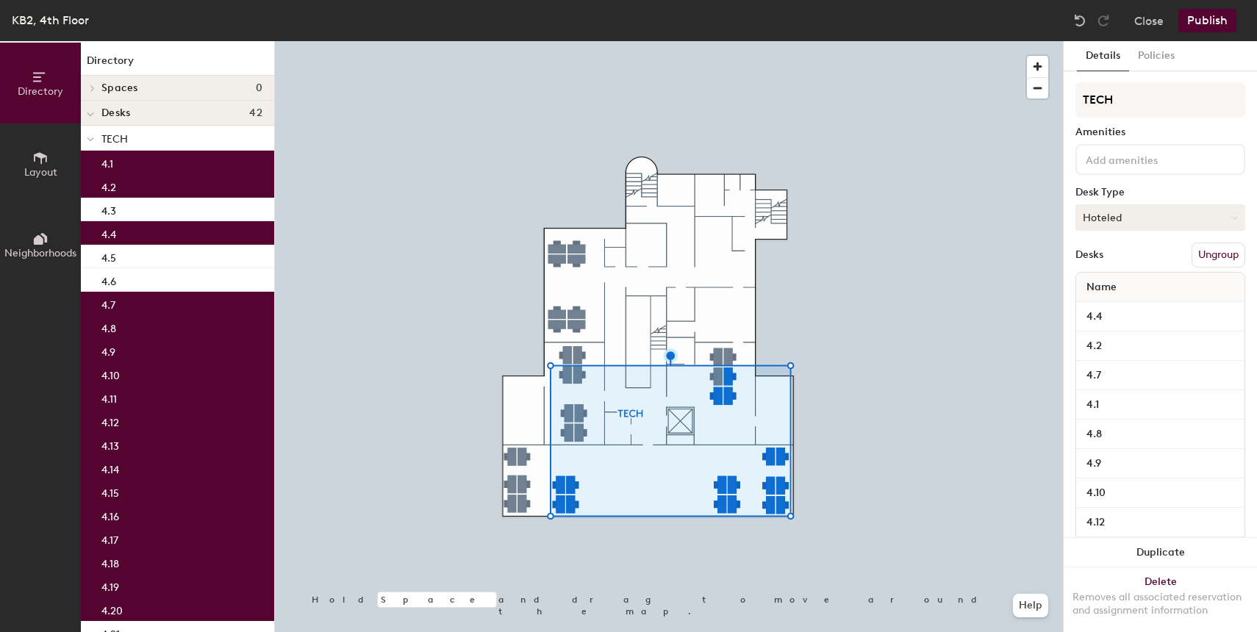
click at [1157, 223] on button "Hoteled" at bounding box center [1161, 217] width 170 height 26
click at [1128, 260] on div "Assigned" at bounding box center [1149, 263] width 147 height 22
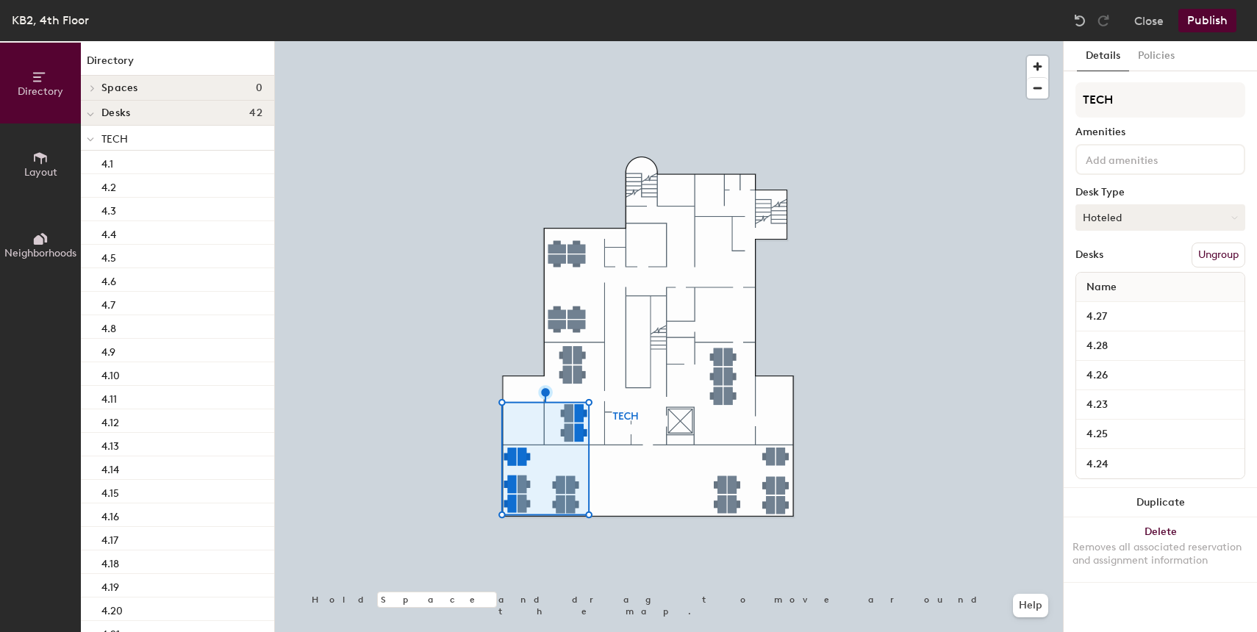
click at [1172, 211] on button "Hoteled" at bounding box center [1161, 217] width 170 height 26
click at [1132, 258] on div "Assigned" at bounding box center [1149, 263] width 147 height 22
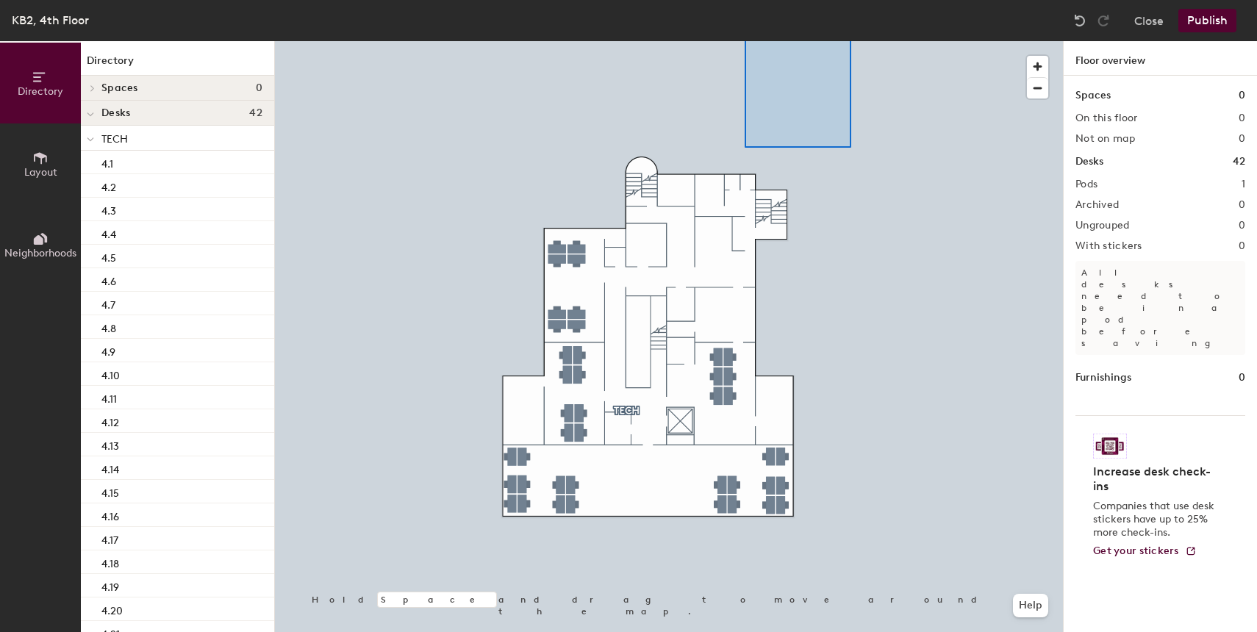
click at [705, 0] on html "Skip navigation Schedule Office People Analytics Visits Deliveries Services Man…" at bounding box center [628, 316] width 1257 height 632
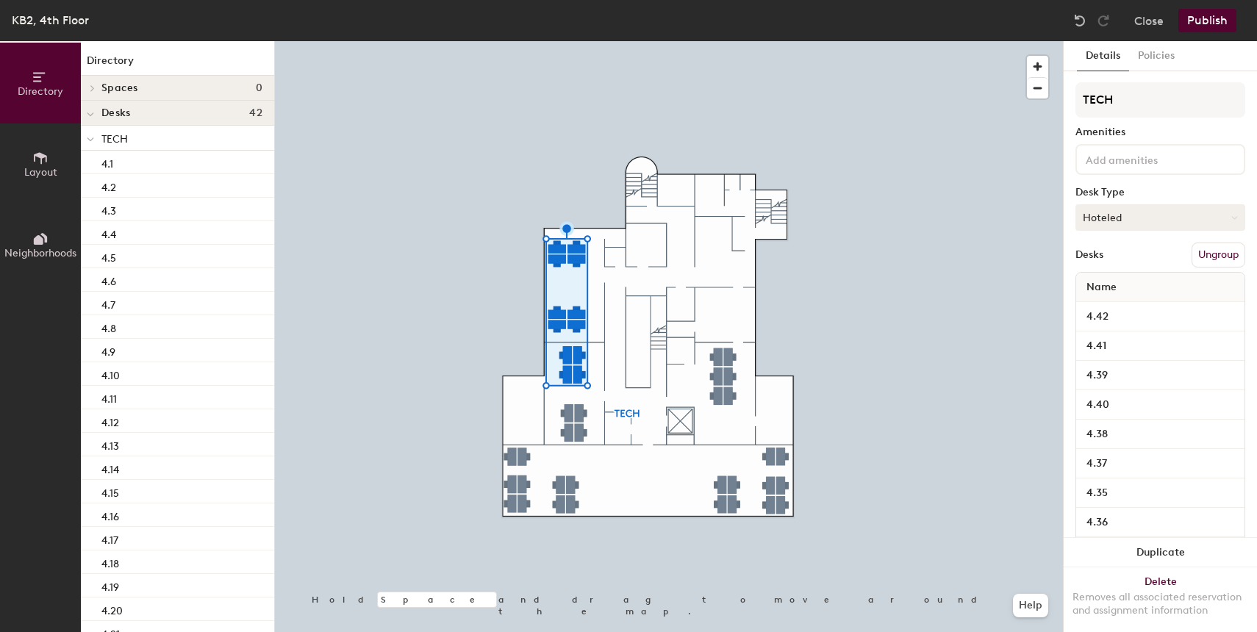
click at [1120, 214] on button "Hoteled" at bounding box center [1161, 217] width 170 height 26
click at [1118, 265] on div "Assigned" at bounding box center [1149, 263] width 147 height 22
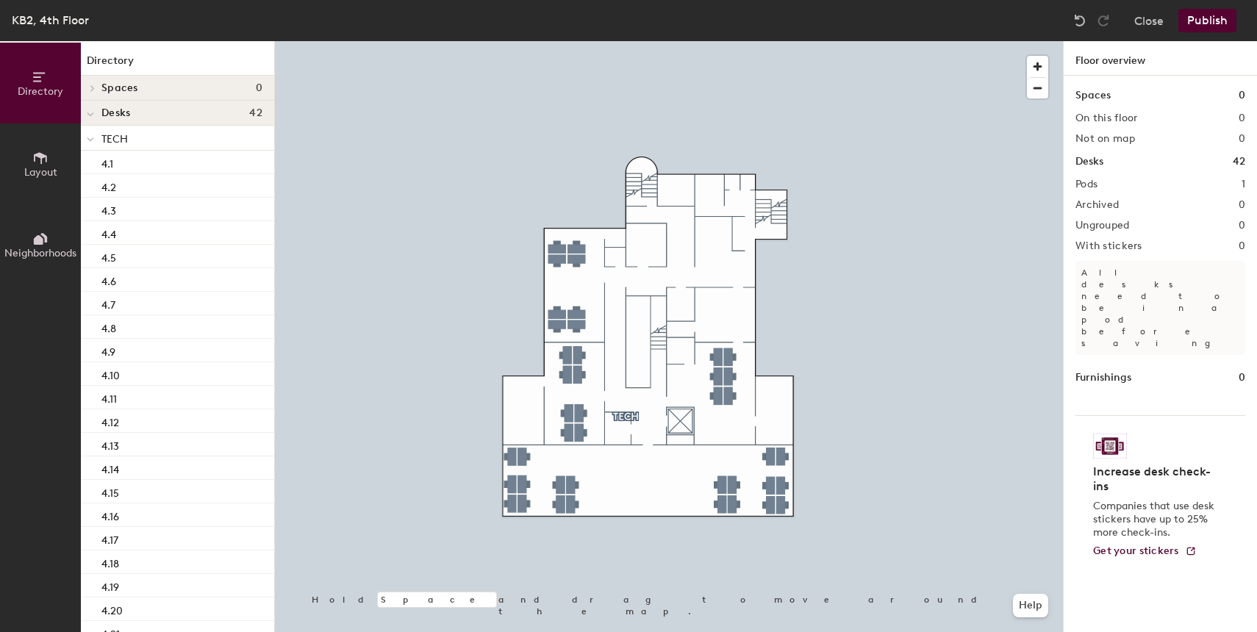
click at [1206, 26] on button "Publish" at bounding box center [1207, 21] width 58 height 24
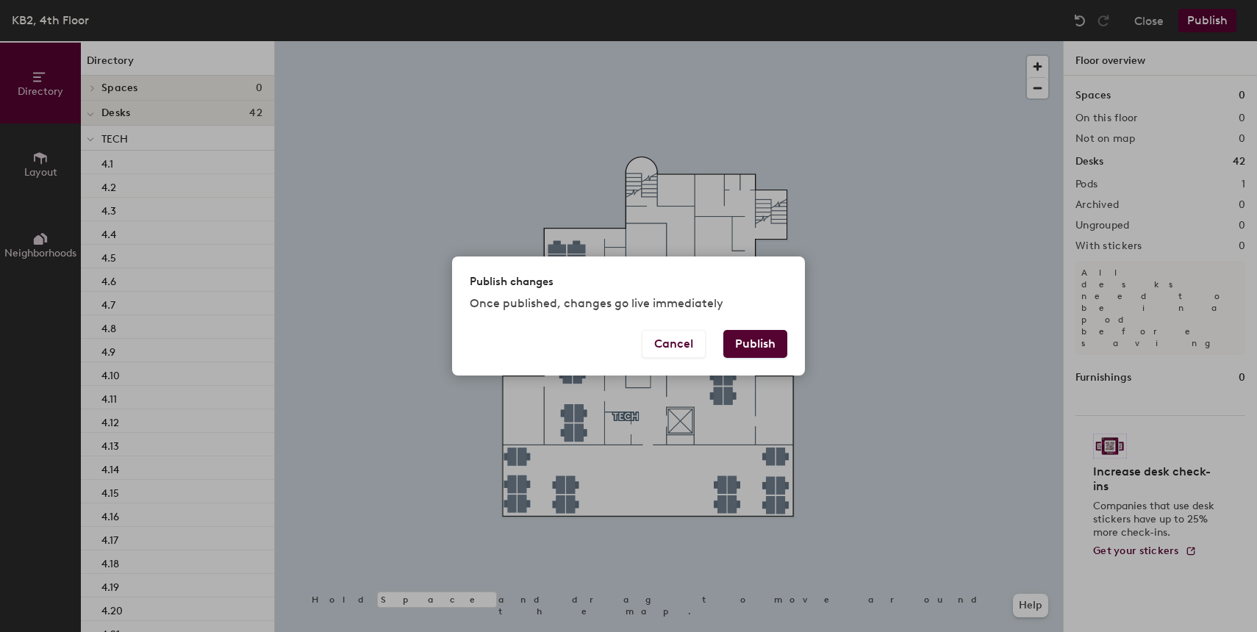
click at [767, 338] on button "Publish" at bounding box center [755, 344] width 64 height 28
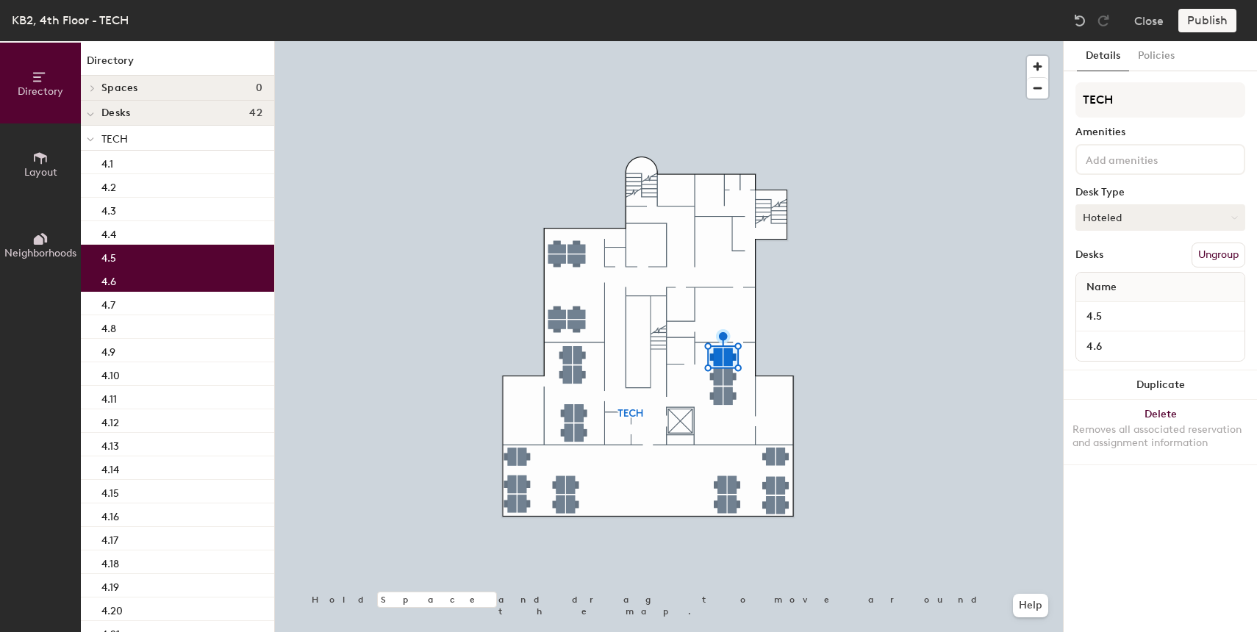
click at [1128, 221] on button "Hoteled" at bounding box center [1161, 217] width 170 height 26
click at [1120, 266] on div "Assigned" at bounding box center [1149, 263] width 147 height 22
click at [739, 41] on div at bounding box center [669, 41] width 788 height 0
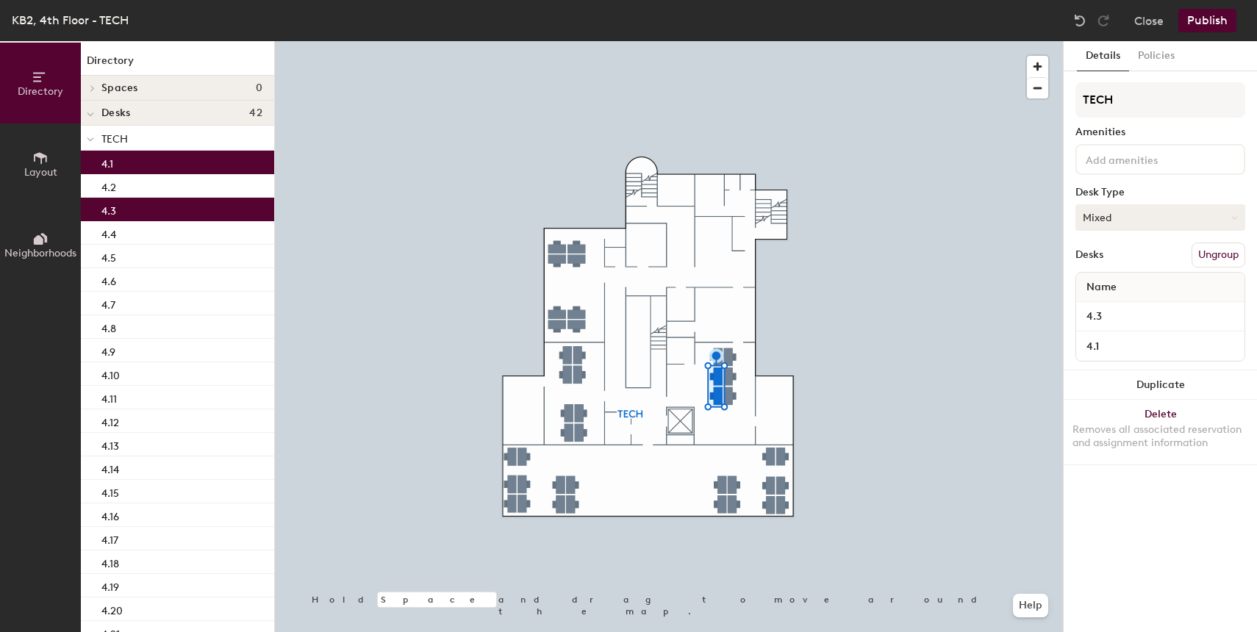
click at [1181, 219] on button "Mixed" at bounding box center [1161, 217] width 170 height 26
click at [1132, 307] on div "Hoteled" at bounding box center [1149, 307] width 147 height 22
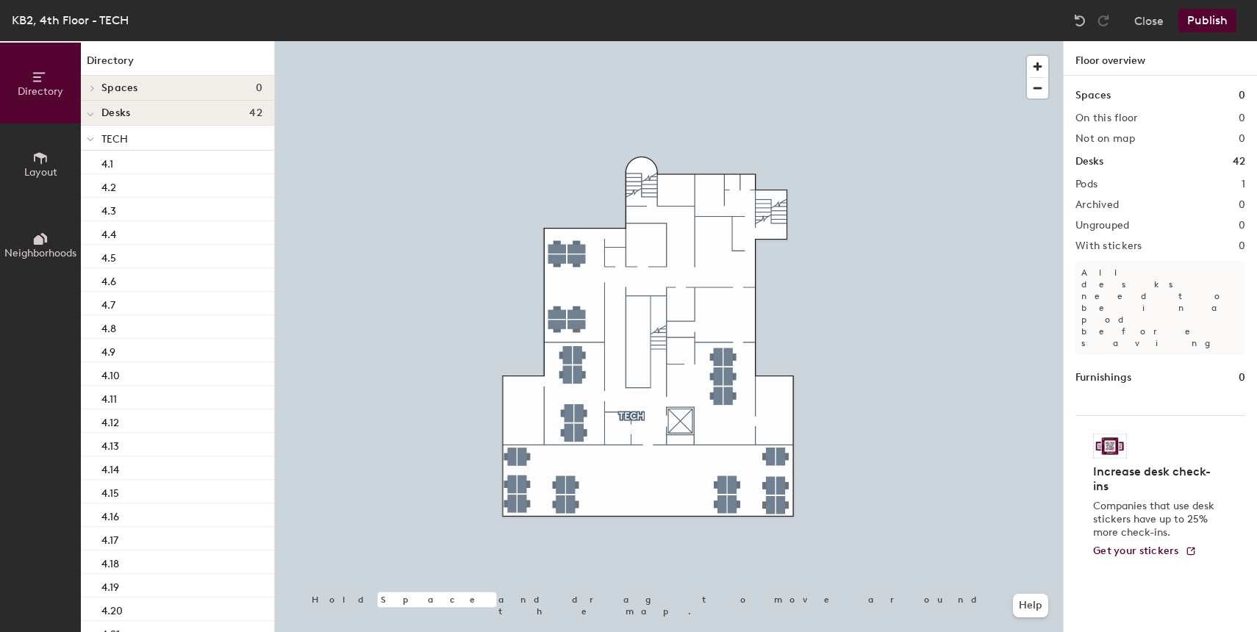
click at [1204, 15] on button "Publish" at bounding box center [1207, 21] width 58 height 24
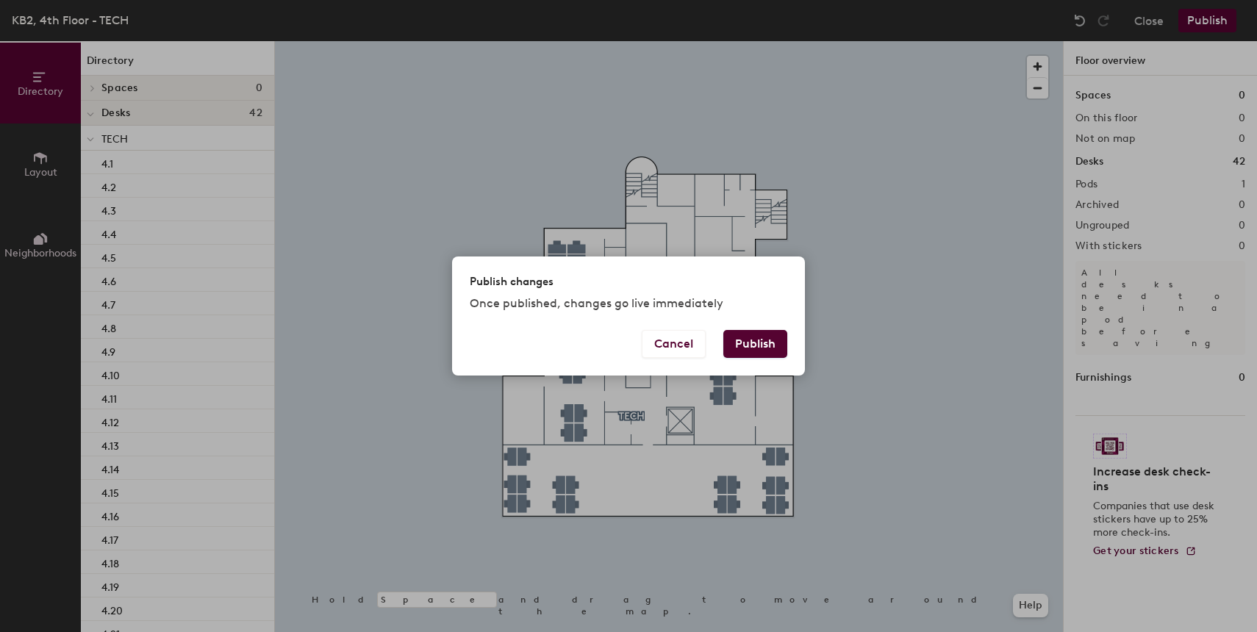
click at [761, 350] on button "Publish" at bounding box center [755, 344] width 64 height 28
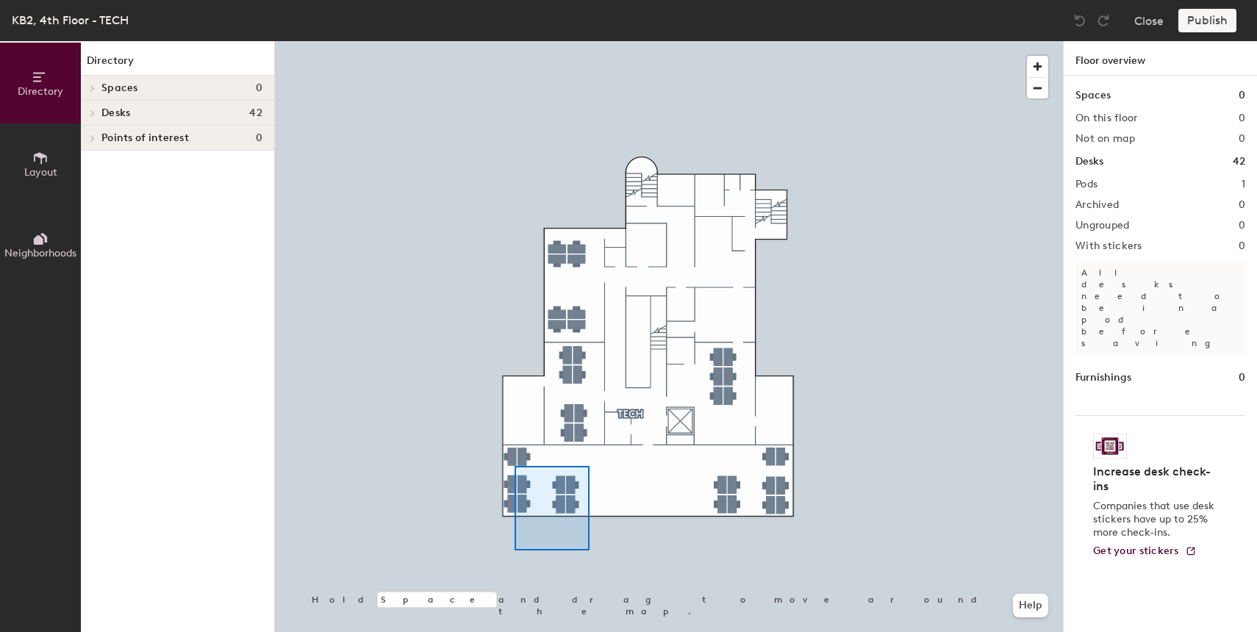
click at [515, 41] on div at bounding box center [669, 41] width 788 height 0
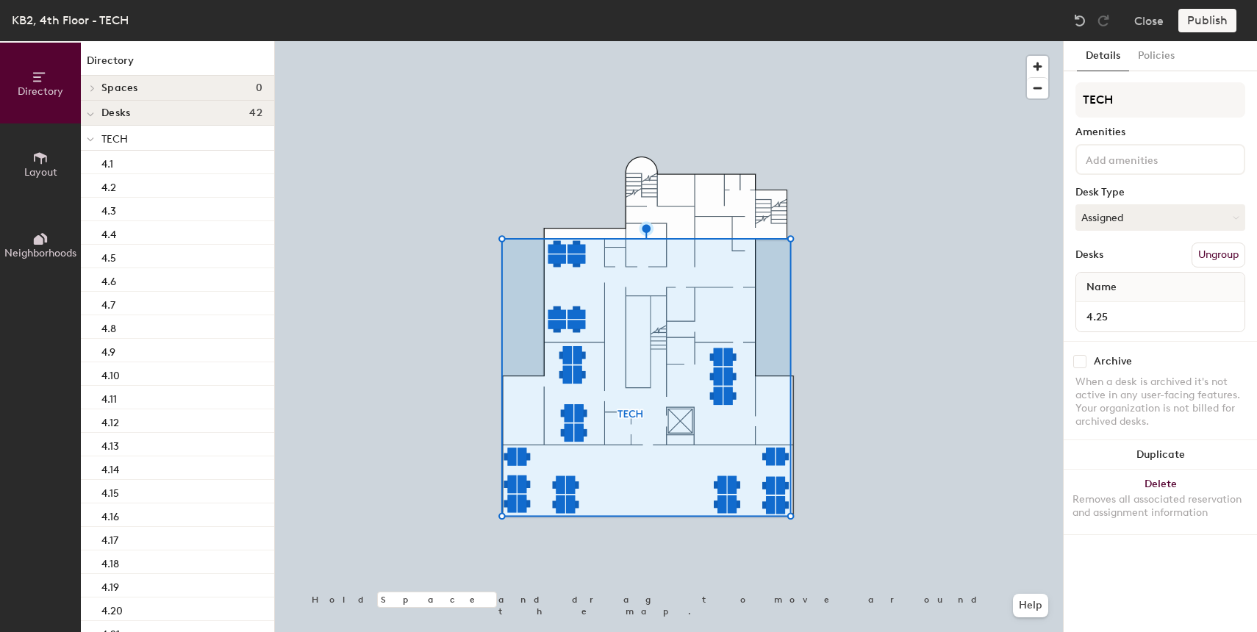
click at [522, 41] on div at bounding box center [669, 41] width 788 height 0
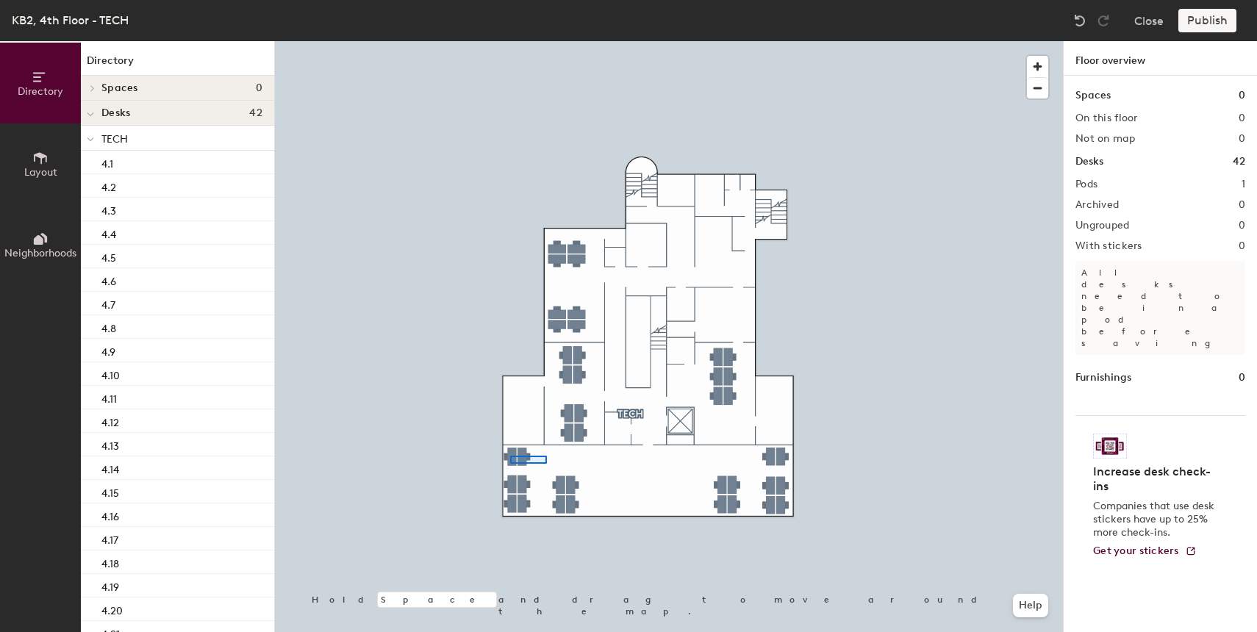
click at [510, 41] on div at bounding box center [669, 41] width 788 height 0
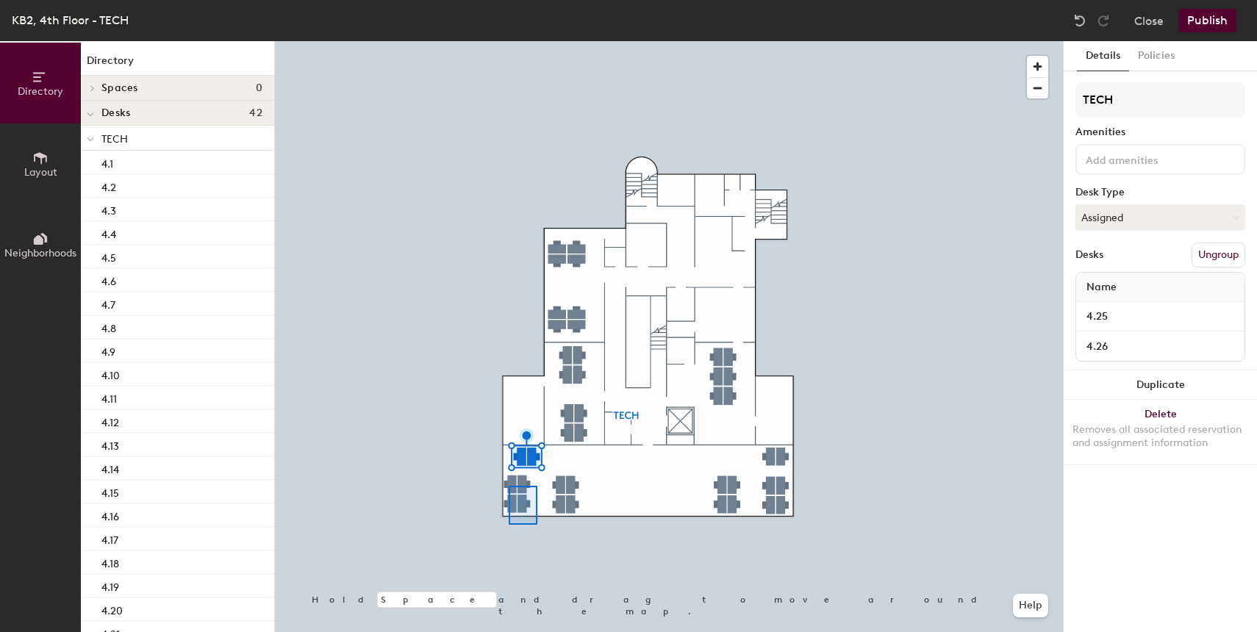
click at [507, 41] on div at bounding box center [669, 41] width 788 height 0
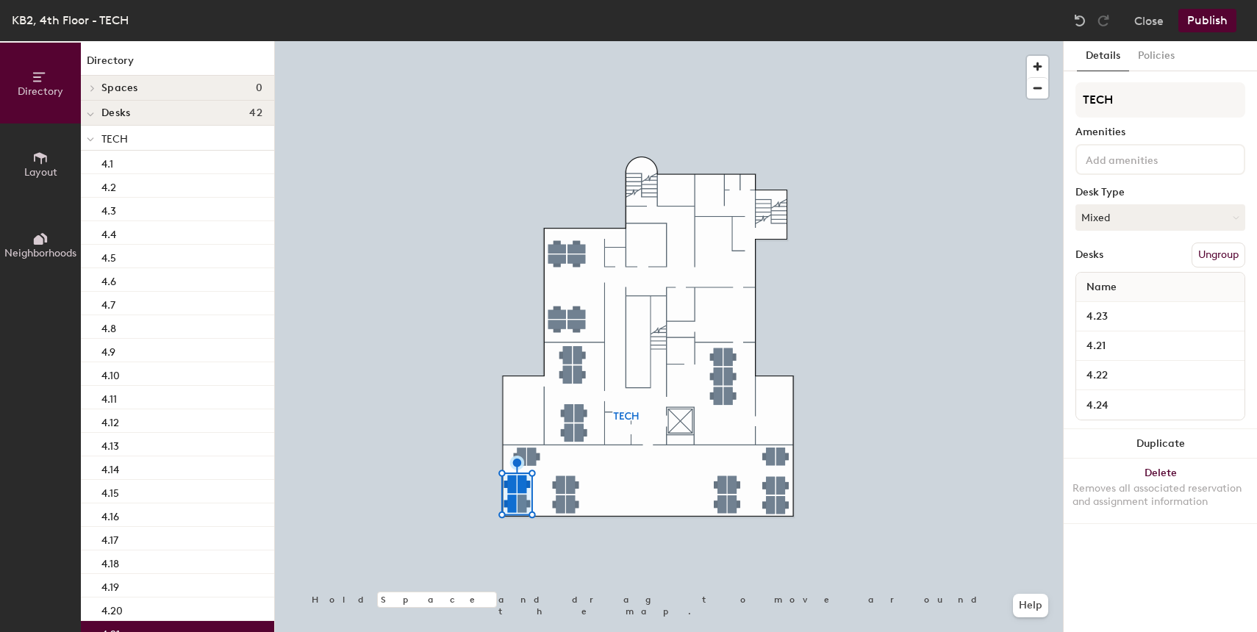
click at [641, 41] on div at bounding box center [669, 41] width 788 height 0
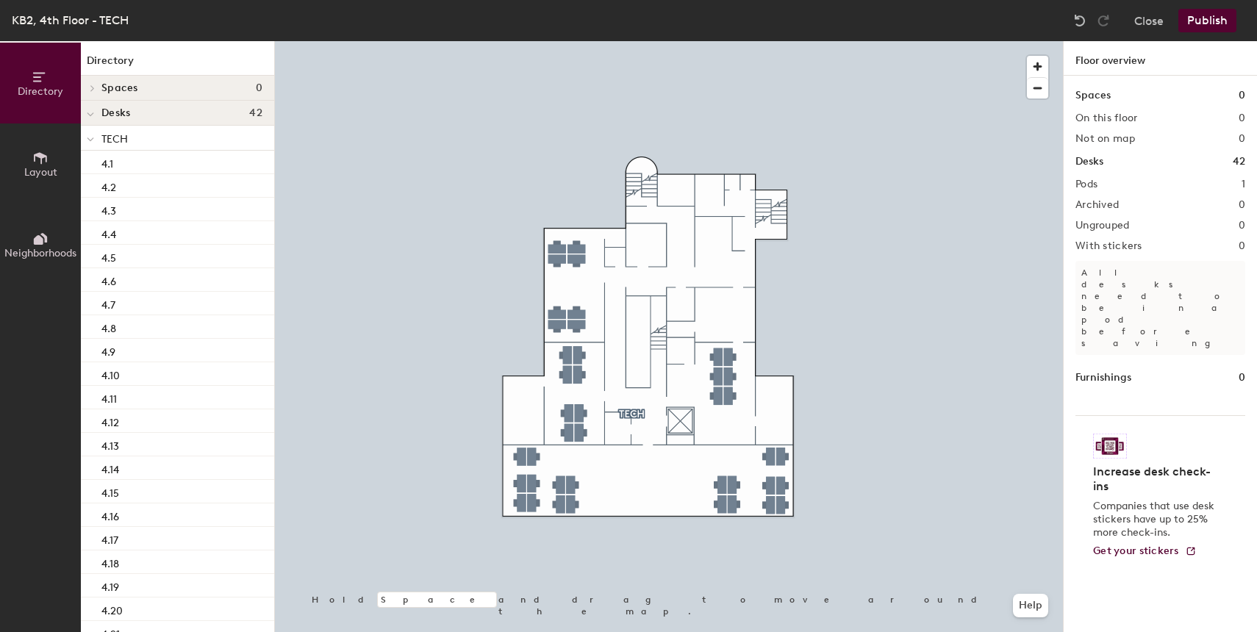
click at [1216, 19] on button "Publish" at bounding box center [1207, 21] width 58 height 24
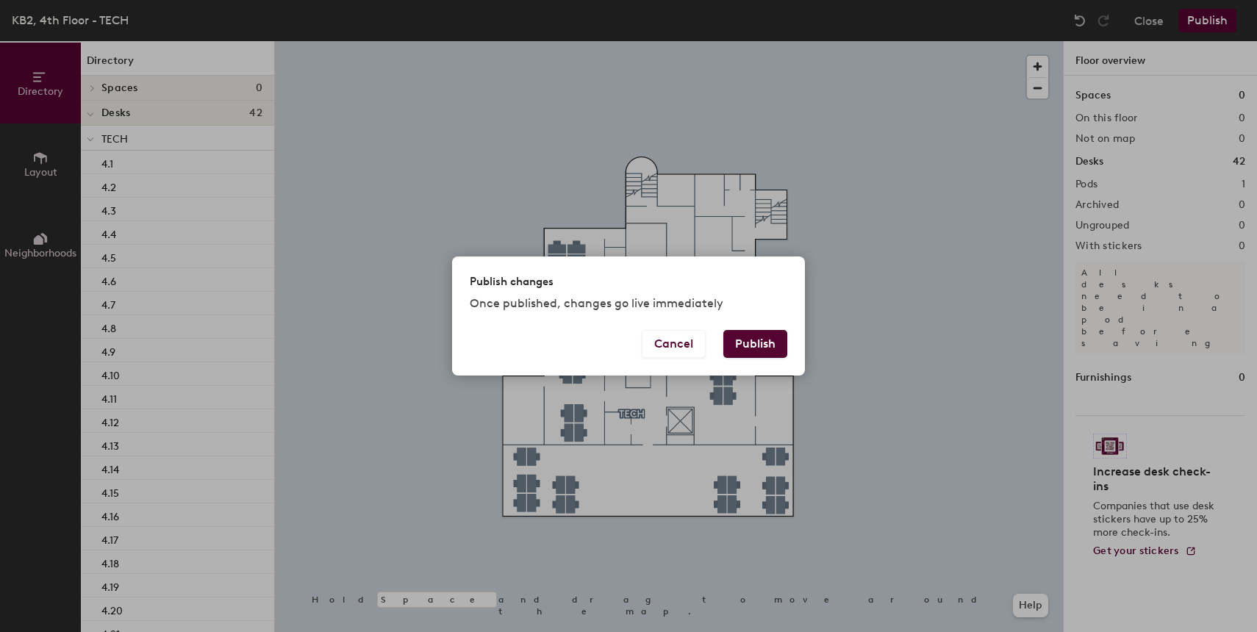
click at [751, 342] on button "Publish" at bounding box center [755, 344] width 64 height 28
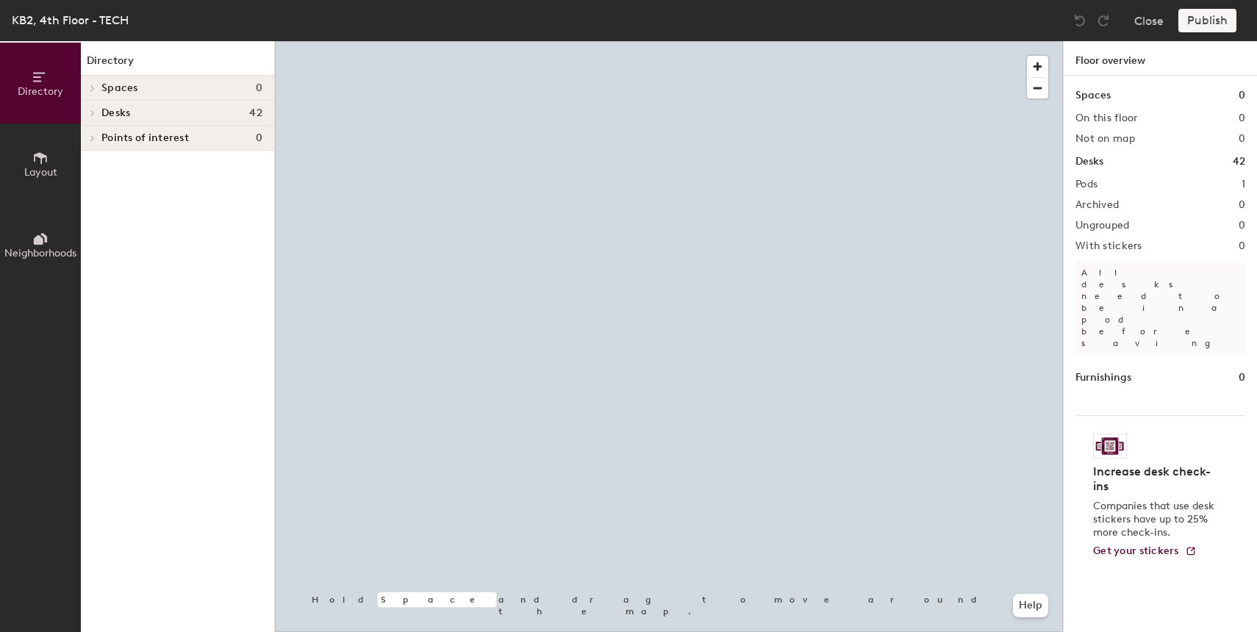
click at [581, 41] on div at bounding box center [669, 41] width 788 height 0
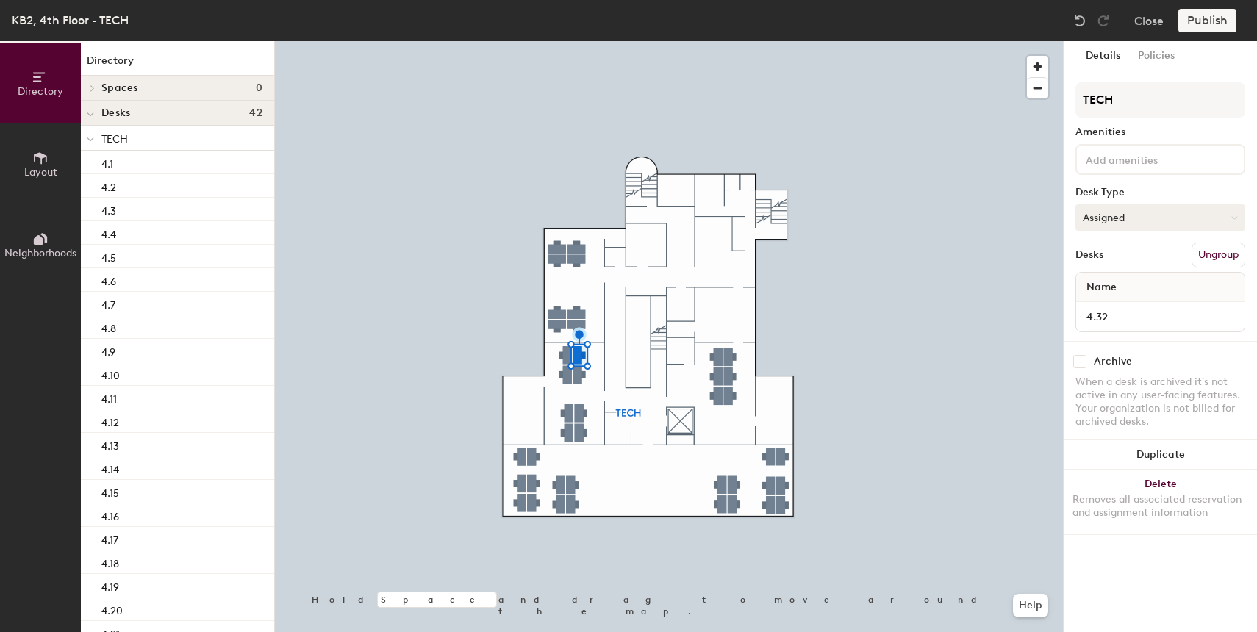
click at [1125, 218] on button "Assigned" at bounding box center [1161, 217] width 170 height 26
click at [1109, 306] on div "Hoteled" at bounding box center [1149, 307] width 147 height 22
click at [1204, 26] on button "Publish" at bounding box center [1207, 21] width 58 height 24
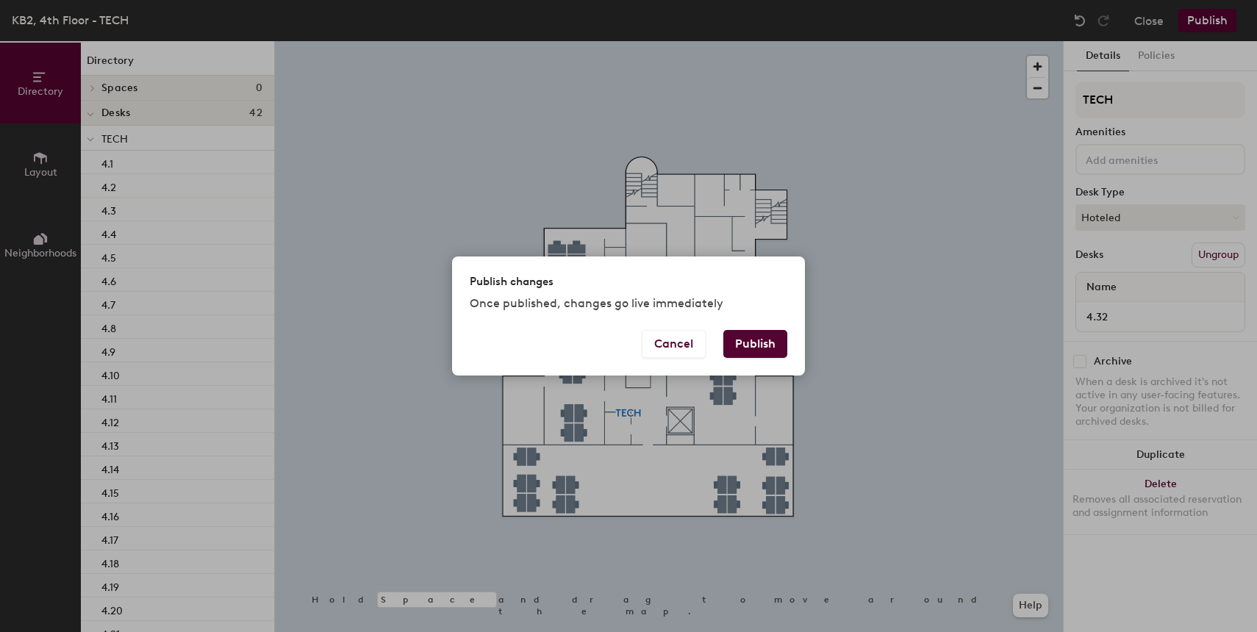
click at [768, 342] on button "Publish" at bounding box center [755, 344] width 64 height 28
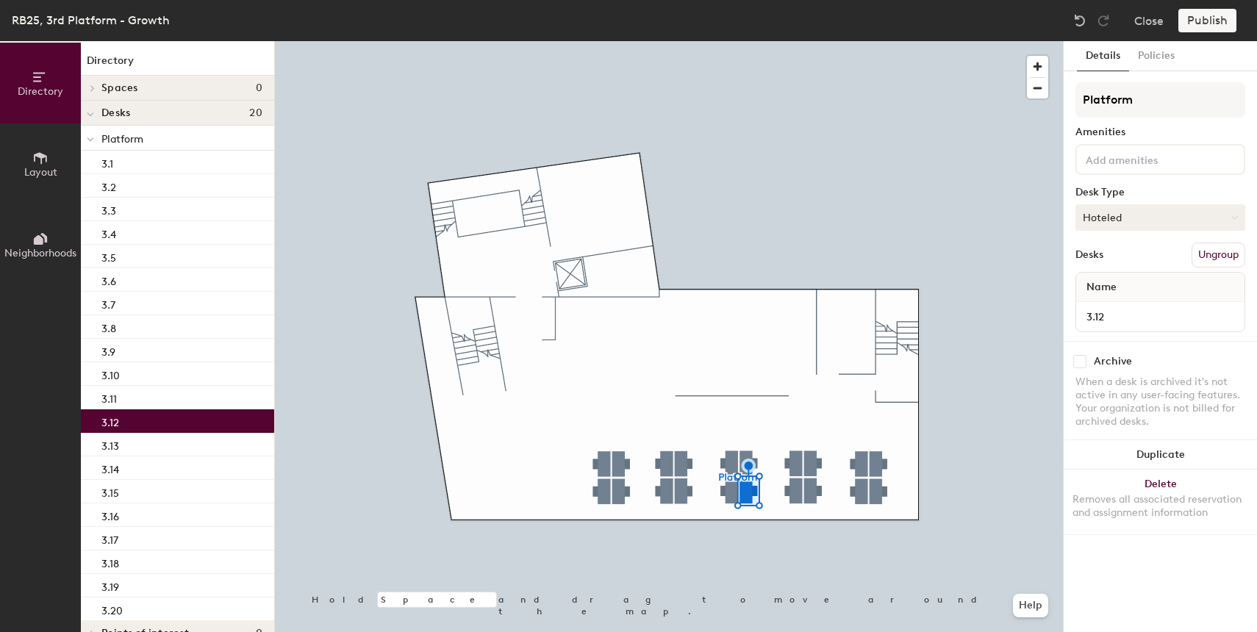
click at [1140, 212] on button "Hoteled" at bounding box center [1161, 217] width 170 height 26
click at [1132, 260] on div "Assigned" at bounding box center [1149, 263] width 147 height 22
click at [1225, 31] on button "Publish" at bounding box center [1207, 21] width 58 height 24
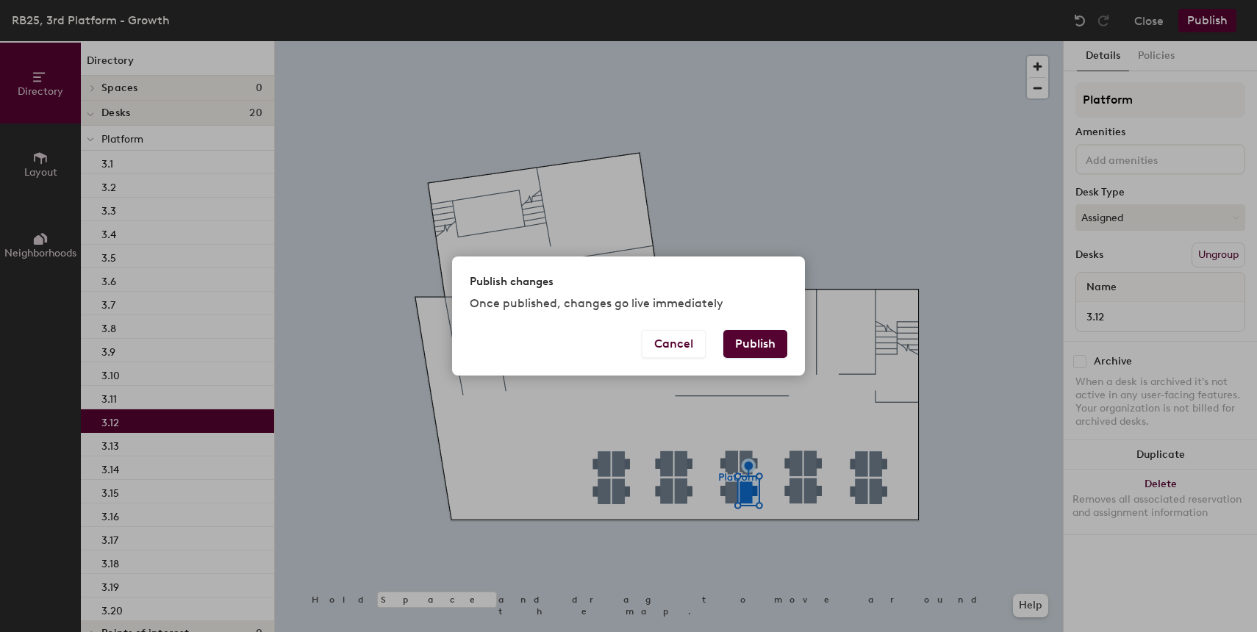
click at [773, 342] on button "Publish" at bounding box center [755, 344] width 64 height 28
